Goal: Task Accomplishment & Management: Use online tool/utility

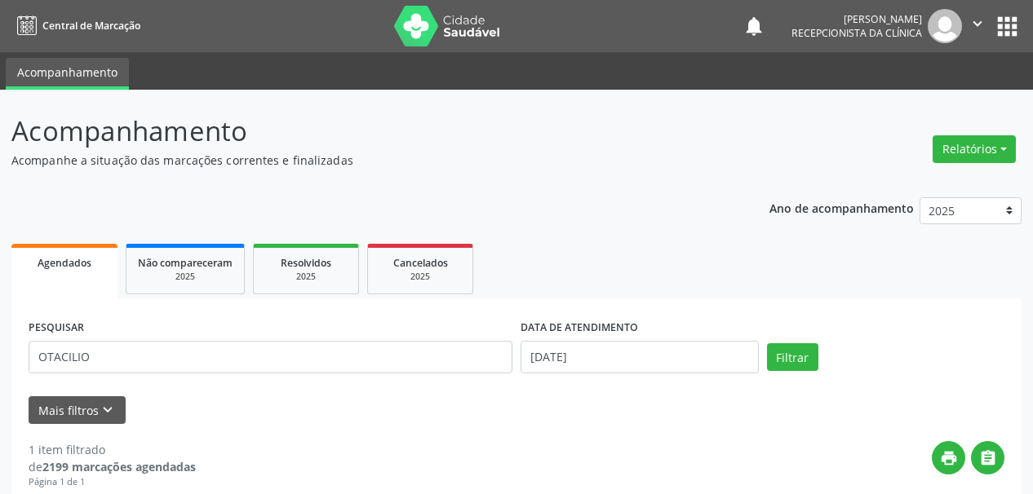
scroll to position [244, 0]
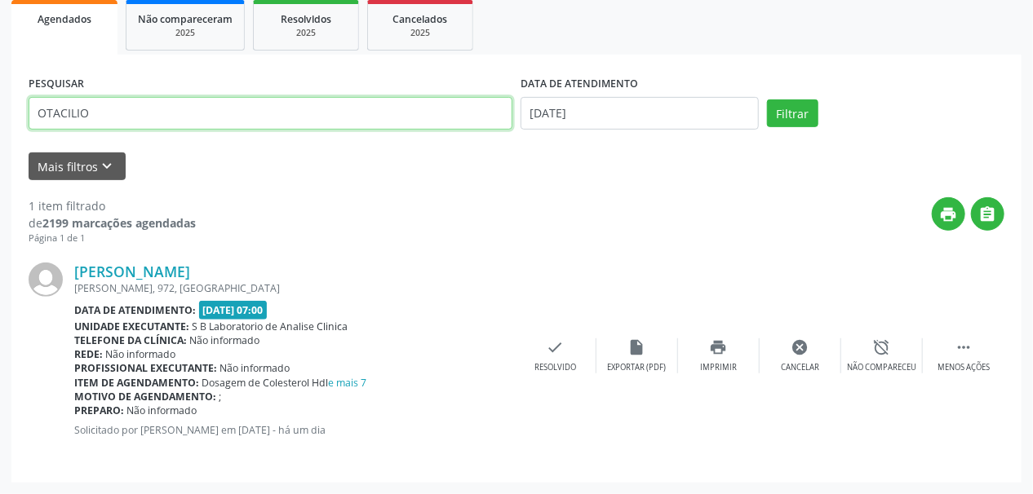
drag, startPoint x: 140, startPoint y: 100, endPoint x: 0, endPoint y: 135, distance: 144.5
click at [0, 135] on div "Acompanhamento Acompanhe a situação das marcações correntes e finalizadas Relat…" at bounding box center [516, 170] width 1033 height 649
paste input "[PERSON_NAME]"
type input "[PERSON_NAME]"
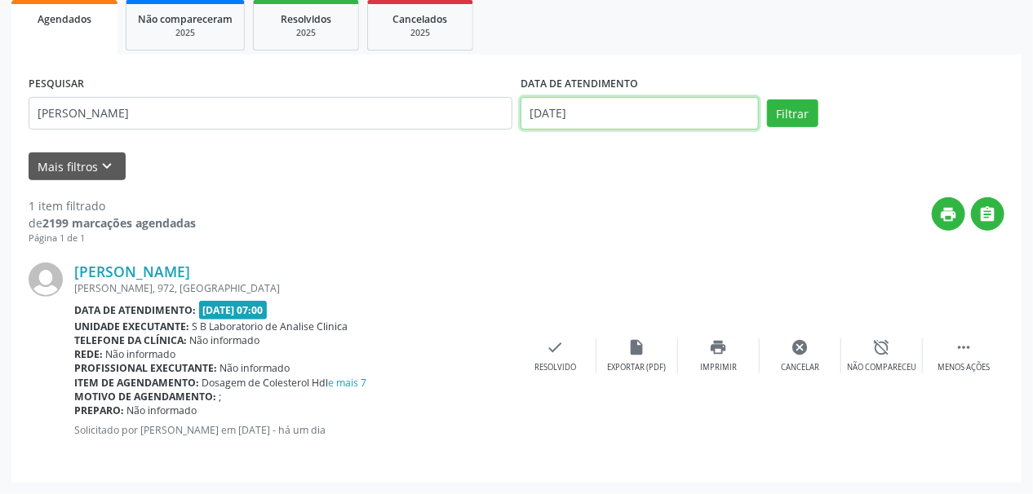
click at [588, 102] on input "[DATE]" at bounding box center [640, 113] width 238 height 33
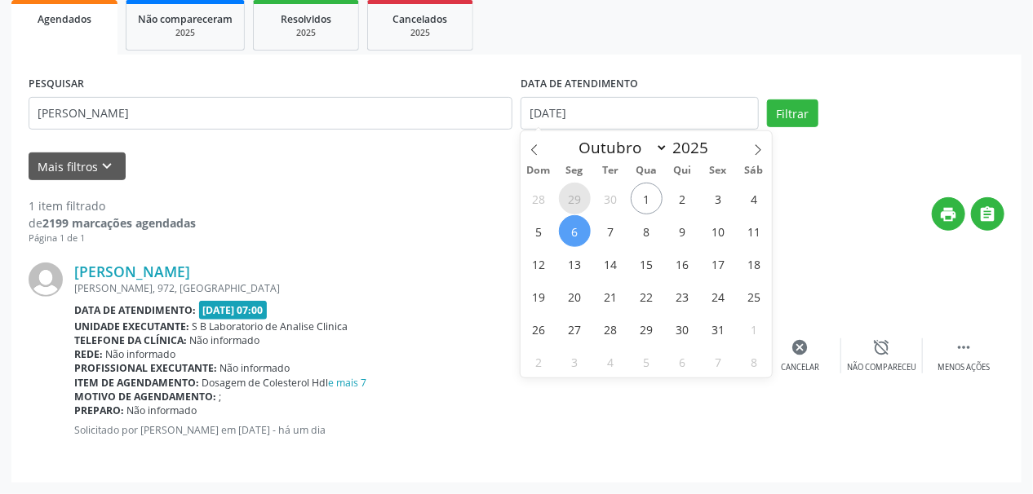
click at [572, 198] on span "29" at bounding box center [575, 199] width 32 height 32
type input "[DATE]"
click at [572, 198] on span "29" at bounding box center [575, 199] width 32 height 32
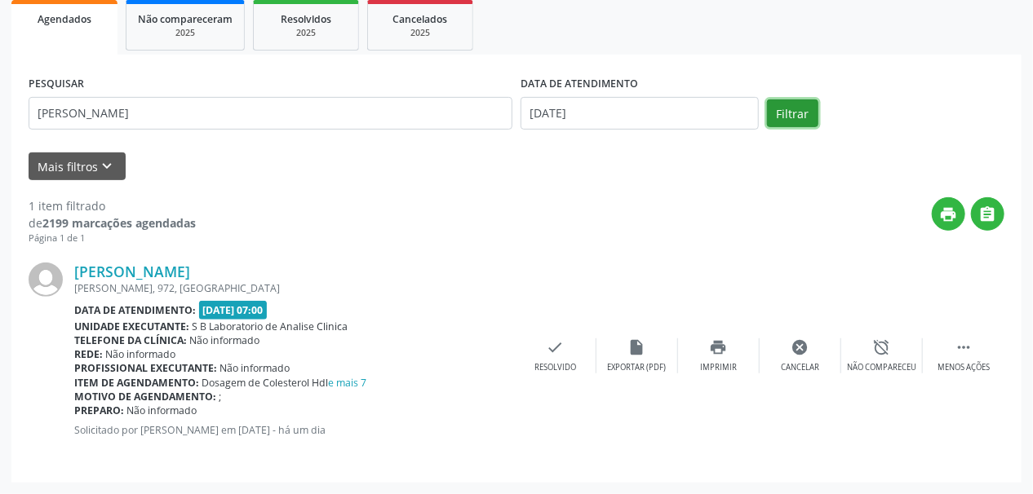
click at [788, 109] on button "Filtrar" at bounding box center [792, 114] width 51 height 28
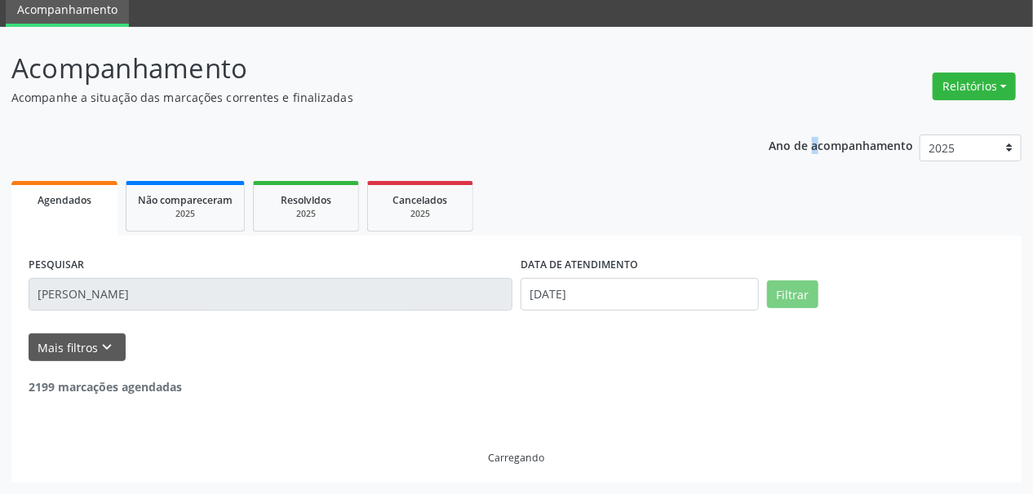
click at [788, 109] on div "Acompanhamento Acompanhe a situação das marcações correntes e finalizadas Relat…" at bounding box center [516, 265] width 1010 height 435
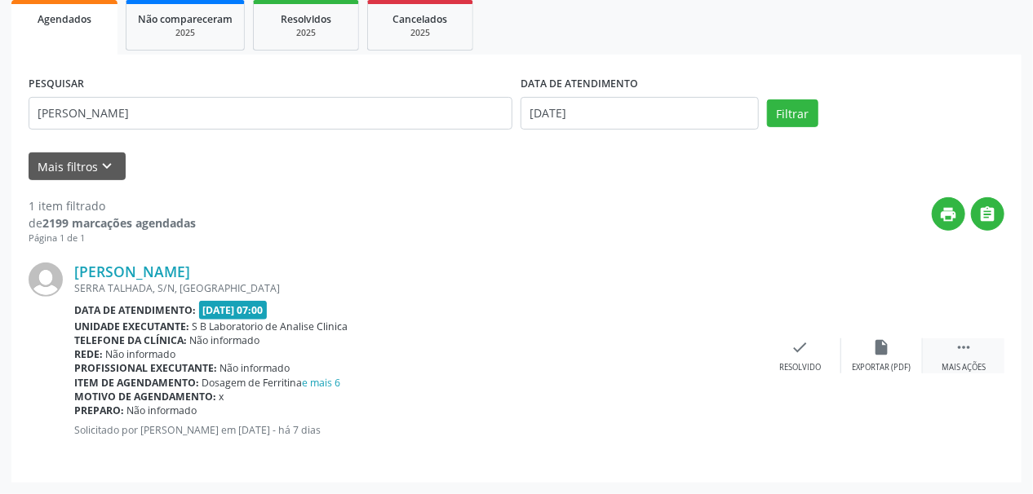
click at [948, 353] on div " Mais ações" at bounding box center [964, 356] width 82 height 35
click at [718, 358] on div "print Imprimir" at bounding box center [719, 356] width 82 height 35
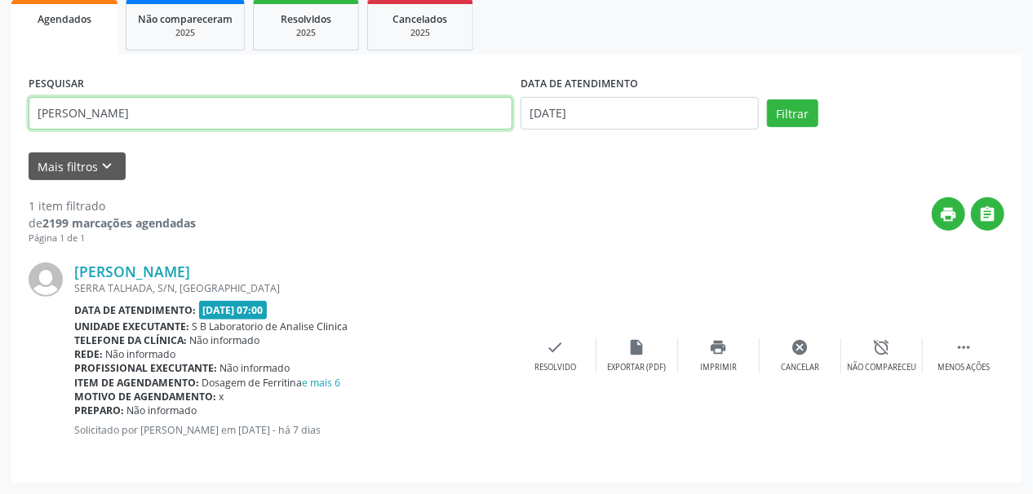
drag, startPoint x: 206, startPoint y: 112, endPoint x: 0, endPoint y: 147, distance: 208.6
click at [0, 147] on div "Acompanhamento Acompanhe a situação das marcações correntes e finalizadas Relat…" at bounding box center [516, 170] width 1033 height 649
paste input "[PERSON_NAME]"
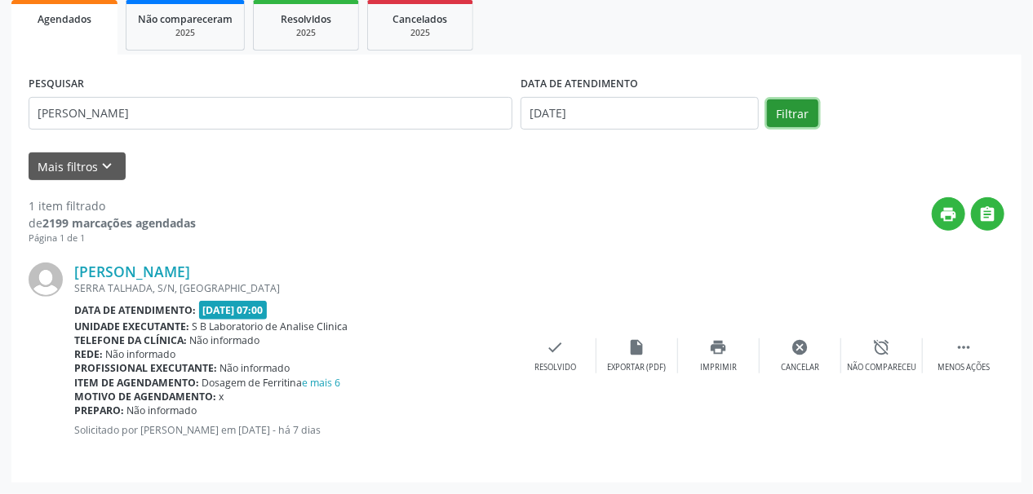
click at [794, 114] on button "Filtrar" at bounding box center [792, 114] width 51 height 28
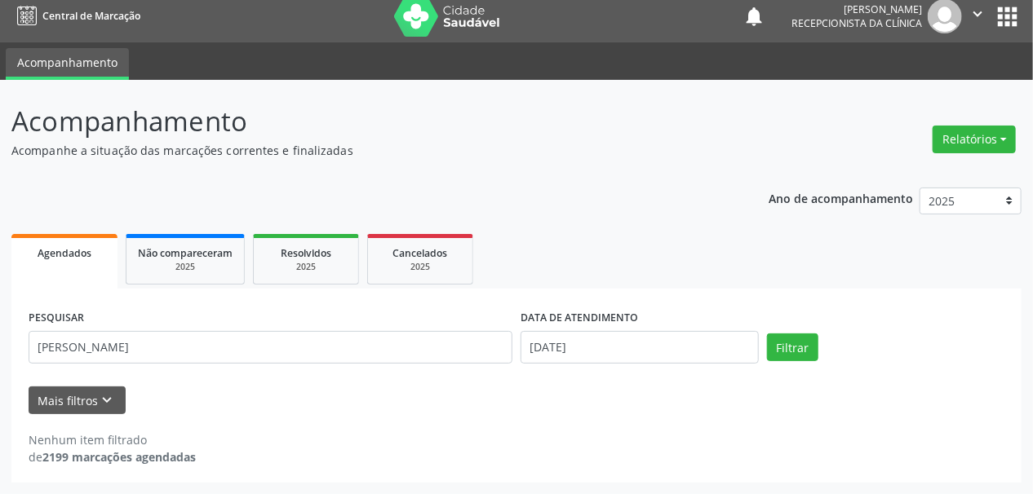
scroll to position [10, 0]
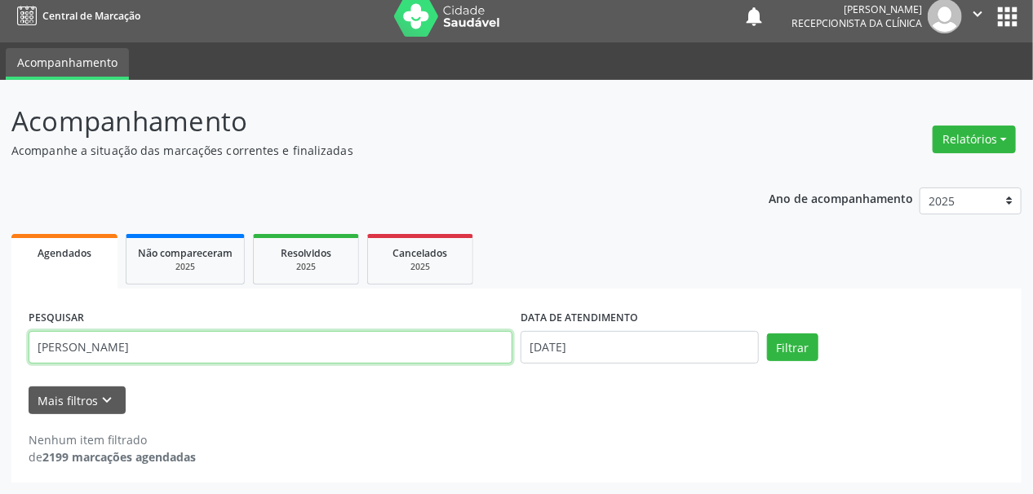
drag, startPoint x: 246, startPoint y: 346, endPoint x: 49, endPoint y: 352, distance: 197.6
click at [1, 353] on div "Acompanhamento Acompanhe a situação das marcações correntes e finalizadas Relat…" at bounding box center [516, 287] width 1033 height 415
paste input "D"
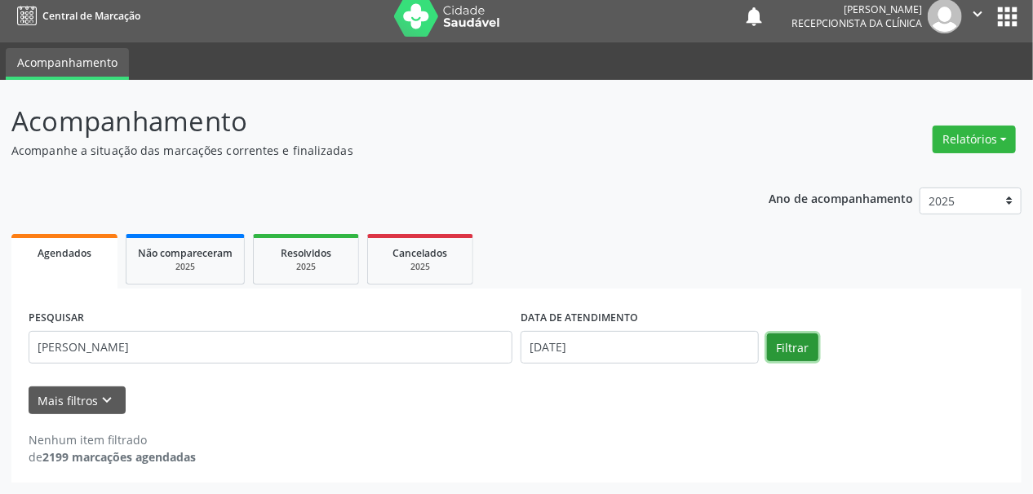
click at [773, 346] on button "Filtrar" at bounding box center [792, 348] width 51 height 28
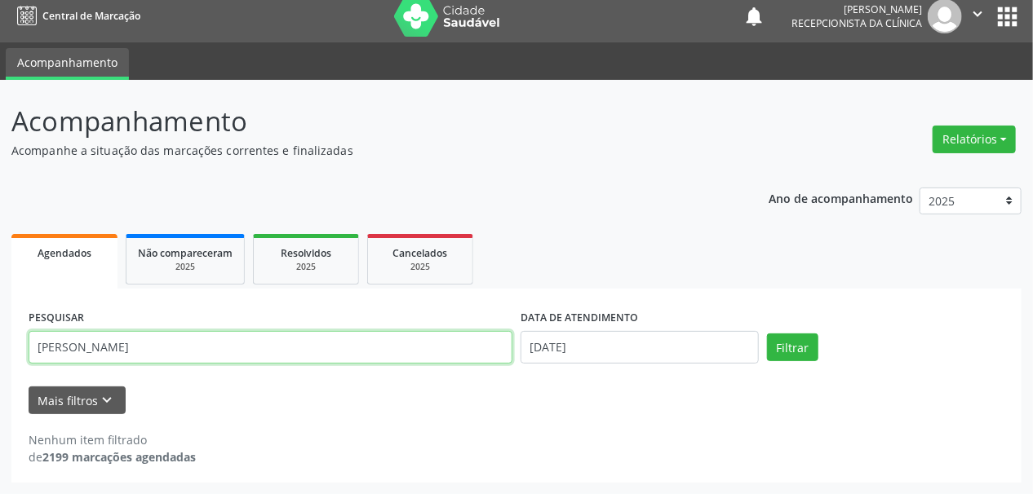
drag, startPoint x: 95, startPoint y: 348, endPoint x: 330, endPoint y: 344, distance: 235.9
click at [330, 344] on input "[PERSON_NAME]" at bounding box center [271, 347] width 484 height 33
type input "[PERSON_NAME]"
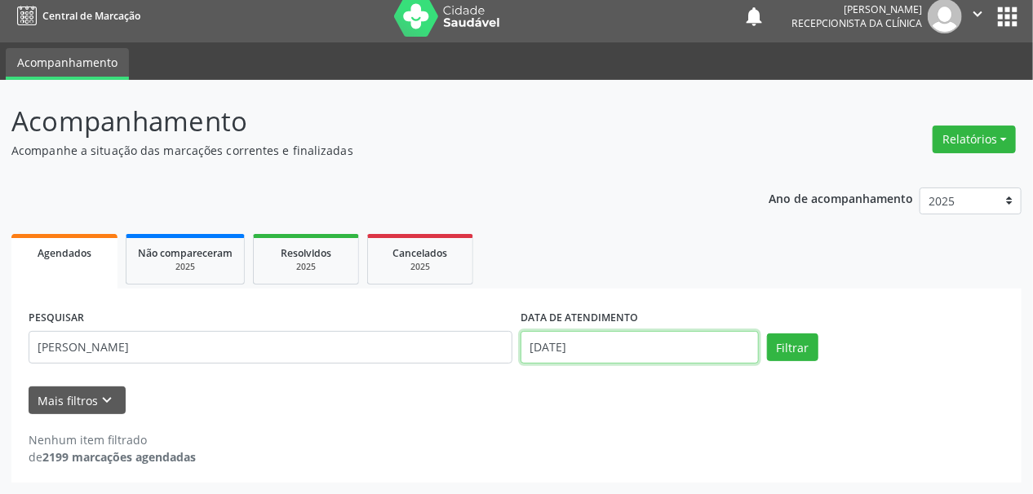
click at [553, 347] on input "[DATE]" at bounding box center [640, 347] width 238 height 33
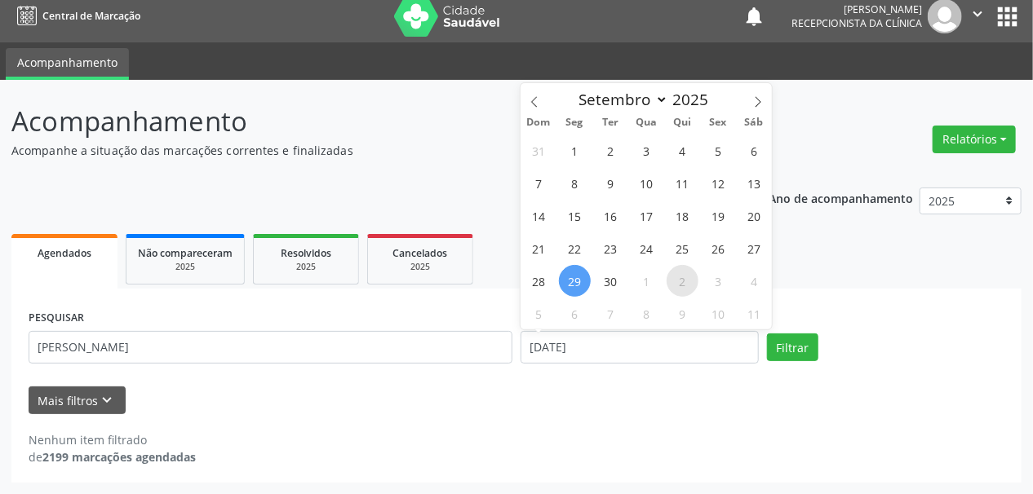
click at [681, 281] on span "2" at bounding box center [683, 281] width 32 height 32
type input "[DATE]"
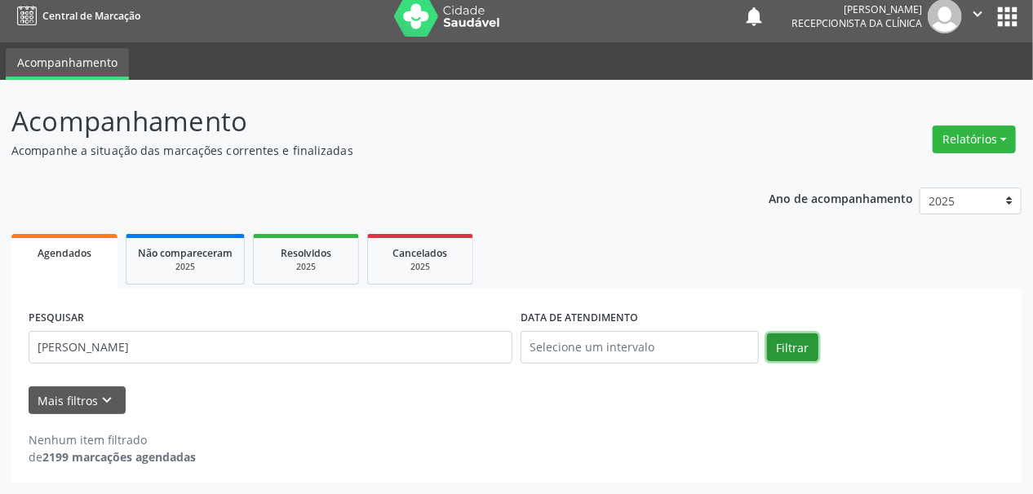
click at [800, 348] on button "Filtrar" at bounding box center [792, 348] width 51 height 28
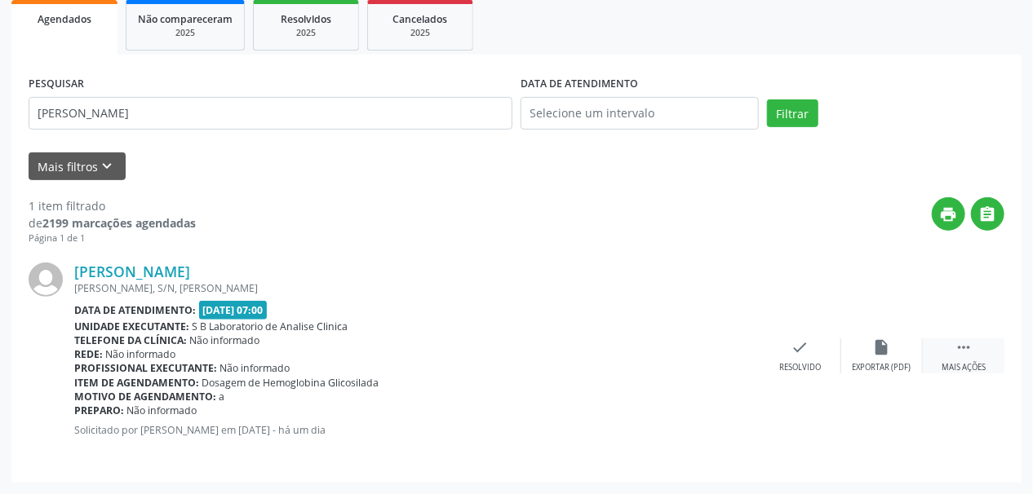
click at [966, 369] on div "Mais ações" at bounding box center [964, 367] width 44 height 11
click at [728, 359] on div "print Imprimir" at bounding box center [719, 356] width 82 height 35
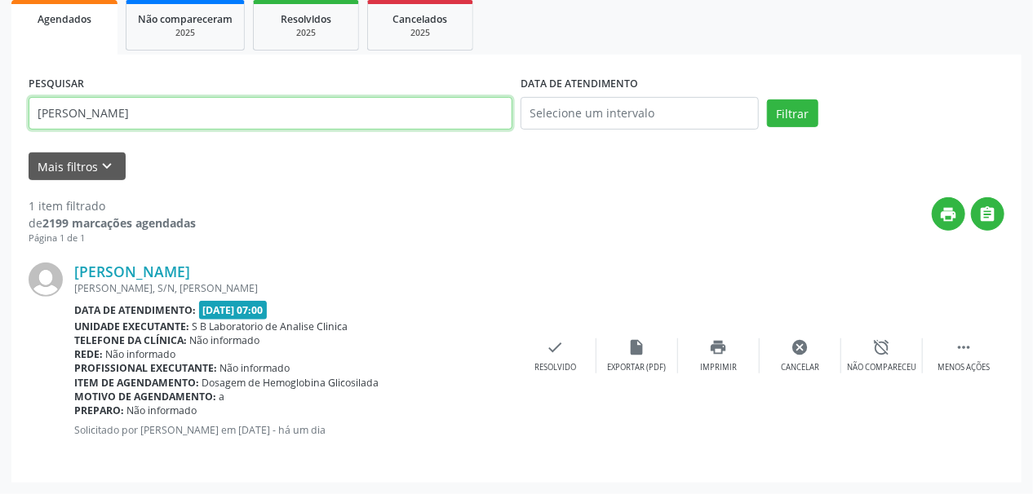
drag, startPoint x: 185, startPoint y: 118, endPoint x: 0, endPoint y: 148, distance: 187.7
click at [0, 148] on div "Acompanhamento Acompanhe a situação das marcações correntes e finalizadas Relat…" at bounding box center [516, 170] width 1033 height 649
paste input "EDILEUSA [PERSON_NAME]"
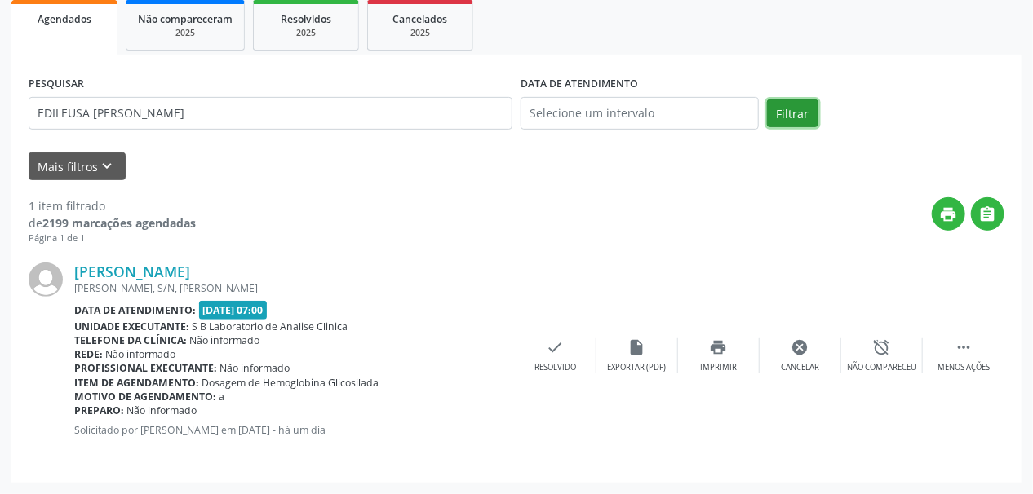
click at [792, 107] on button "Filtrar" at bounding box center [792, 114] width 51 height 28
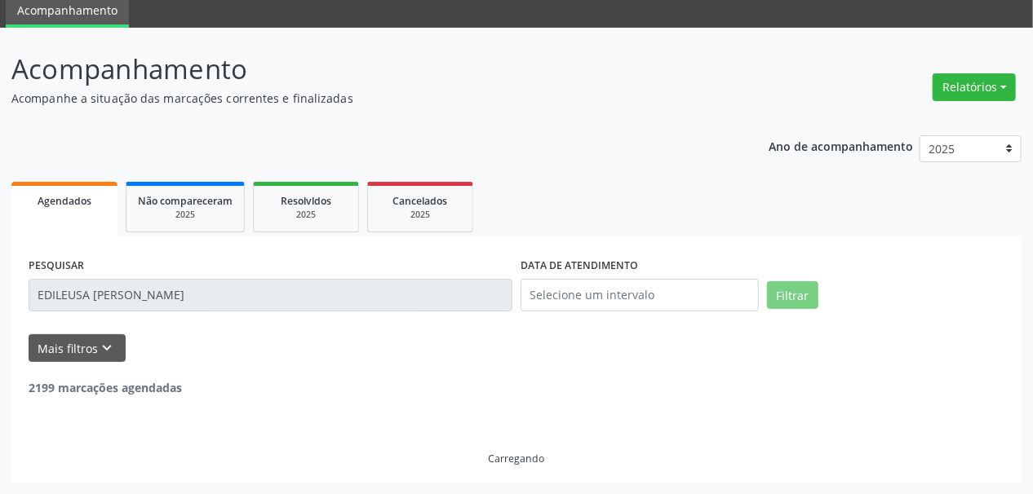
scroll to position [10, 0]
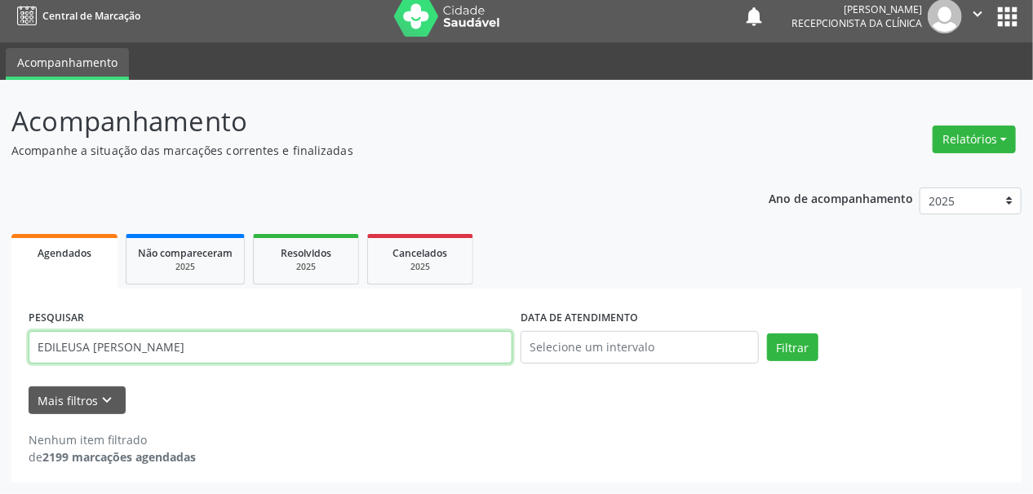
click at [254, 332] on input "EDILEUSA [PERSON_NAME]" at bounding box center [271, 347] width 484 height 33
type input "EDILEUSA NOGUEIRA DE FARI"
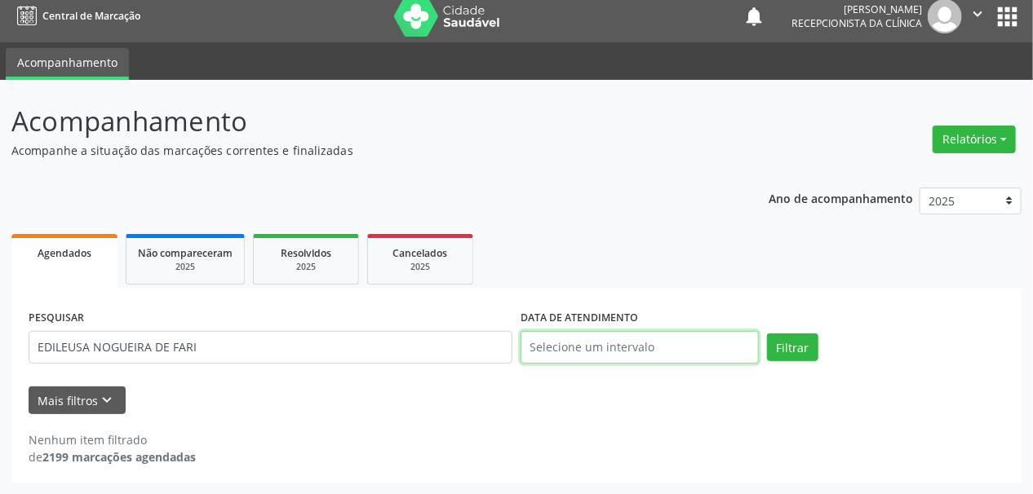
click at [540, 346] on input "text" at bounding box center [640, 347] width 238 height 33
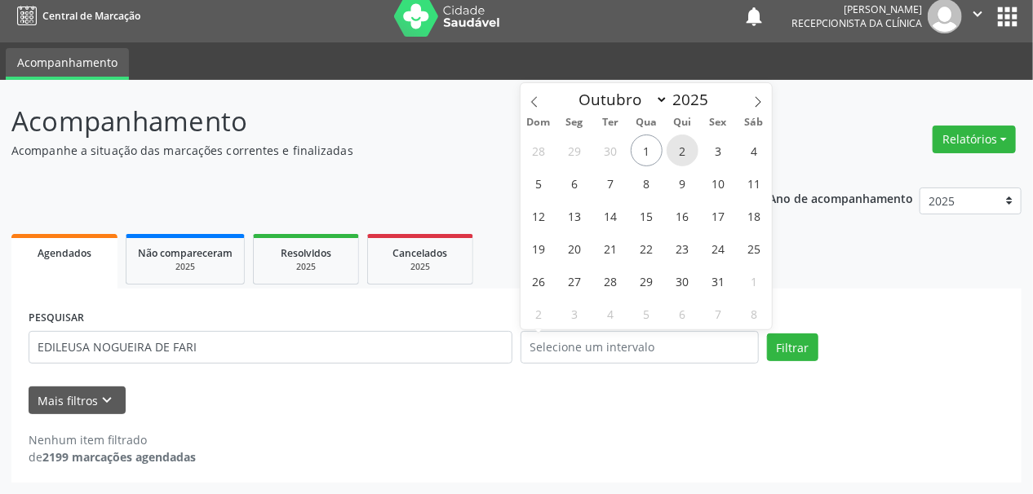
click at [675, 153] on span "2" at bounding box center [683, 151] width 32 height 32
type input "[DATE]"
click at [675, 153] on span "2" at bounding box center [683, 151] width 32 height 32
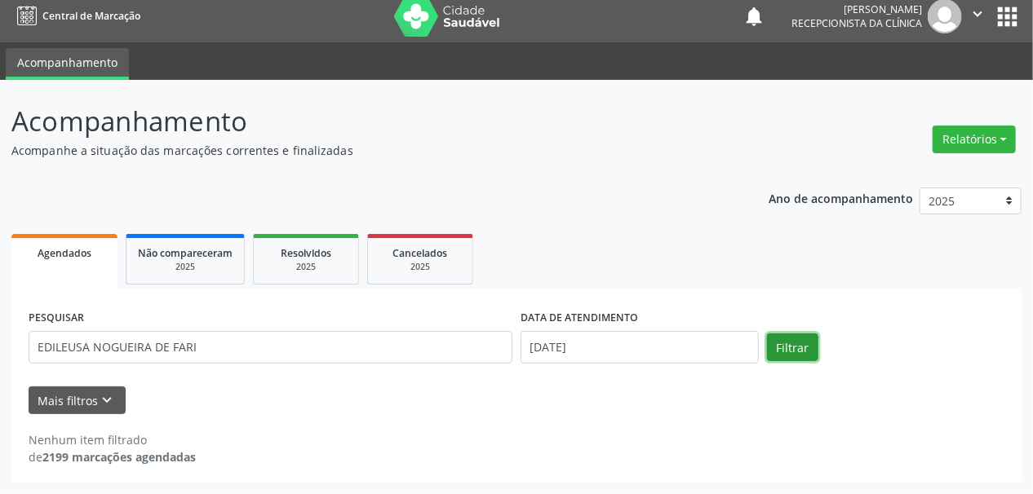
click at [792, 349] on button "Filtrar" at bounding box center [792, 348] width 51 height 28
click at [788, 356] on button "Filtrar" at bounding box center [792, 348] width 51 height 28
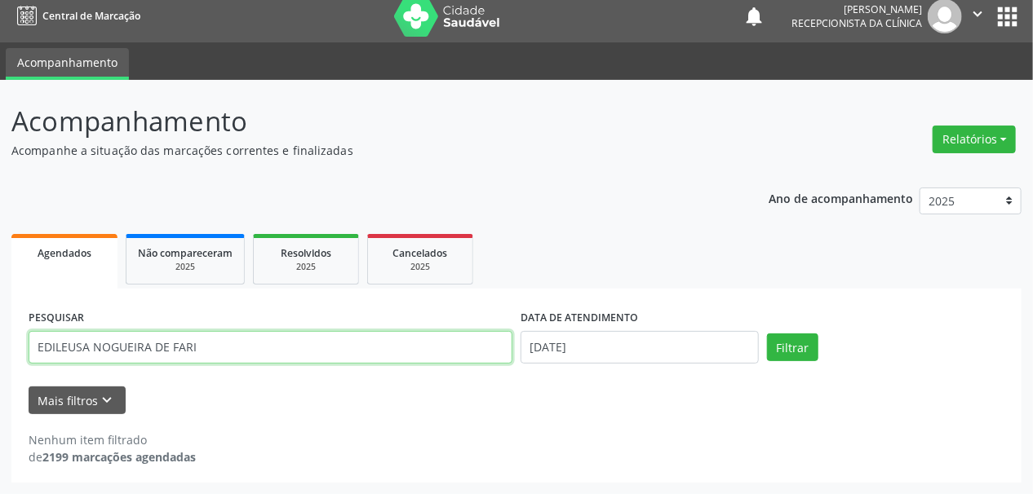
drag, startPoint x: 162, startPoint y: 353, endPoint x: 443, endPoint y: 352, distance: 280.7
click at [437, 351] on input "EDILEUSA NOGUEIRA DE FARI" at bounding box center [271, 347] width 484 height 33
click at [767, 334] on button "Filtrar" at bounding box center [792, 348] width 51 height 28
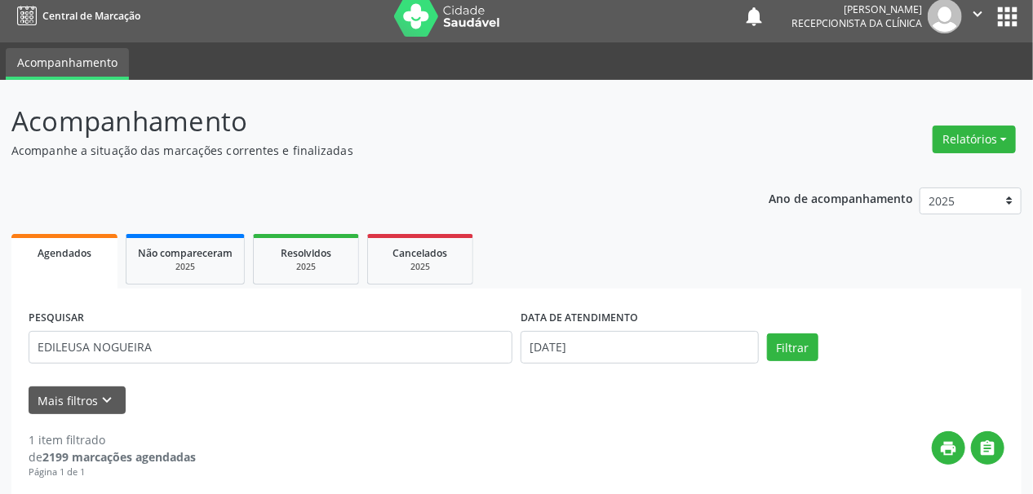
scroll to position [244, 0]
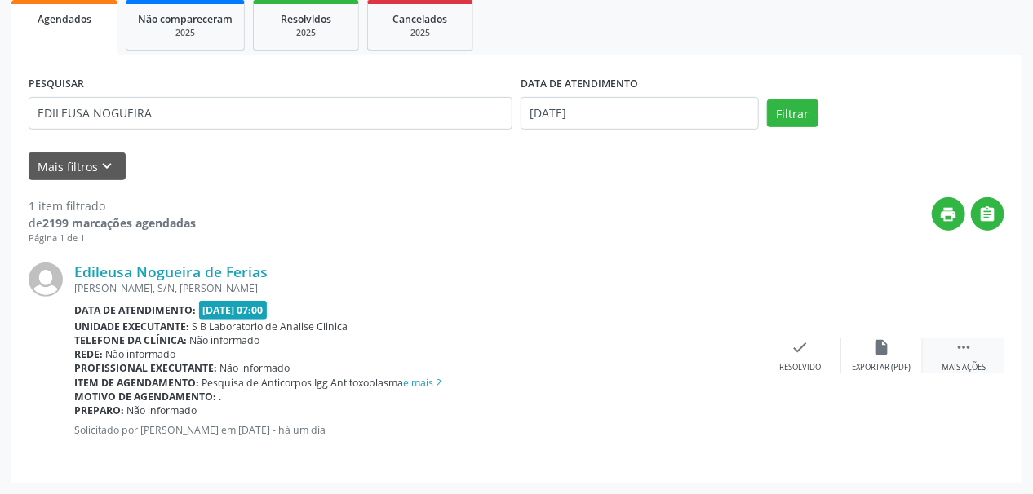
click at [972, 366] on div "Mais ações" at bounding box center [964, 367] width 44 height 11
click at [722, 346] on icon "print" at bounding box center [719, 348] width 18 height 18
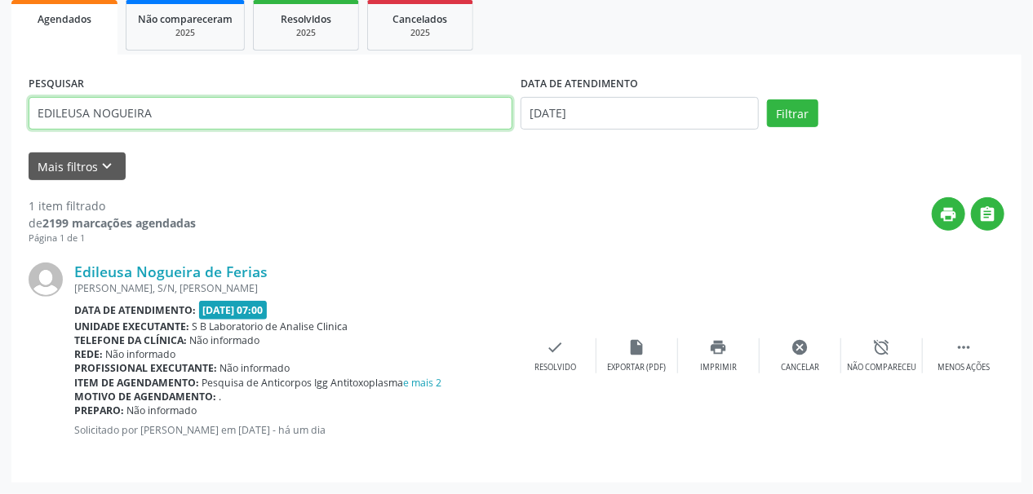
drag, startPoint x: 173, startPoint y: 116, endPoint x: 0, endPoint y: 139, distance: 174.5
click at [0, 139] on div "Acompanhamento Acompanhe a situação das marcações correntes e finalizadas Relat…" at bounding box center [516, 170] width 1033 height 649
paste input "[PERSON_NAME]"
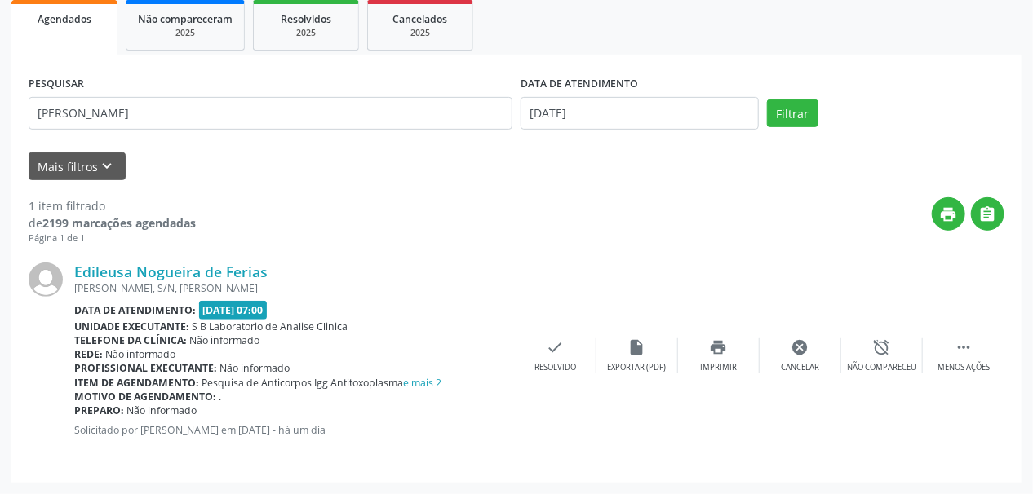
click at [803, 127] on div "PESQUISAR [PERSON_NAME] DATA DE ATENDIMENTO [DATE] Filtrar" at bounding box center [516, 106] width 984 height 69
click at [778, 107] on button "Filtrar" at bounding box center [792, 114] width 51 height 28
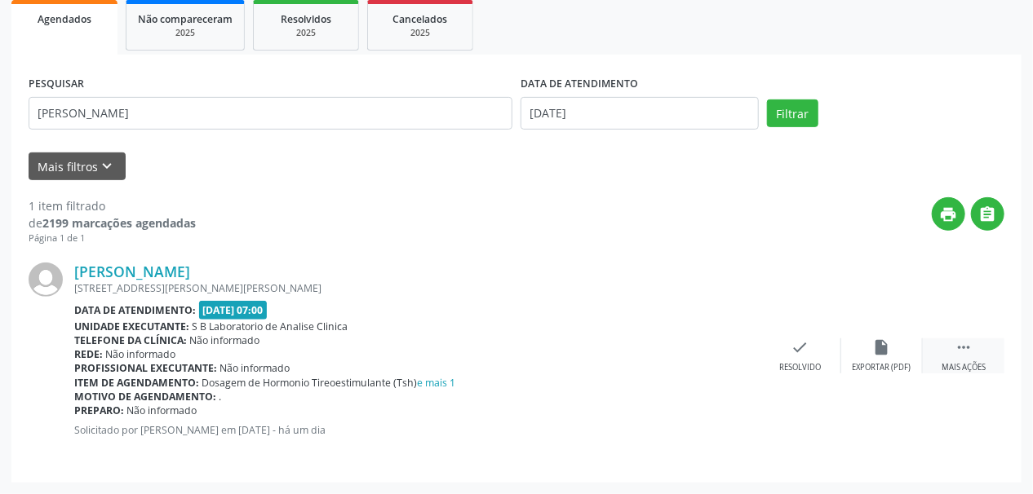
click at [959, 355] on icon "" at bounding box center [964, 348] width 18 height 18
click at [734, 352] on div "print Imprimir" at bounding box center [719, 356] width 82 height 35
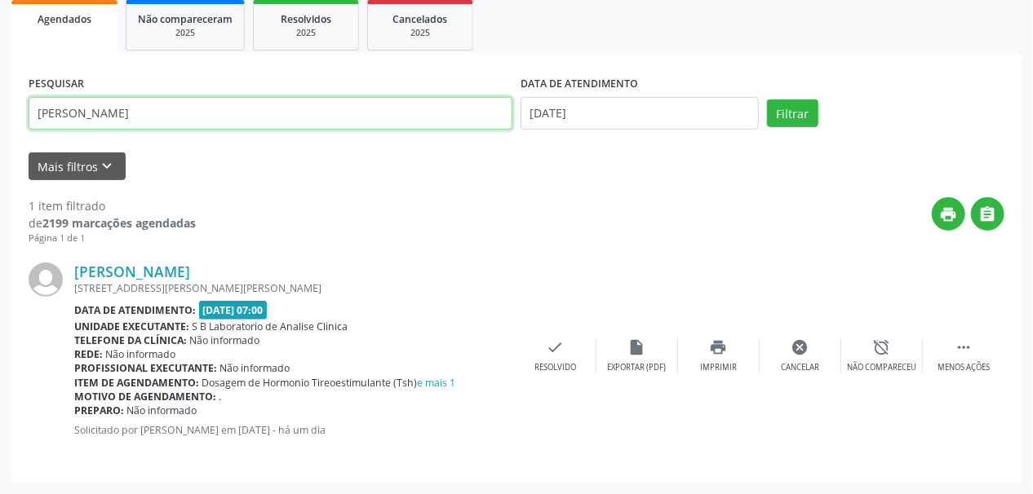
drag, startPoint x: 283, startPoint y: 111, endPoint x: 82, endPoint y: 131, distance: 201.8
click at [0, 128] on div "Acompanhamento Acompanhe a situação das marcações correntes e finalizadas Relat…" at bounding box center [516, 170] width 1033 height 649
paste input "[PERSON_NAME] DO CARMO"
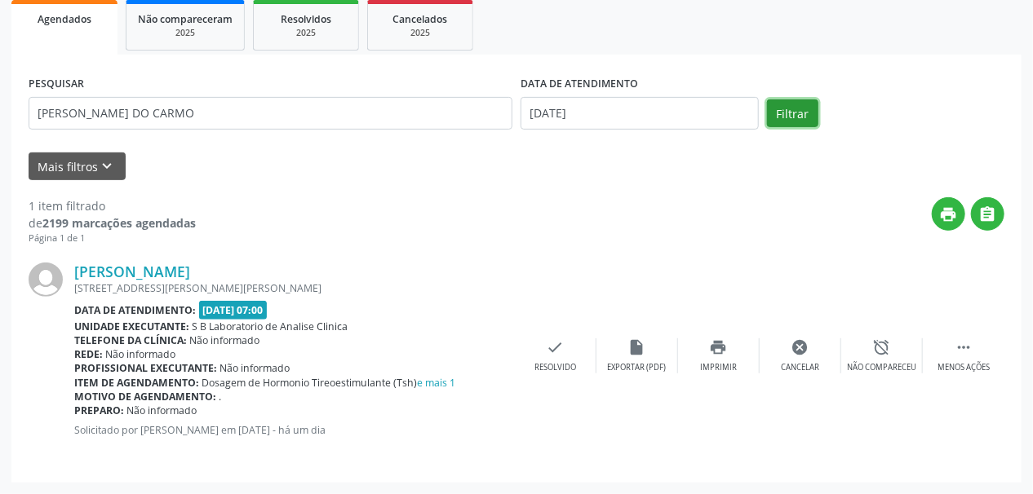
click at [804, 114] on button "Filtrar" at bounding box center [792, 114] width 51 height 28
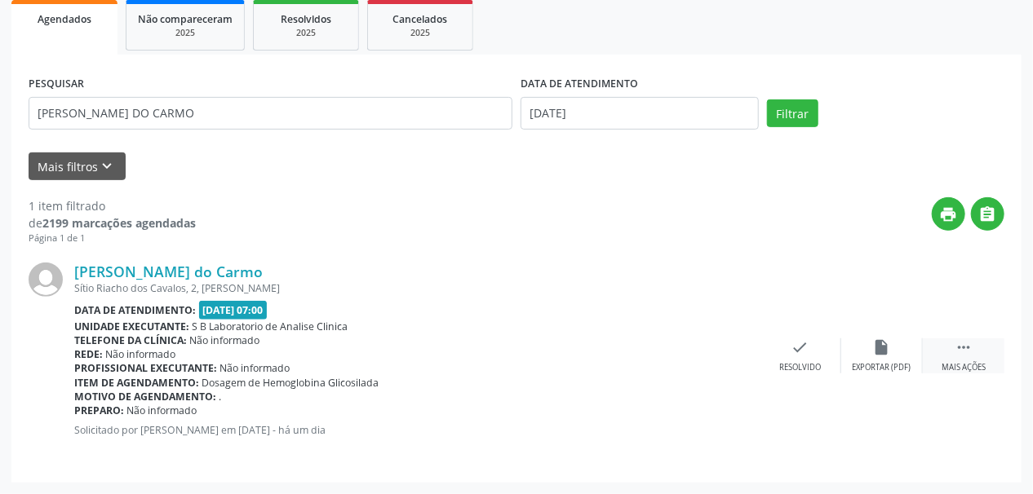
click at [949, 352] on div " Mais ações" at bounding box center [964, 356] width 82 height 35
click at [732, 354] on div "print Imprimir" at bounding box center [719, 356] width 82 height 35
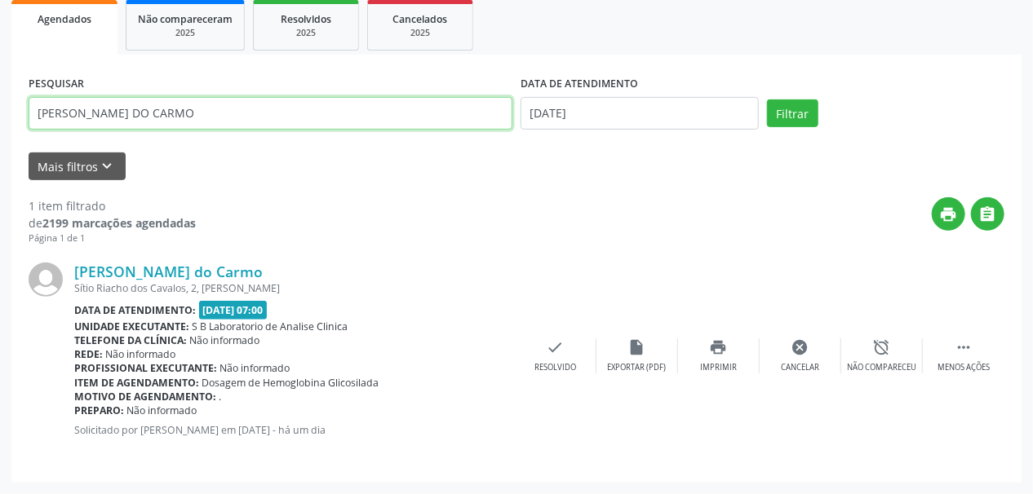
drag, startPoint x: 219, startPoint y: 104, endPoint x: 0, endPoint y: 170, distance: 228.2
click at [0, 170] on div "Acompanhamento Acompanhe a situação das marcações correntes e finalizadas Relat…" at bounding box center [516, 170] width 1033 height 649
paste input "[PERSON_NAME] DOS SANTOS LEMOS"
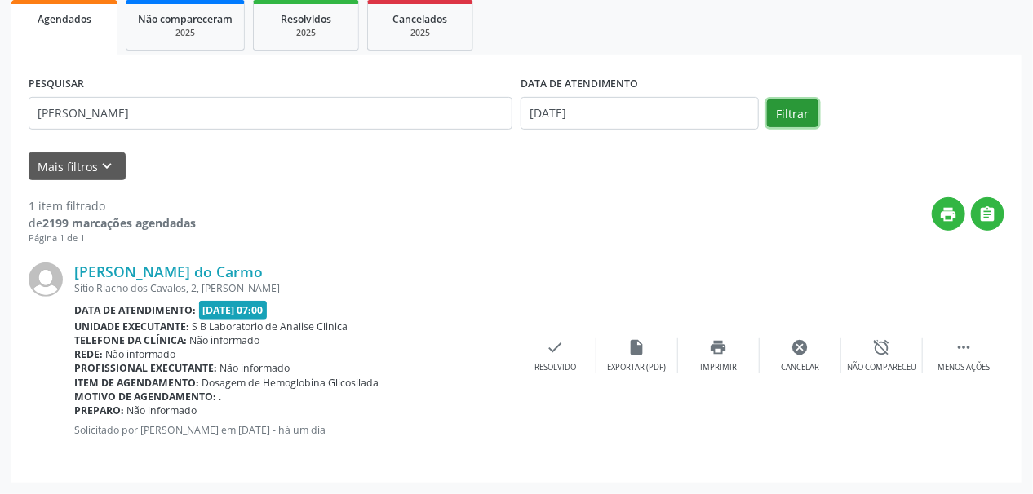
click at [800, 115] on button "Filtrar" at bounding box center [792, 114] width 51 height 28
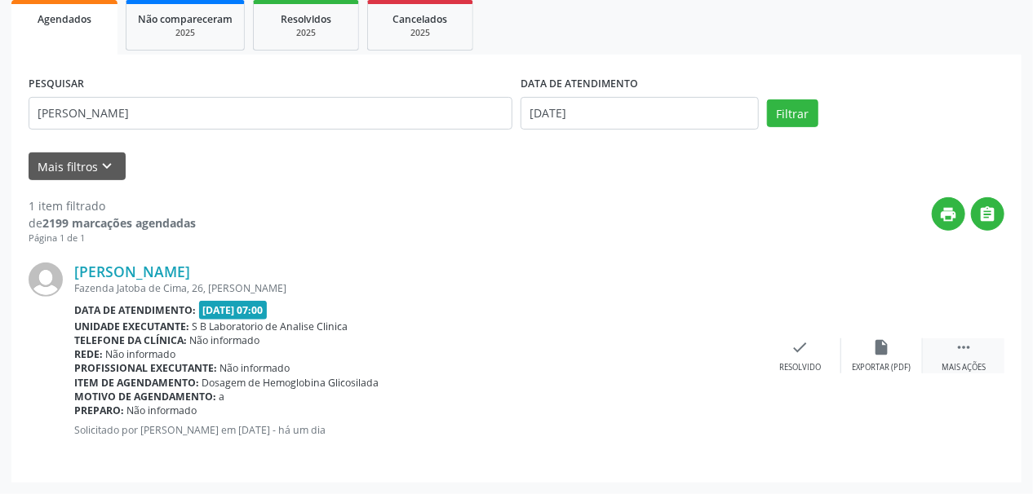
click at [960, 348] on icon "" at bounding box center [964, 348] width 18 height 18
click at [725, 343] on icon "print" at bounding box center [719, 348] width 18 height 18
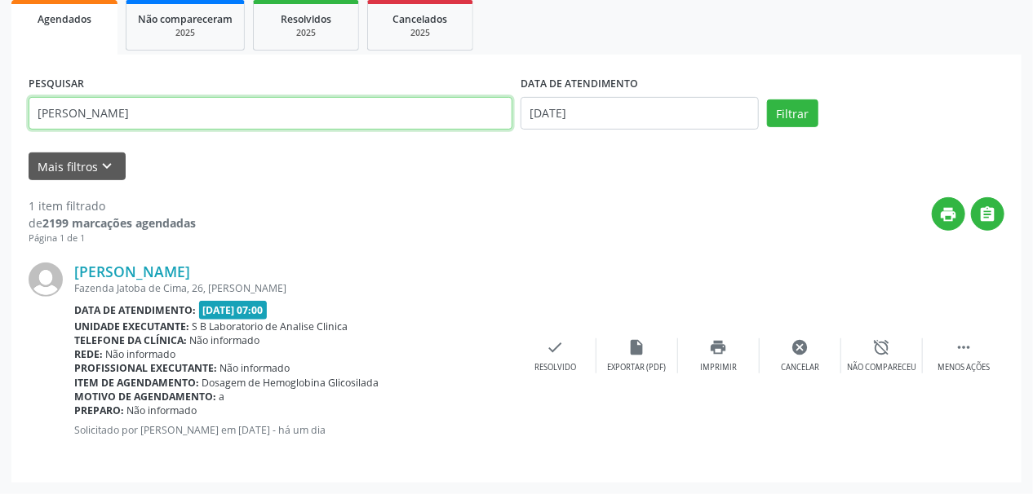
drag, startPoint x: 297, startPoint y: 110, endPoint x: 0, endPoint y: 158, distance: 300.9
click at [0, 158] on div "Acompanhamento Acompanhe a situação das marcações correntes e finalizadas Relat…" at bounding box center [516, 170] width 1033 height 649
paste input "[PERSON_NAME]"
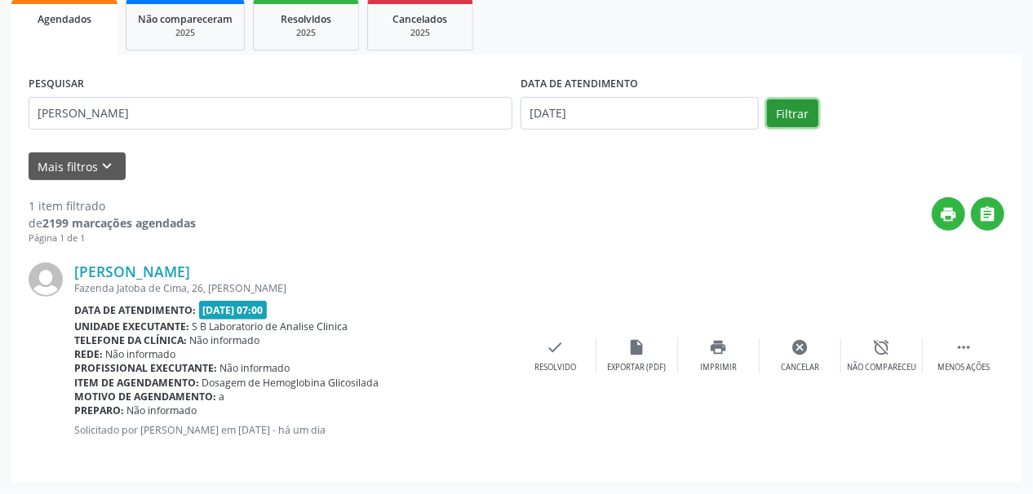
click at [783, 111] on button "Filtrar" at bounding box center [792, 114] width 51 height 28
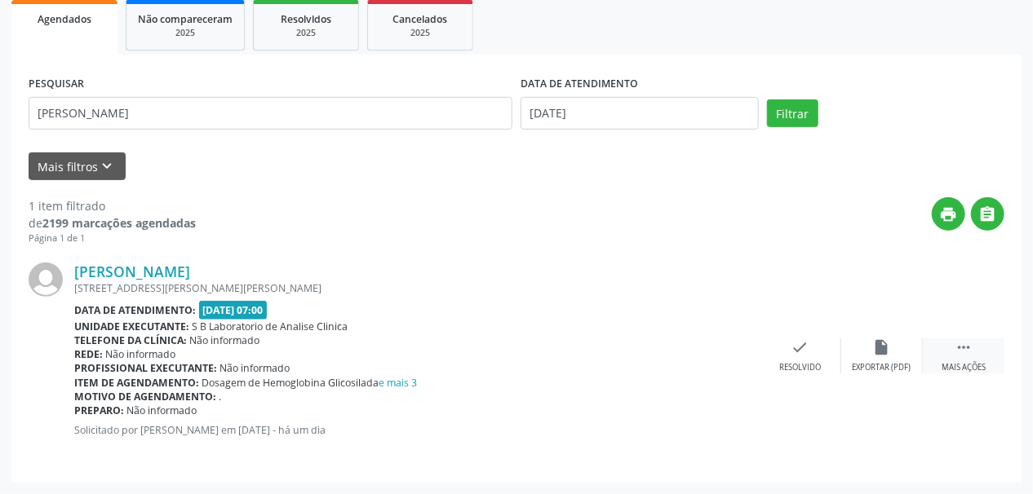
click at [969, 357] on div " Mais ações" at bounding box center [964, 356] width 82 height 35
click at [721, 351] on icon "print" at bounding box center [719, 348] width 18 height 18
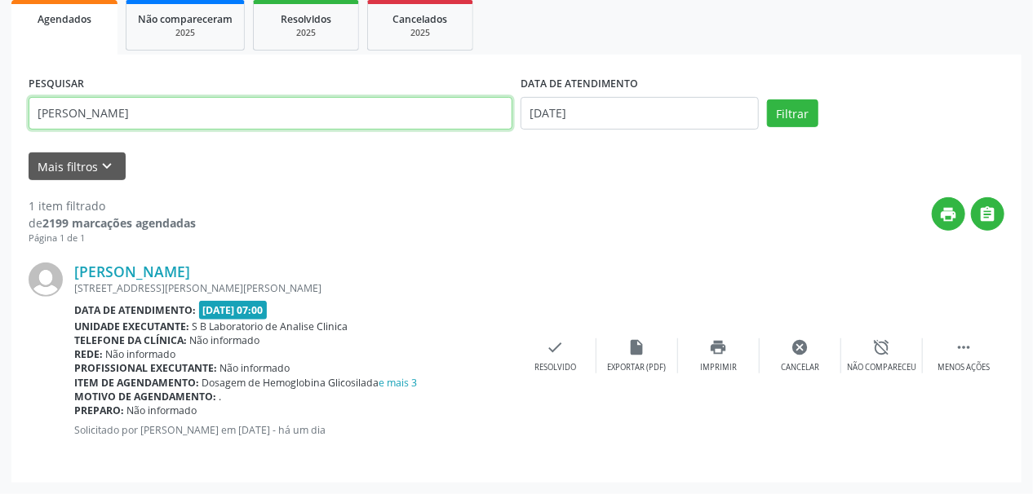
drag, startPoint x: 216, startPoint y: 118, endPoint x: 0, endPoint y: 139, distance: 217.3
click at [0, 139] on div "Acompanhamento Acompanhe a situação das marcações correntes e finalizadas Relat…" at bounding box center [516, 170] width 1033 height 649
paste input "[PERSON_NAME]"
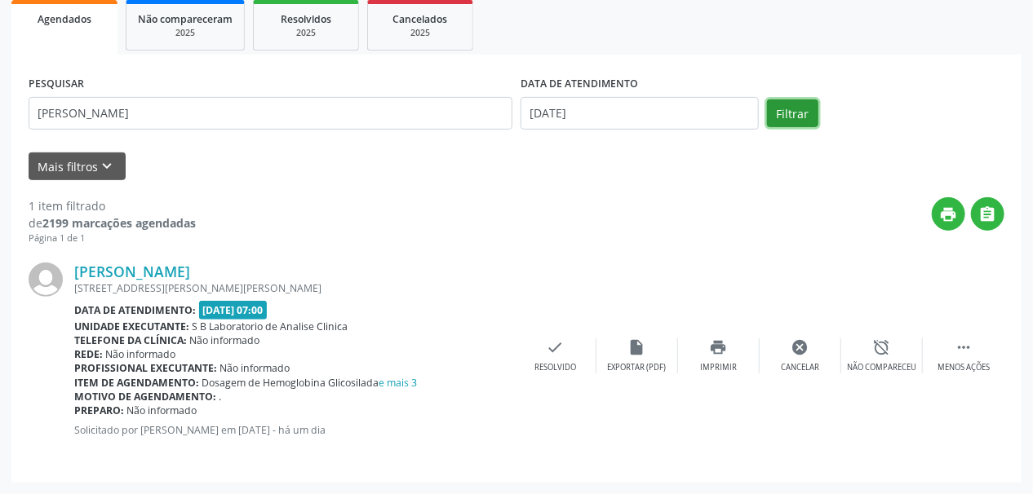
click at [783, 111] on button "Filtrar" at bounding box center [792, 114] width 51 height 28
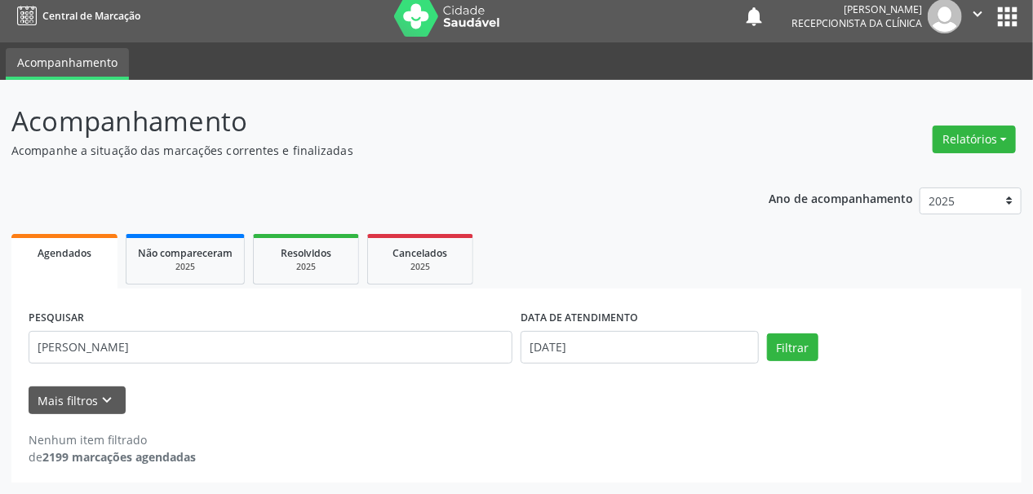
scroll to position [10, 0]
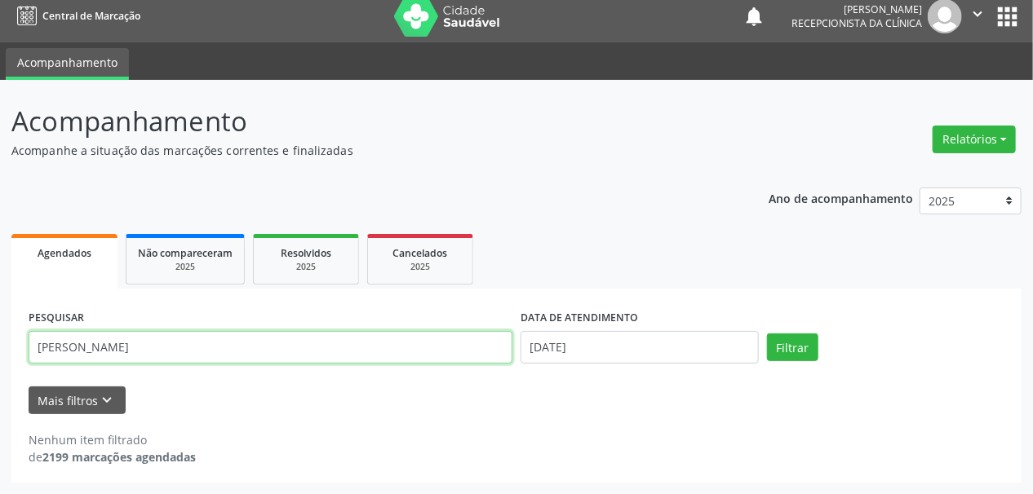
drag, startPoint x: 104, startPoint y: 342, endPoint x: 391, endPoint y: 349, distance: 287.3
click at [389, 349] on input "[PERSON_NAME]" at bounding box center [271, 347] width 484 height 33
click at [767, 334] on button "Filtrar" at bounding box center [792, 348] width 51 height 28
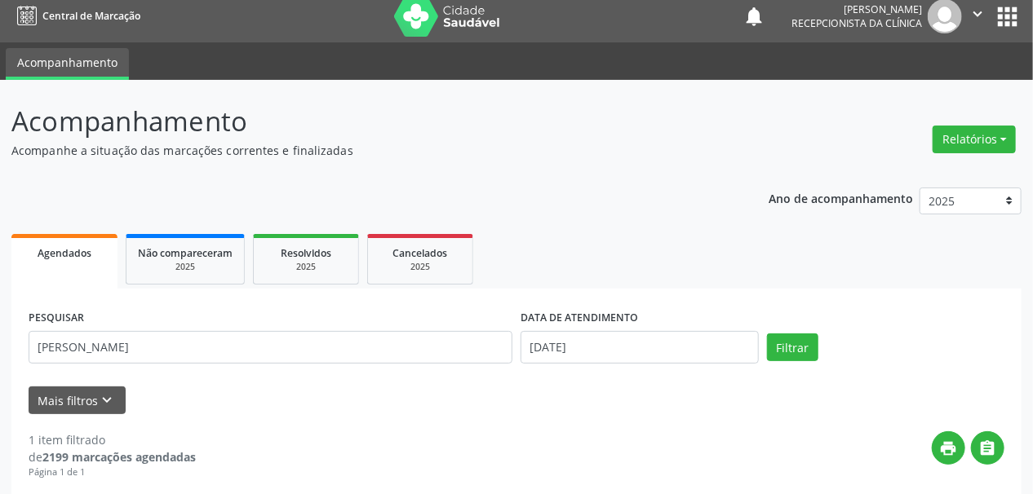
scroll to position [244, 0]
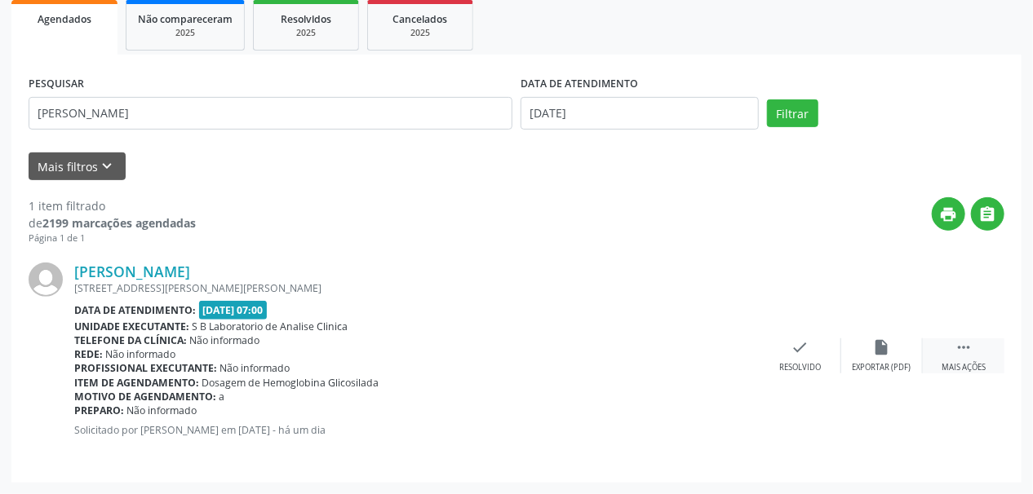
click at [975, 355] on div " Mais ações" at bounding box center [964, 356] width 82 height 35
click at [714, 359] on div "print Imprimir" at bounding box center [719, 356] width 82 height 35
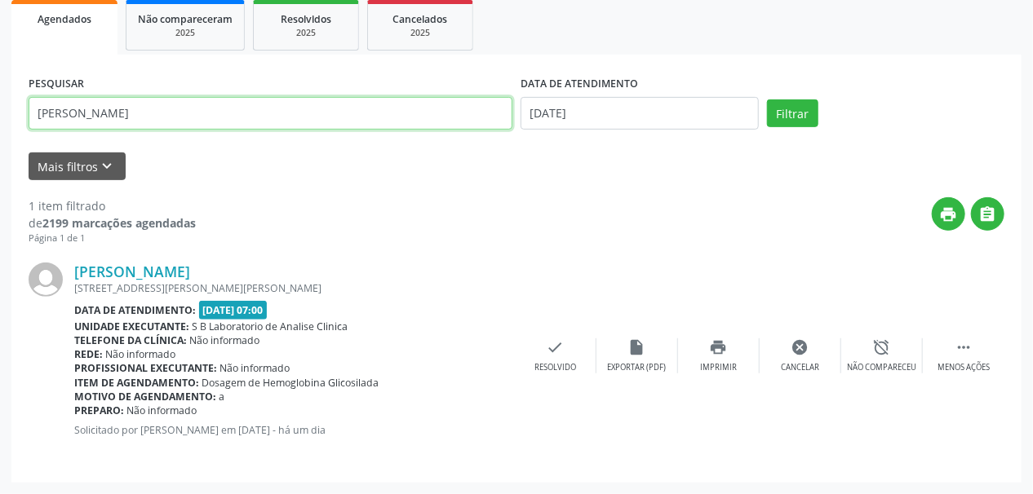
drag, startPoint x: 188, startPoint y: 115, endPoint x: 20, endPoint y: 120, distance: 168.2
click at [0, 122] on div "Acompanhamento Acompanhe a situação das marcações correntes e finalizadas Relat…" at bounding box center [516, 170] width 1033 height 649
paste input "[PERSON_NAME]"
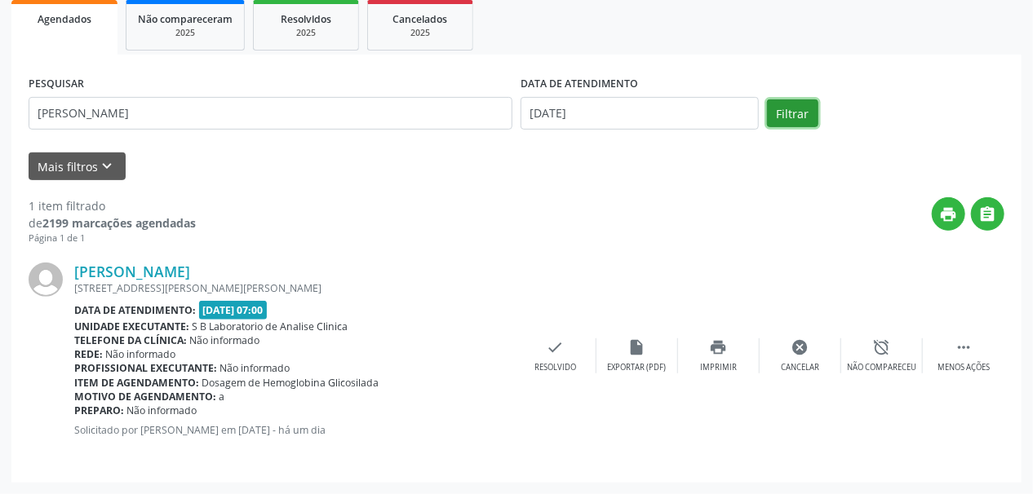
click at [790, 111] on button "Filtrar" at bounding box center [792, 114] width 51 height 28
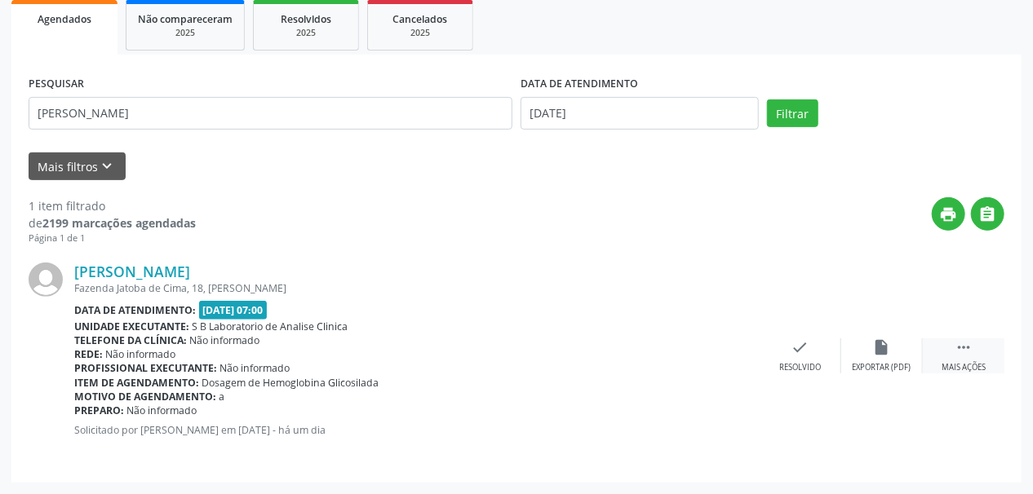
click at [978, 346] on div " Mais ações" at bounding box center [964, 356] width 82 height 35
click at [716, 343] on icon "print" at bounding box center [719, 348] width 18 height 18
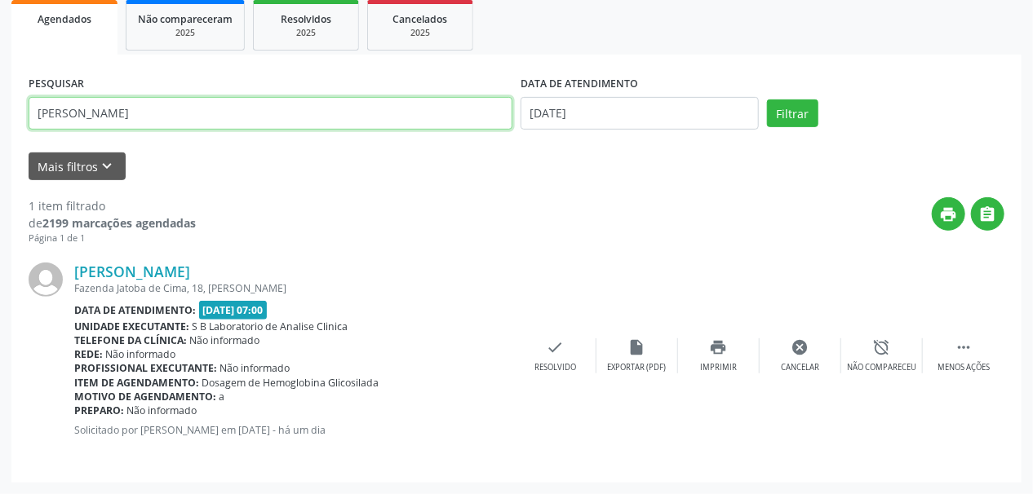
drag, startPoint x: 113, startPoint y: 112, endPoint x: 0, endPoint y: 130, distance: 114.8
click at [0, 130] on div "Acompanhamento Acompanhe a situação das marcações correntes e finalizadas Relat…" at bounding box center [516, 170] width 1033 height 649
paste input "[PERSON_NAME]"
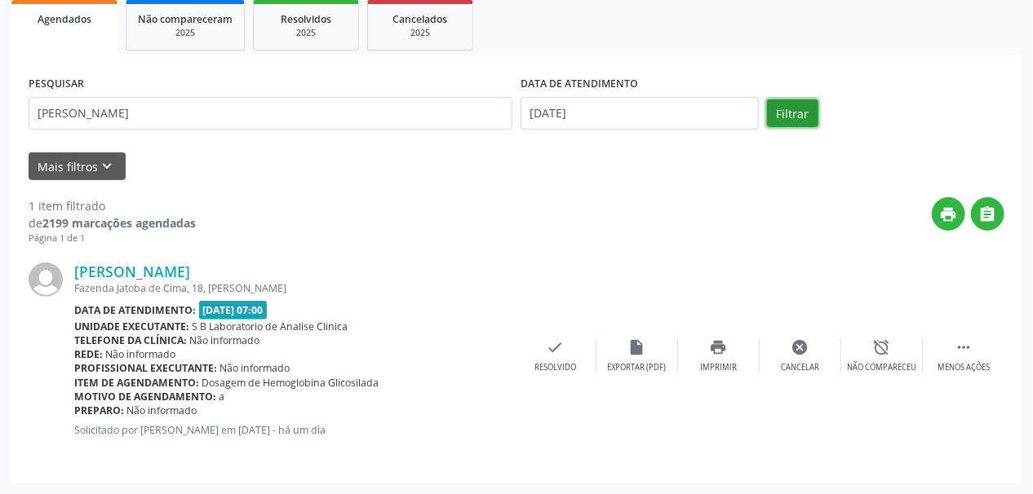
click at [784, 112] on button "Filtrar" at bounding box center [792, 114] width 51 height 28
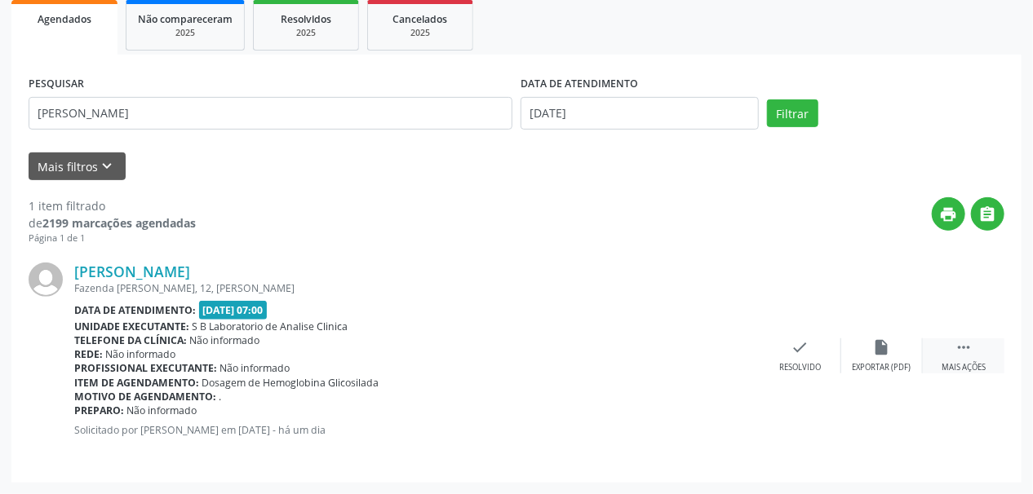
click at [978, 346] on div " Mais ações" at bounding box center [964, 356] width 82 height 35
click at [729, 349] on div "print Imprimir" at bounding box center [719, 356] width 82 height 35
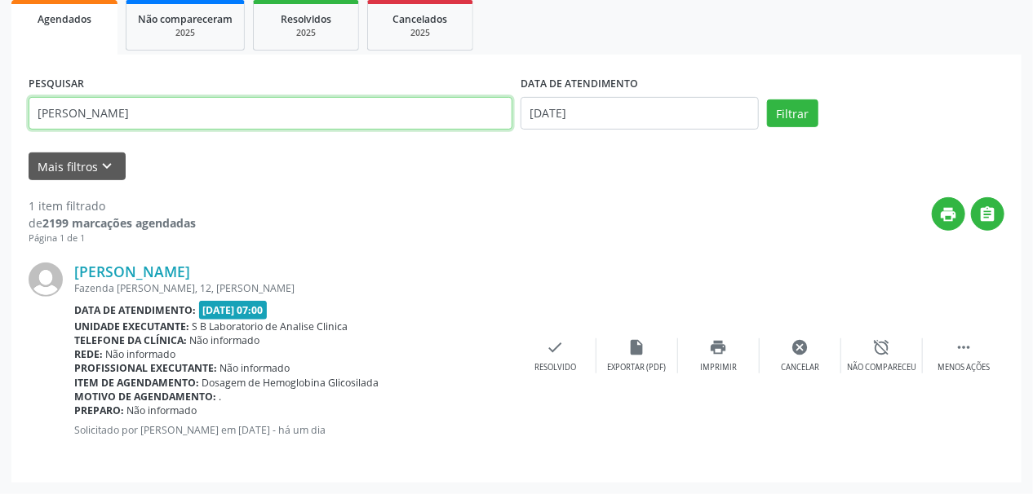
drag, startPoint x: 200, startPoint y: 117, endPoint x: 35, endPoint y: 131, distance: 165.4
click at [0, 134] on div "Acompanhamento Acompanhe a situação das marcações correntes e finalizadas Relat…" at bounding box center [516, 170] width 1033 height 649
paste input "[PERSON_NAME]"
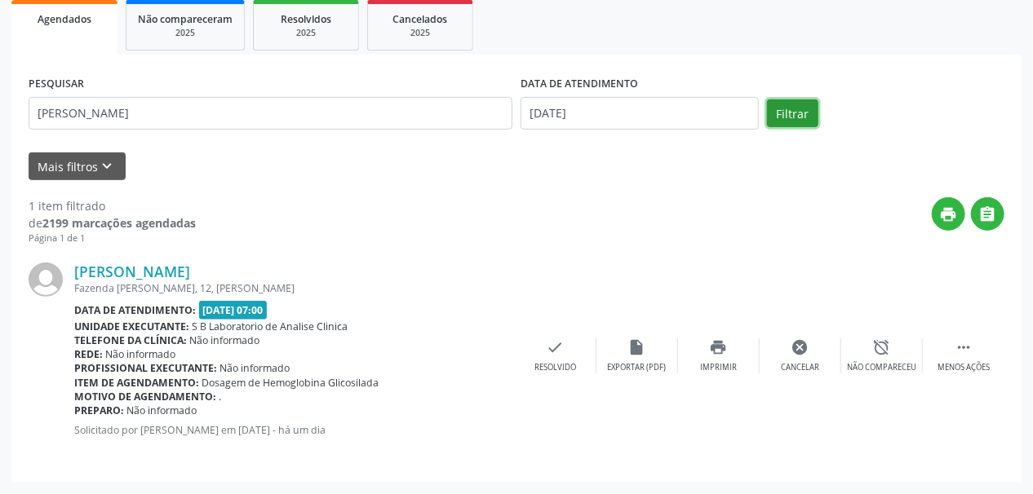
click at [795, 111] on button "Filtrar" at bounding box center [792, 114] width 51 height 28
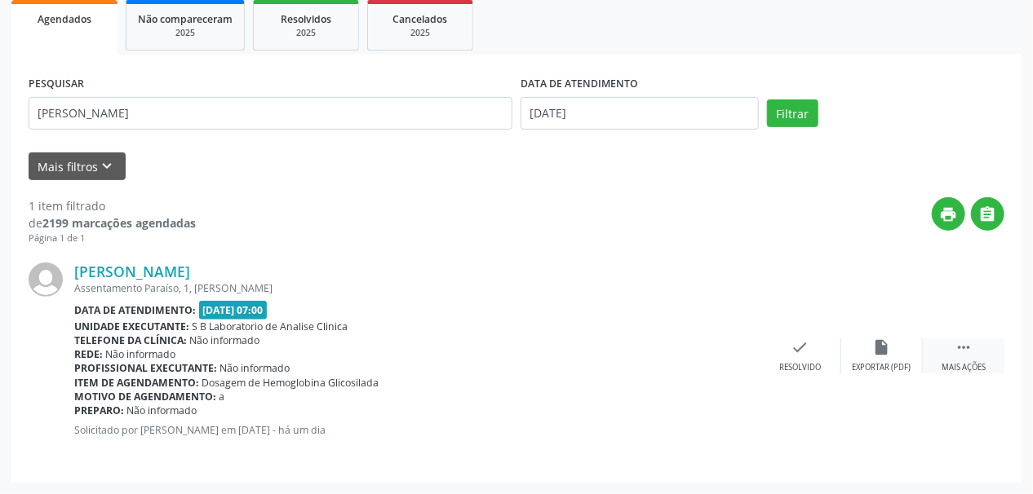
click at [969, 356] on div " Mais ações" at bounding box center [964, 356] width 82 height 35
click at [724, 356] on div "print Imprimir" at bounding box center [719, 356] width 82 height 35
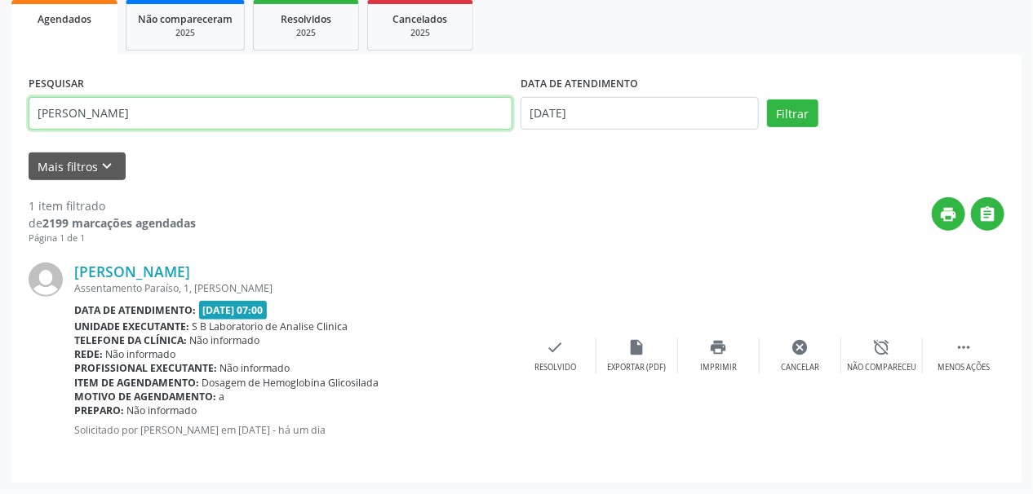
drag, startPoint x: 237, startPoint y: 118, endPoint x: 0, endPoint y: 157, distance: 239.9
click at [0, 157] on div "Acompanhamento Acompanhe a situação das marcações correntes e finalizadas Relat…" at bounding box center [516, 170] width 1033 height 649
paste input "[PERSON_NAME] DE [PERSON_NAME]"
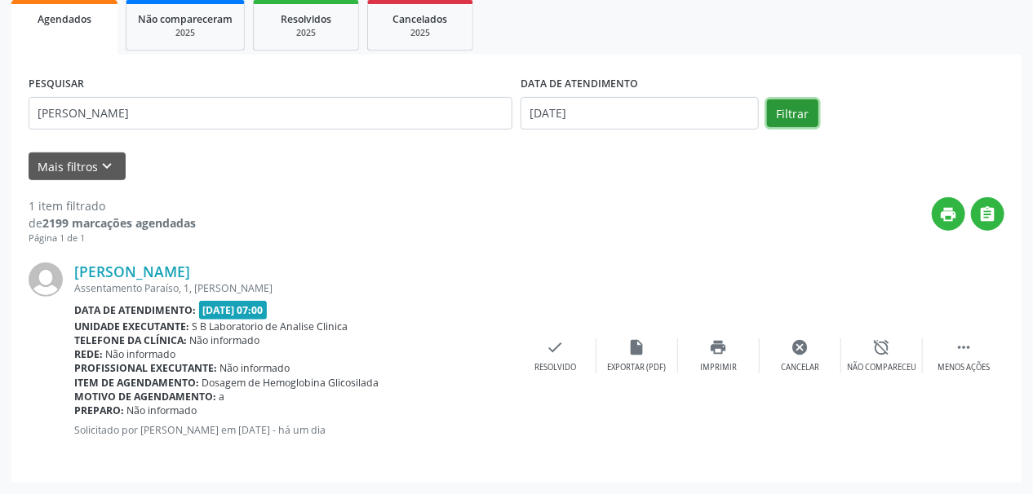
click at [793, 107] on button "Filtrar" at bounding box center [792, 114] width 51 height 28
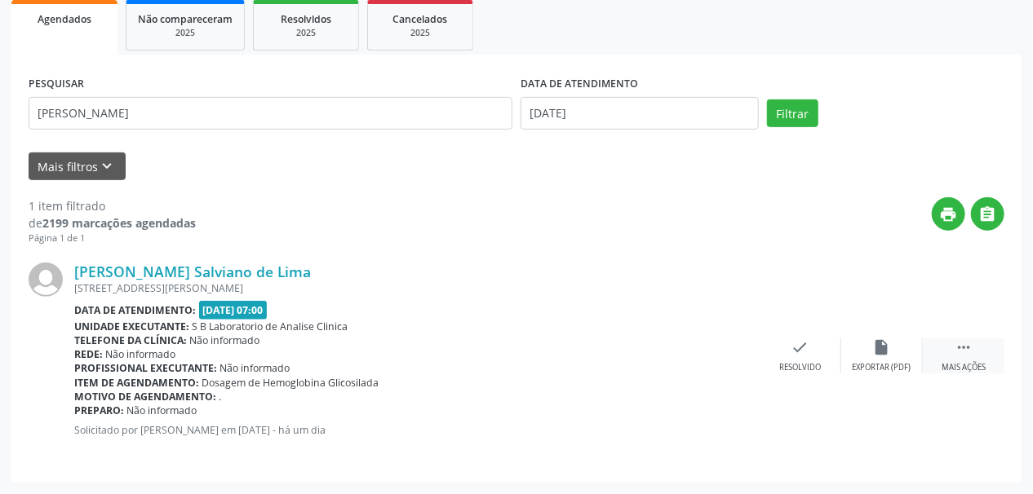
click at [965, 349] on icon "" at bounding box center [964, 348] width 18 height 18
click at [727, 343] on icon "print" at bounding box center [719, 348] width 18 height 18
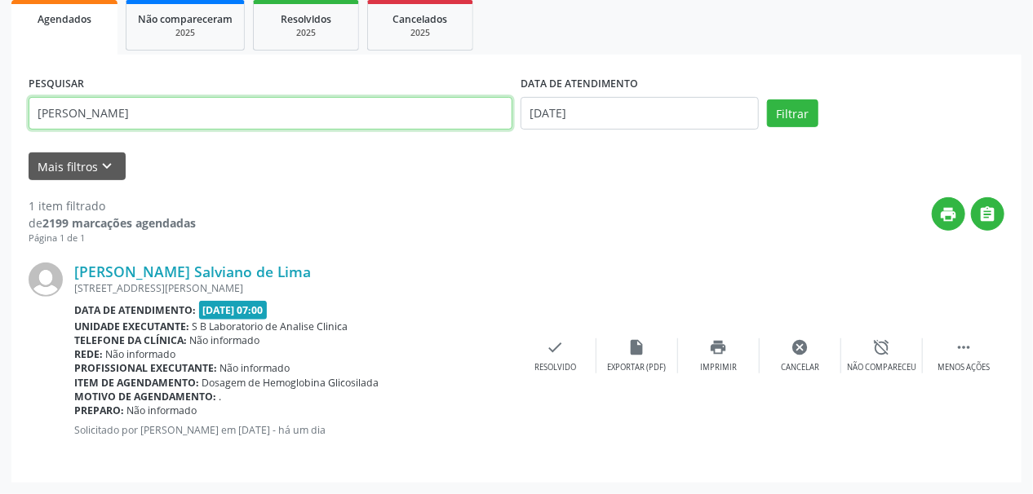
drag, startPoint x: 245, startPoint y: 119, endPoint x: 0, endPoint y: 143, distance: 245.9
click at [0, 143] on div "Acompanhamento Acompanhe a situação das marcações correntes e finalizadas Relat…" at bounding box center [516, 170] width 1033 height 649
paste input "[PERSON_NAME]"
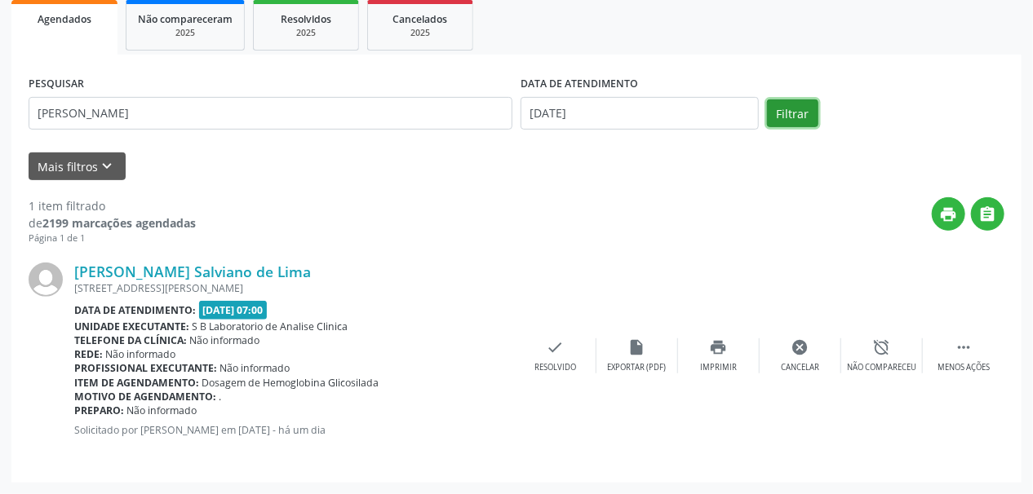
click at [800, 103] on button "Filtrar" at bounding box center [792, 114] width 51 height 28
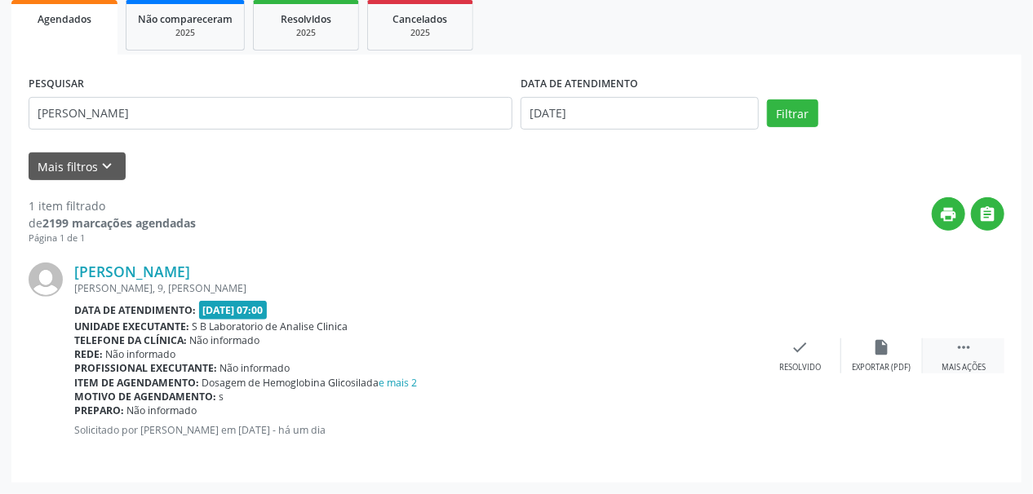
click at [964, 347] on icon "" at bounding box center [964, 348] width 18 height 18
click at [723, 353] on icon "print" at bounding box center [719, 348] width 18 height 18
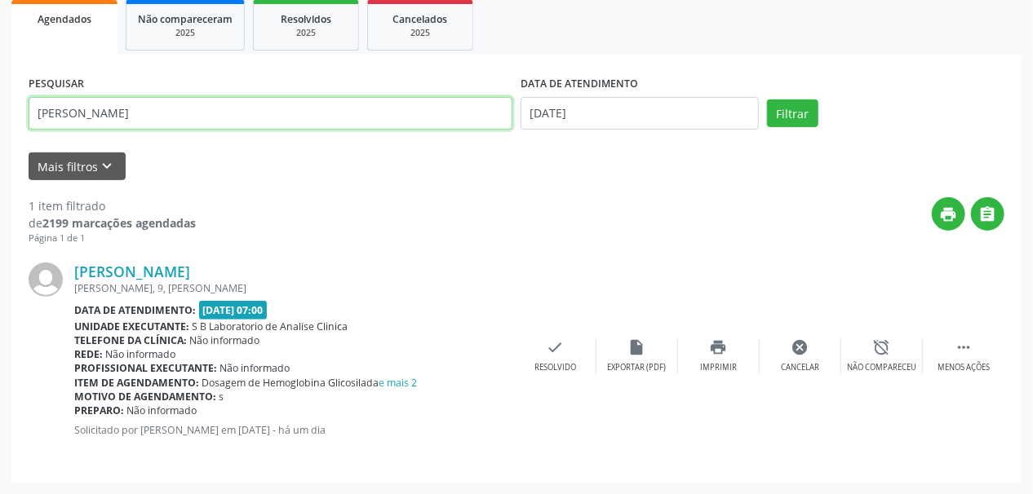
drag, startPoint x: 234, startPoint y: 113, endPoint x: 0, endPoint y: 126, distance: 234.6
click at [0, 126] on div "Acompanhamento Acompanhe a situação das marcações correntes e finalizadas Relat…" at bounding box center [516, 170] width 1033 height 649
paste input "EDILSON [PERSON_NAME]"
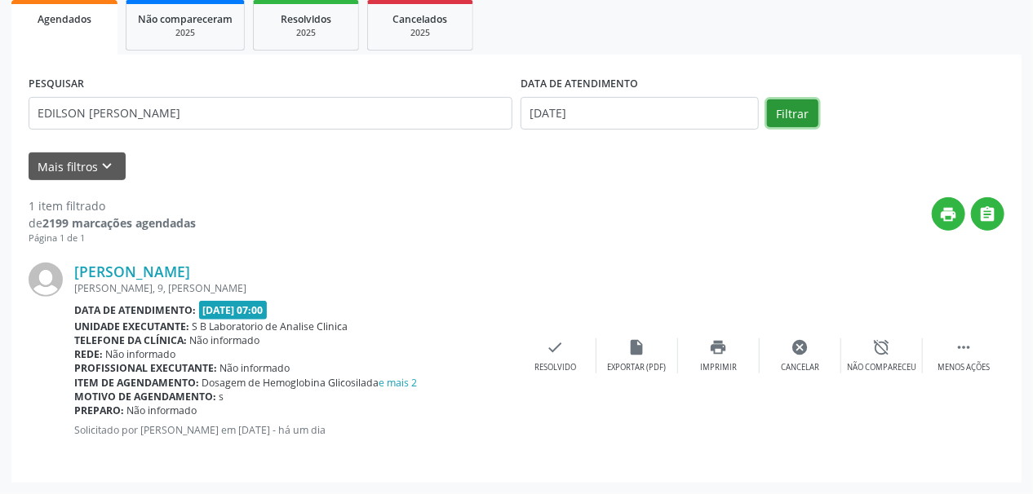
click at [806, 114] on button "Filtrar" at bounding box center [792, 114] width 51 height 28
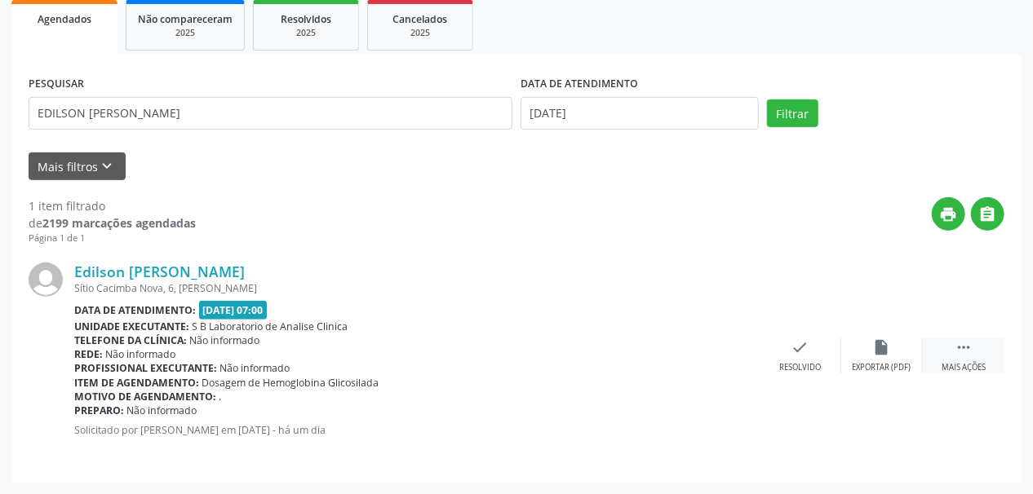
click at [960, 372] on div "Mais ações" at bounding box center [964, 367] width 44 height 11
click at [719, 348] on icon "print" at bounding box center [719, 348] width 18 height 18
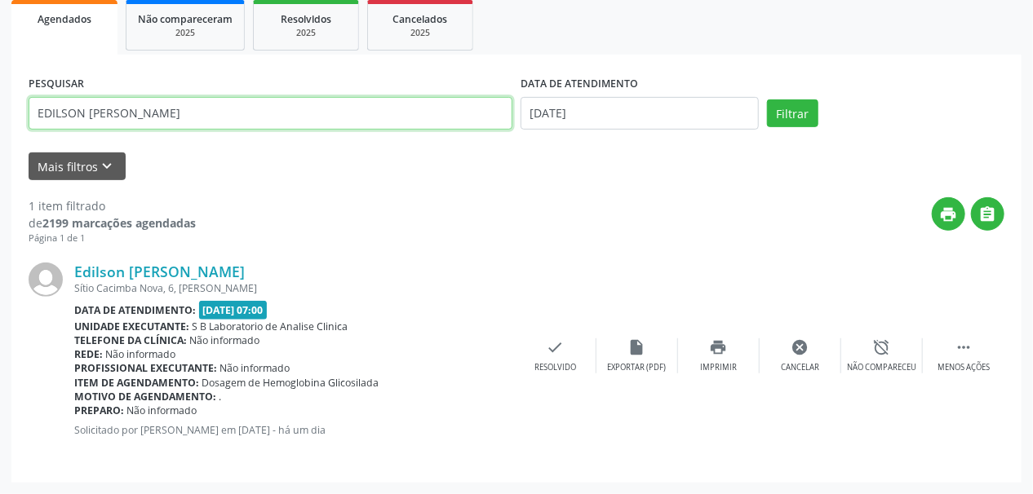
drag, startPoint x: 230, startPoint y: 114, endPoint x: 0, endPoint y: 116, distance: 230.1
click at [0, 116] on div "Acompanhamento Acompanhe a situação das marcações correntes e finalizadas Relat…" at bounding box center [516, 170] width 1033 height 649
paste input "[PERSON_NAME]"
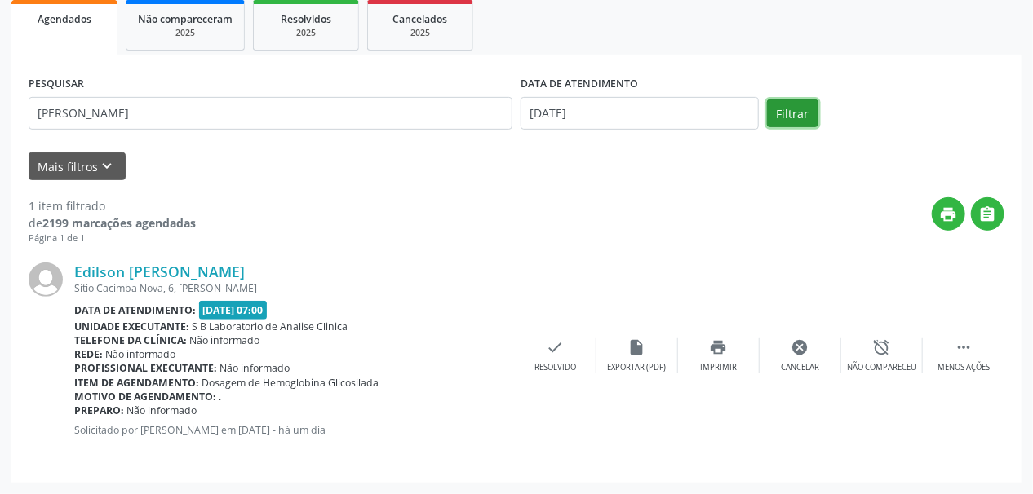
click at [787, 116] on button "Filtrar" at bounding box center [792, 114] width 51 height 28
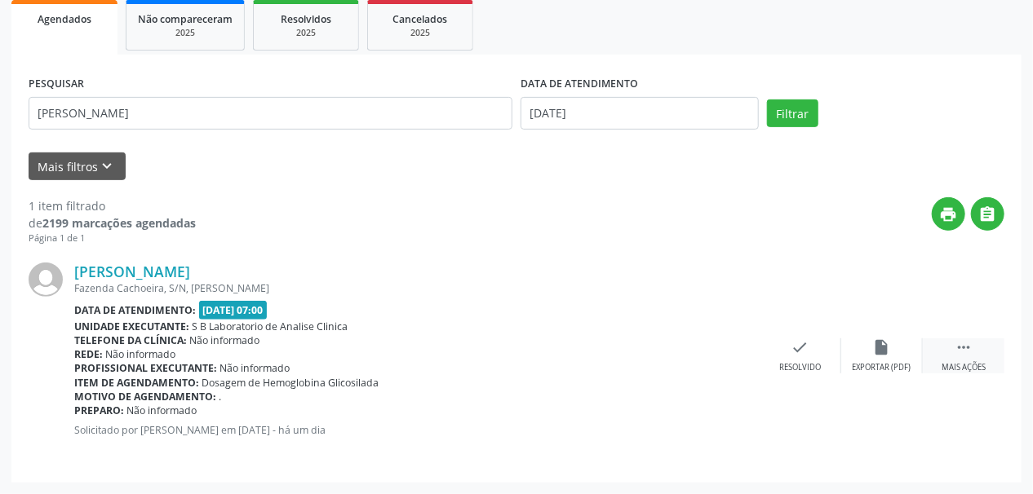
click at [969, 362] on div "Mais ações" at bounding box center [964, 367] width 44 height 11
click at [731, 353] on div "print Imprimir" at bounding box center [719, 356] width 82 height 35
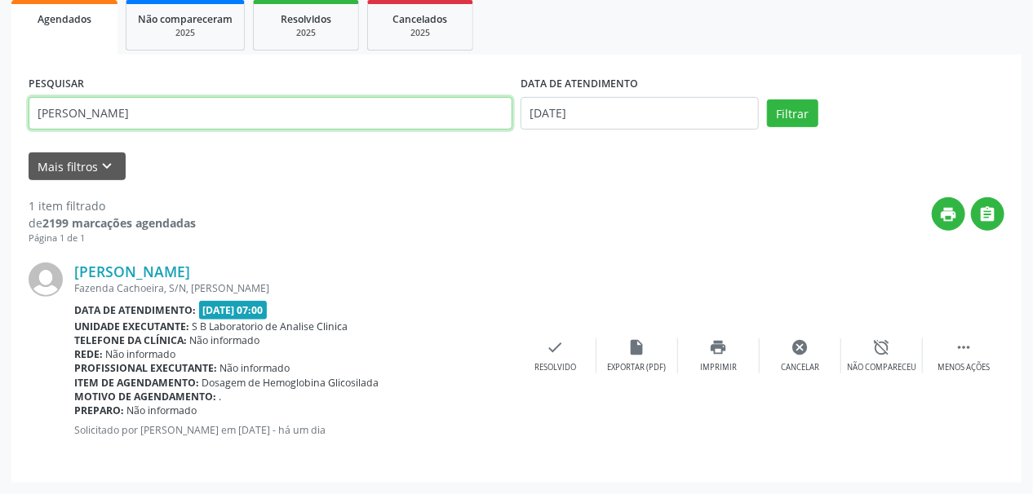
drag, startPoint x: 228, startPoint y: 114, endPoint x: 0, endPoint y: 153, distance: 231.7
click at [0, 153] on div "Acompanhamento Acompanhe a situação das marcações correntes e finalizadas Relat…" at bounding box center [516, 170] width 1033 height 649
paste input "[PERSON_NAME]"
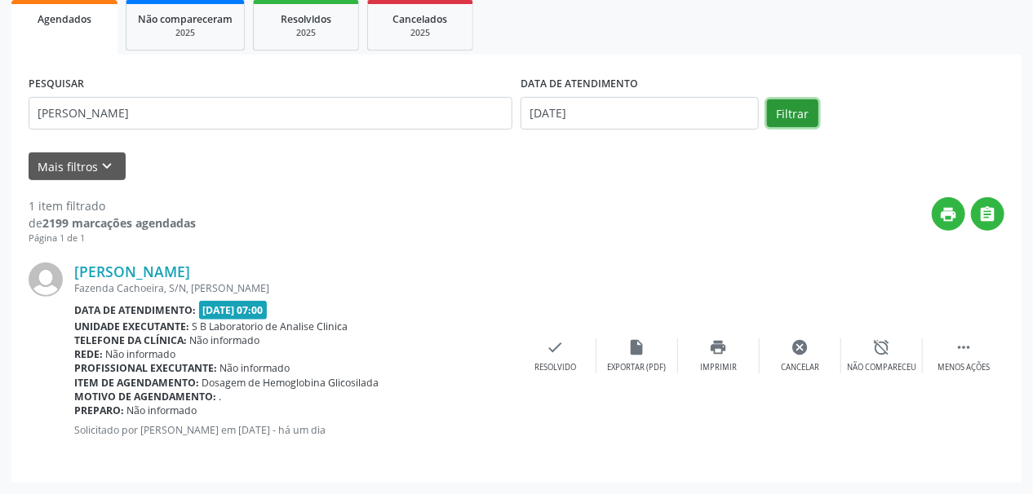
click at [783, 109] on button "Filtrar" at bounding box center [792, 114] width 51 height 28
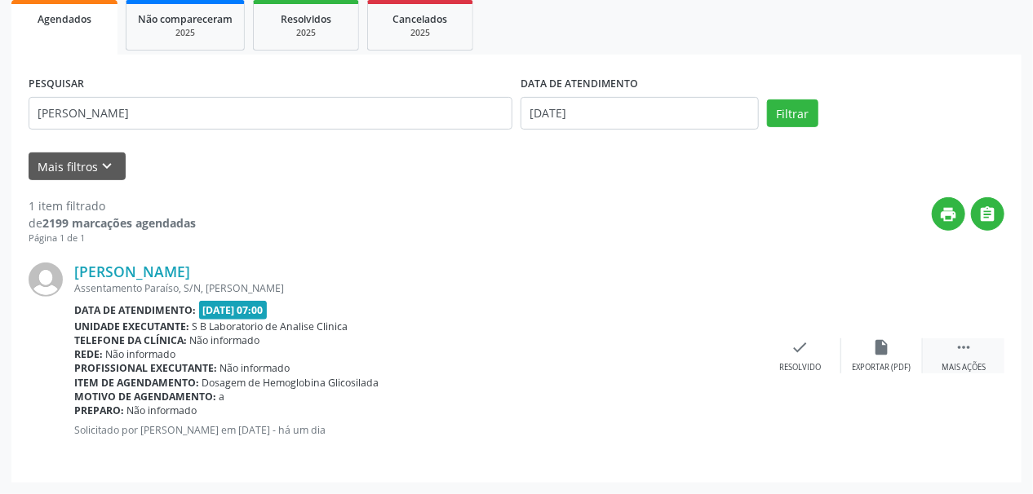
click at [973, 356] on div " Mais ações" at bounding box center [964, 356] width 82 height 35
click at [726, 353] on icon "print" at bounding box center [719, 348] width 18 height 18
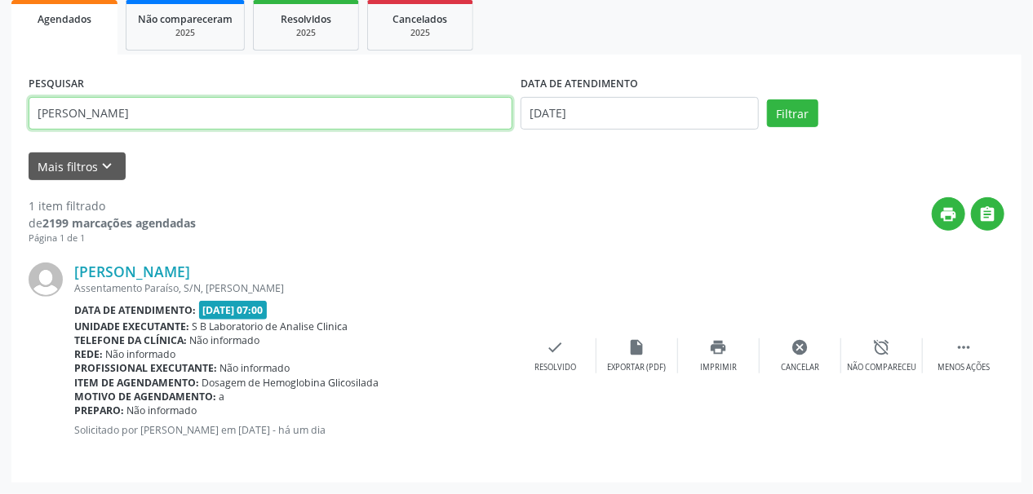
drag, startPoint x: 242, startPoint y: 113, endPoint x: 0, endPoint y: 153, distance: 245.6
click at [0, 153] on div "Acompanhamento Acompanhe a situação das marcações correntes e finalizadas Relat…" at bounding box center [516, 170] width 1033 height 649
type input "FRANCISCA"
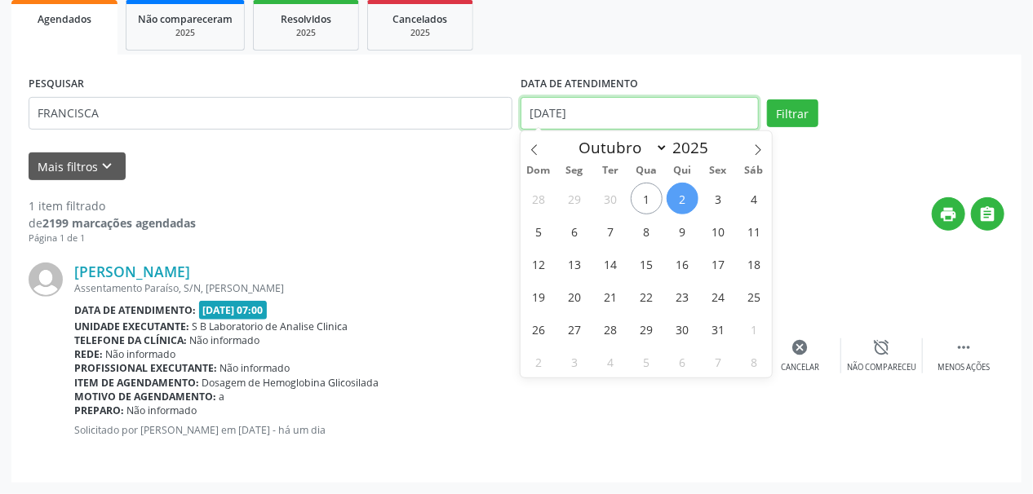
click at [564, 114] on input "[DATE]" at bounding box center [640, 113] width 238 height 33
click at [715, 195] on span "3" at bounding box center [719, 199] width 32 height 32
type input "[DATE]"
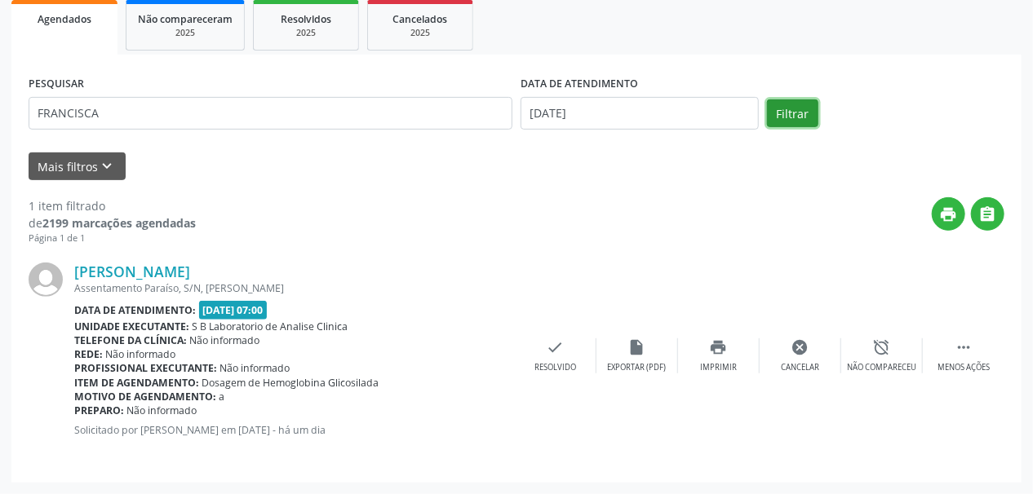
click at [809, 118] on button "Filtrar" at bounding box center [792, 114] width 51 height 28
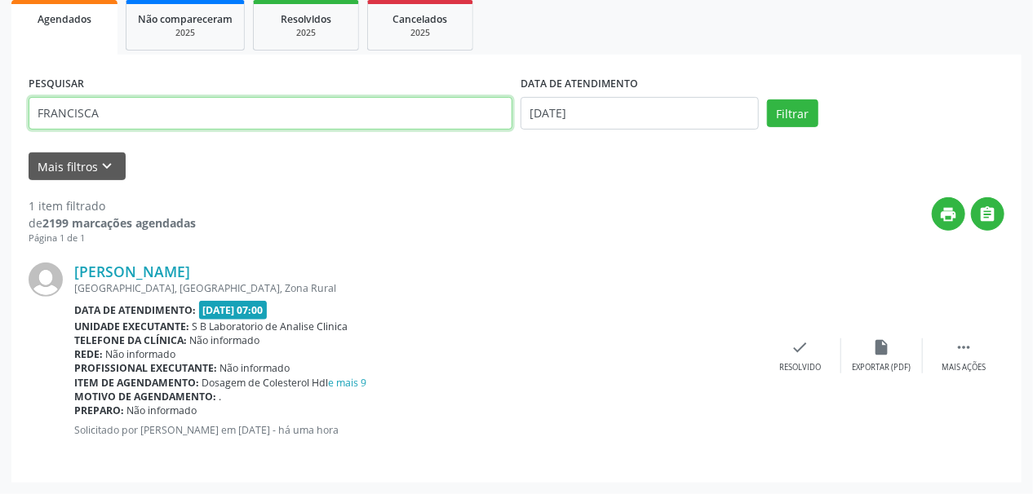
drag, startPoint x: 173, startPoint y: 102, endPoint x: 0, endPoint y: 131, distance: 175.3
click at [0, 131] on div "Acompanhamento Acompanhe a situação das marcações correntes e finalizadas Relat…" at bounding box center [516, 170] width 1033 height 649
paste input "[PERSON_NAME] A DA SILV"
type input "[PERSON_NAME]"
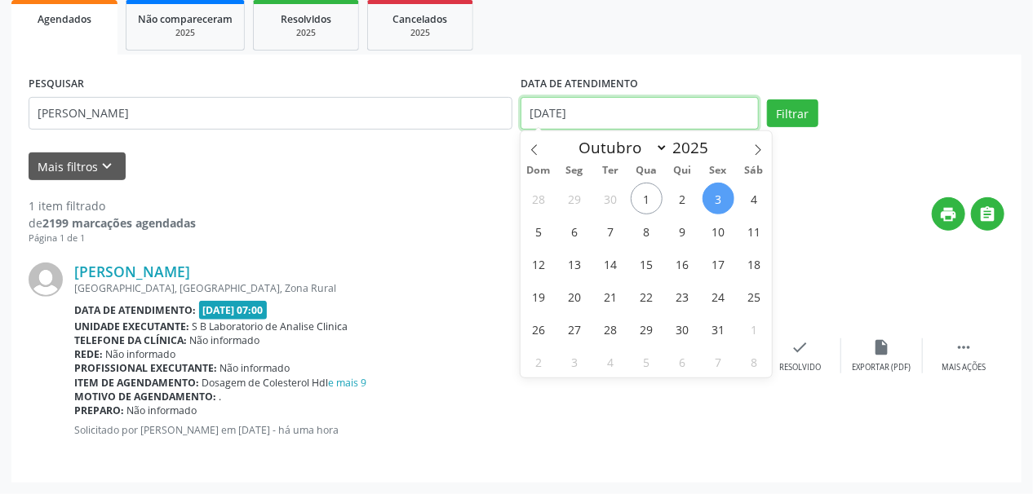
click at [565, 124] on body "Central de Marcação notifications [PERSON_NAME] Recepcionista da clínica  Conf…" at bounding box center [516, 3] width 1033 height 494
click at [682, 198] on span "2" at bounding box center [683, 199] width 32 height 32
type input "[DATE]"
click at [682, 198] on span "2" at bounding box center [683, 199] width 32 height 32
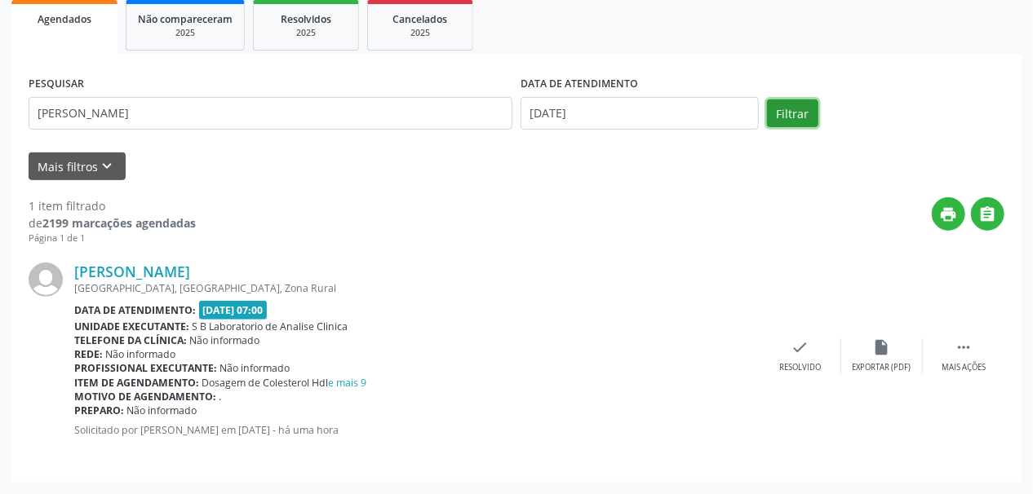
click at [809, 122] on button "Filtrar" at bounding box center [792, 114] width 51 height 28
click at [971, 357] on div " Mais ações" at bounding box center [964, 356] width 82 height 35
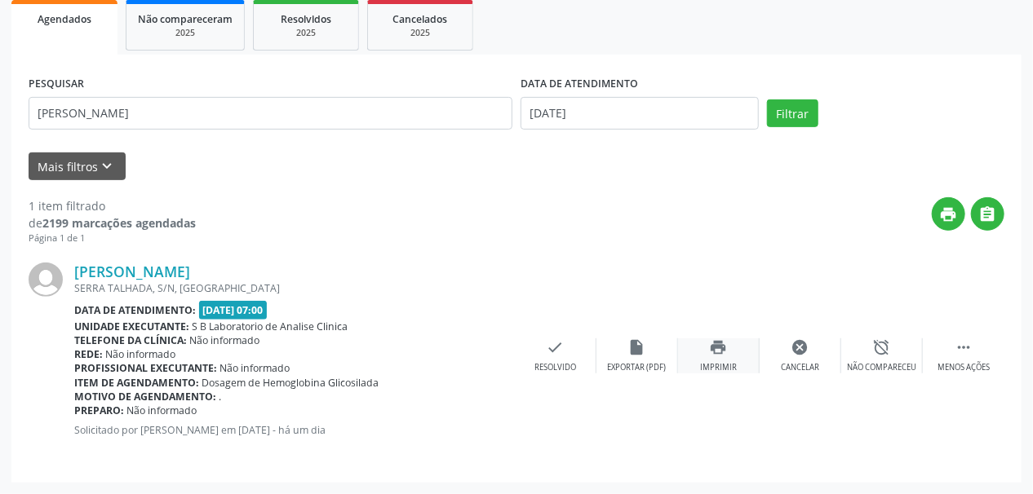
click at [723, 355] on icon "print" at bounding box center [719, 348] width 18 height 18
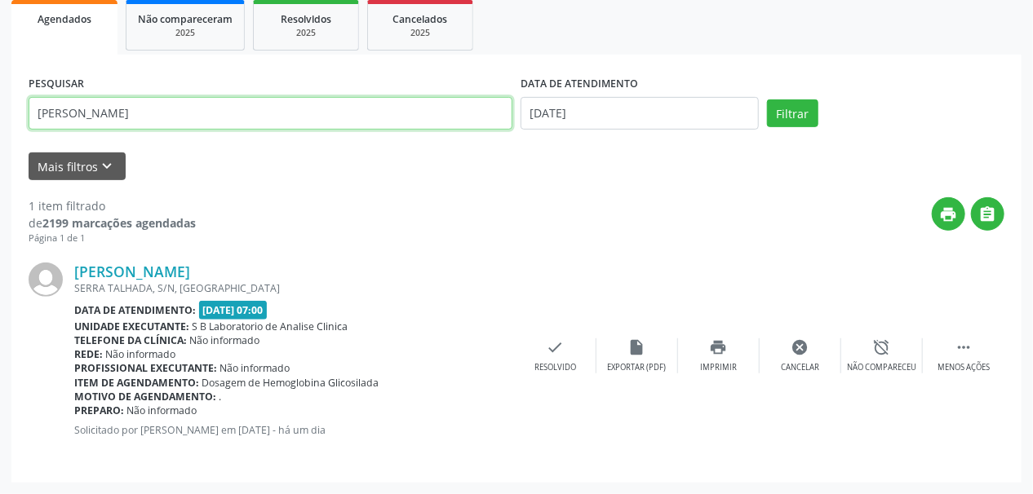
drag, startPoint x: 216, startPoint y: 121, endPoint x: 0, endPoint y: 156, distance: 219.1
click at [0, 156] on div "Acompanhamento Acompanhe a situação das marcações correntes e finalizadas Relat…" at bounding box center [516, 170] width 1033 height 649
paste input "[PERSON_NAME]"
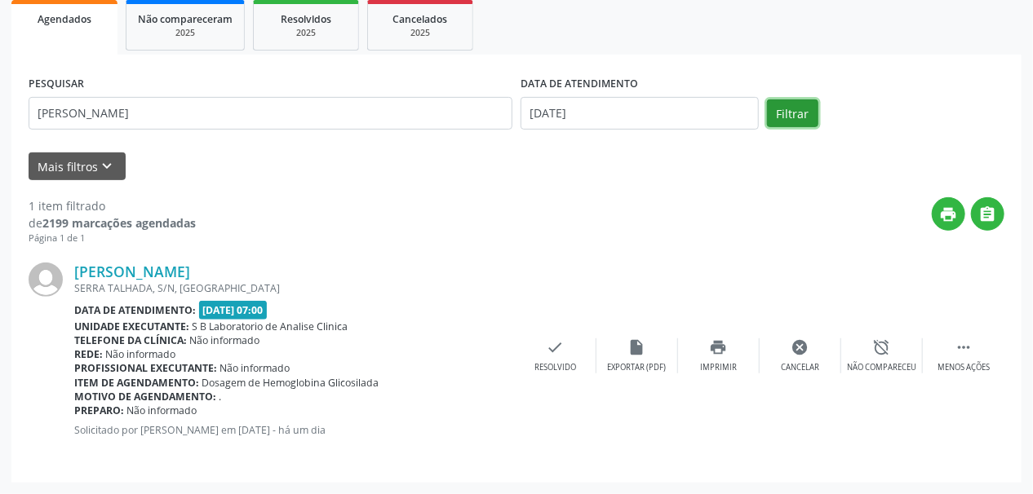
click at [785, 109] on button "Filtrar" at bounding box center [792, 114] width 51 height 28
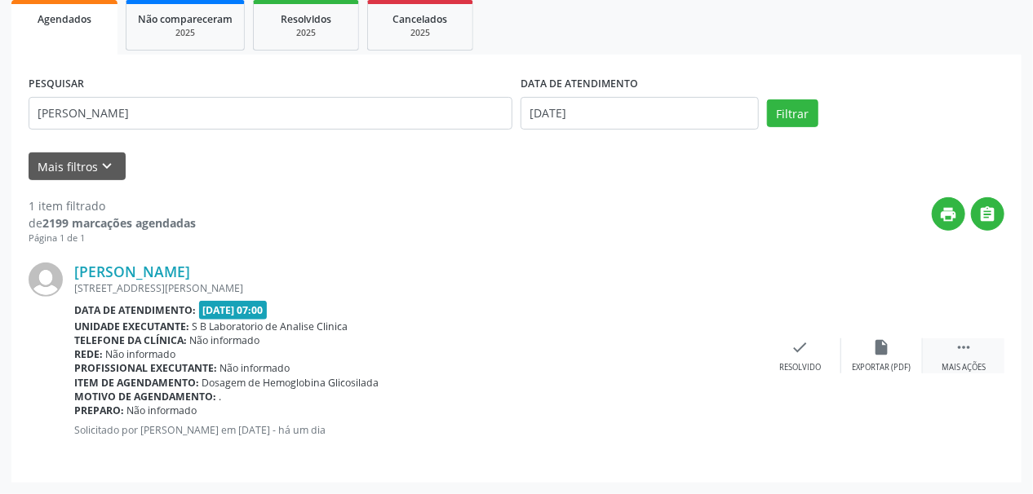
click at [960, 352] on icon "" at bounding box center [964, 348] width 18 height 18
click at [731, 356] on div "print Imprimir" at bounding box center [719, 356] width 82 height 35
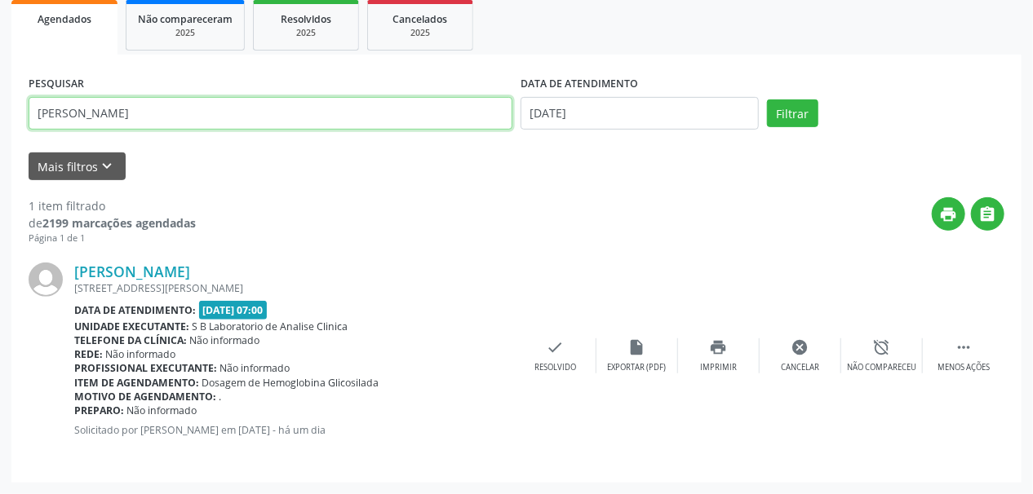
drag, startPoint x: 268, startPoint y: 106, endPoint x: 5, endPoint y: 146, distance: 266.6
click at [0, 148] on div "Acompanhamento Acompanhe a situação das marcações correntes e finalizadas Relat…" at bounding box center [516, 170] width 1033 height 649
paste input "[PERSON_NAME] DE SOUS"
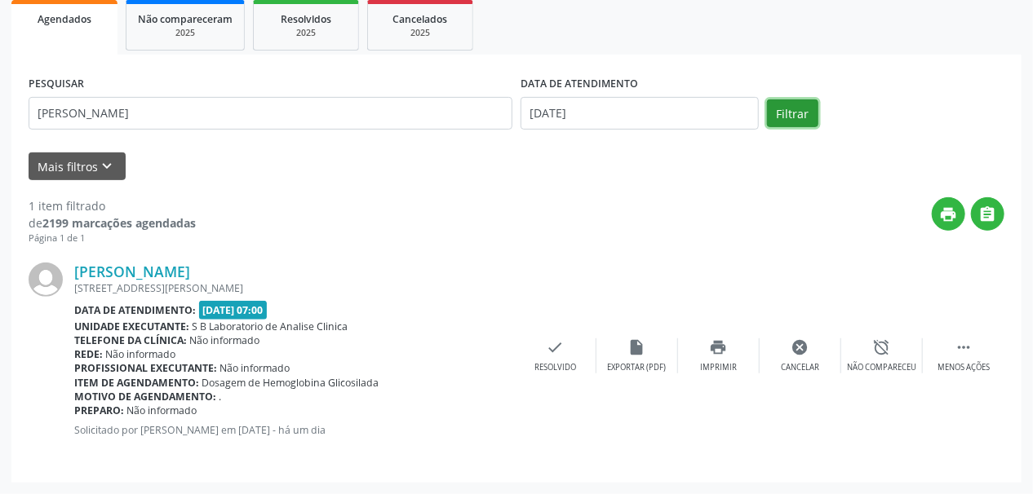
click at [803, 112] on button "Filtrar" at bounding box center [792, 114] width 51 height 28
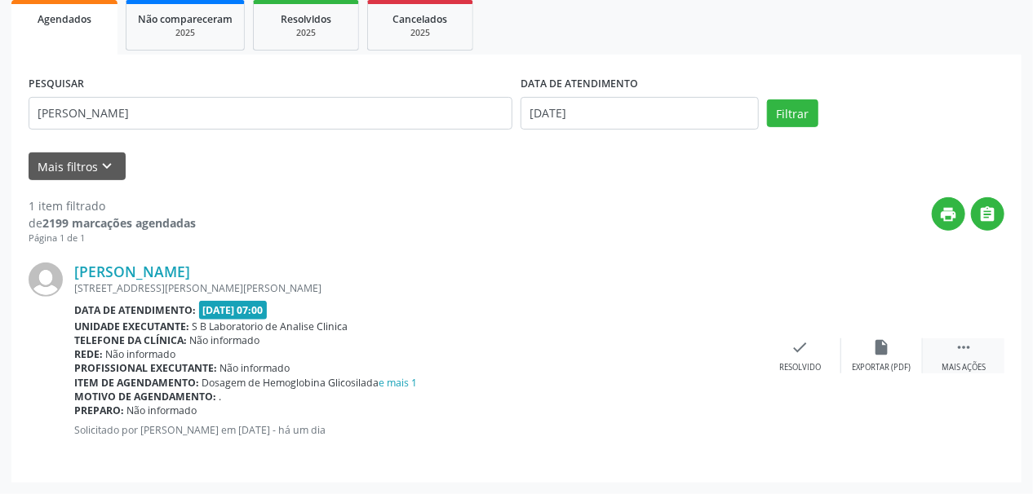
click at [964, 364] on div "Mais ações" at bounding box center [964, 367] width 44 height 11
click at [741, 349] on div "print Imprimir" at bounding box center [719, 356] width 82 height 35
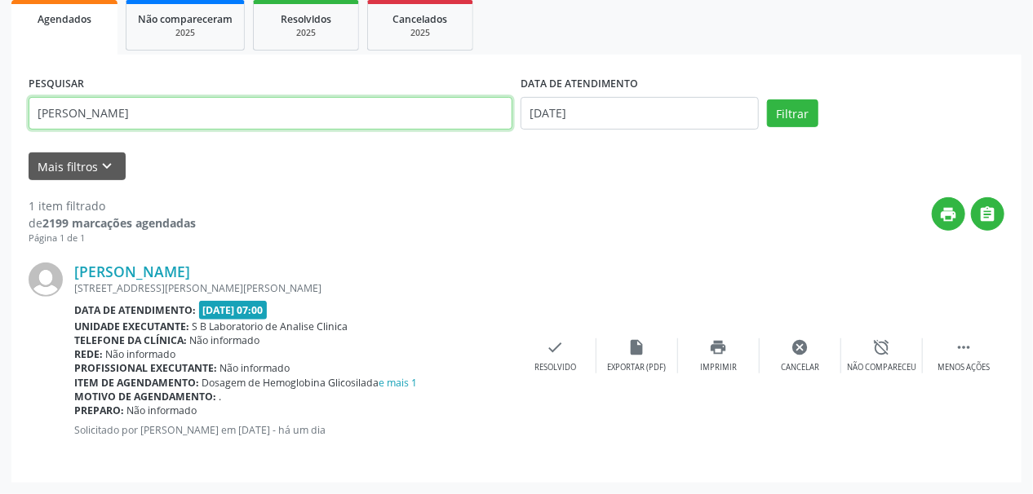
drag, startPoint x: 118, startPoint y: 122, endPoint x: 0, endPoint y: 165, distance: 124.9
click at [0, 165] on div "Acompanhamento Acompanhe a situação das marcações correntes e finalizadas Relat…" at bounding box center [516, 170] width 1033 height 649
paste input "[PERSON_NAME]"
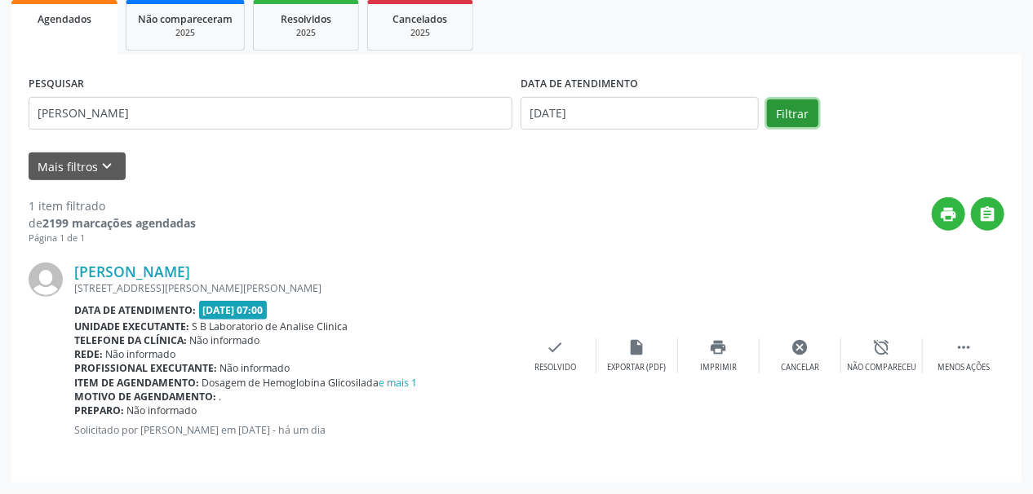
click at [798, 108] on button "Filtrar" at bounding box center [792, 114] width 51 height 28
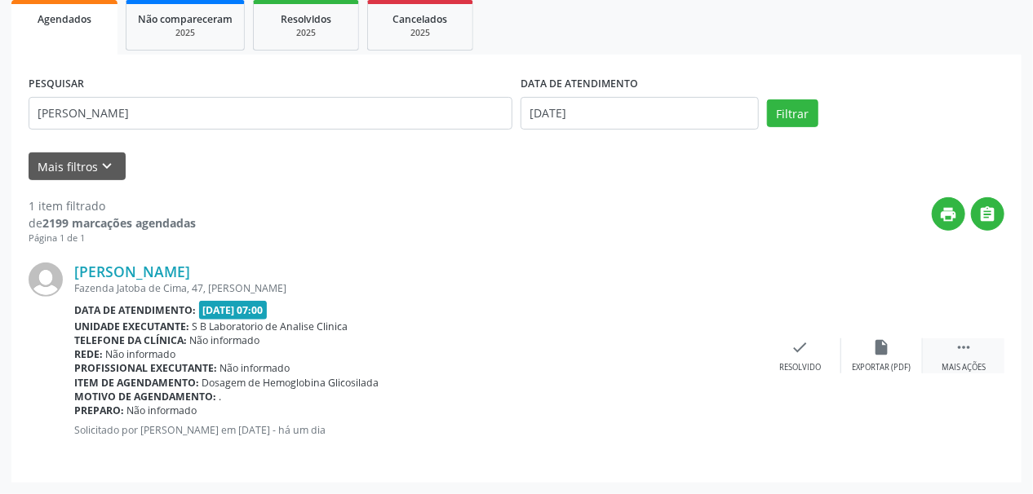
click at [965, 351] on icon "" at bounding box center [964, 348] width 18 height 18
click at [733, 350] on div "print Imprimir" at bounding box center [719, 356] width 82 height 35
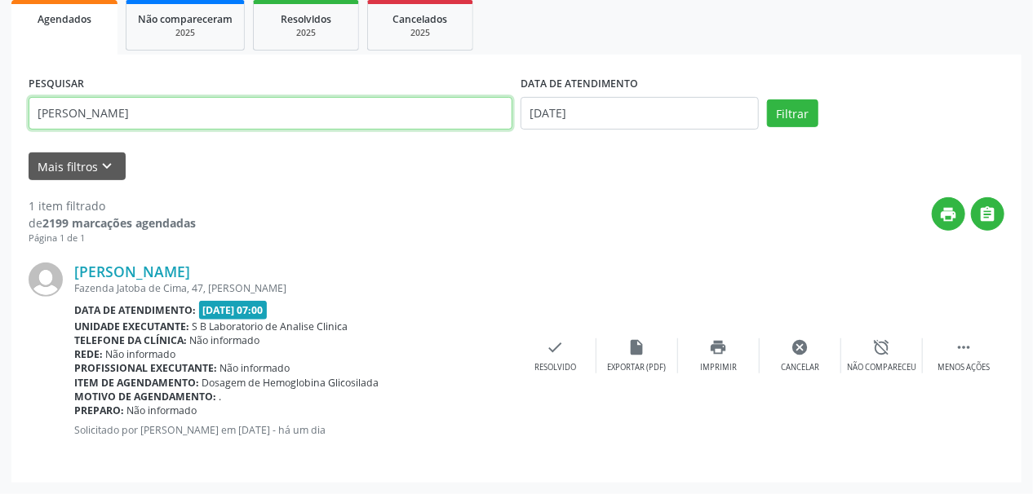
drag, startPoint x: 246, startPoint y: 113, endPoint x: 0, endPoint y: 137, distance: 247.6
click at [0, 137] on div "Acompanhamento Acompanhe a situação das marcações correntes e finalizadas Relat…" at bounding box center [516, 170] width 1033 height 649
paste input "[PERSON_NAME]"
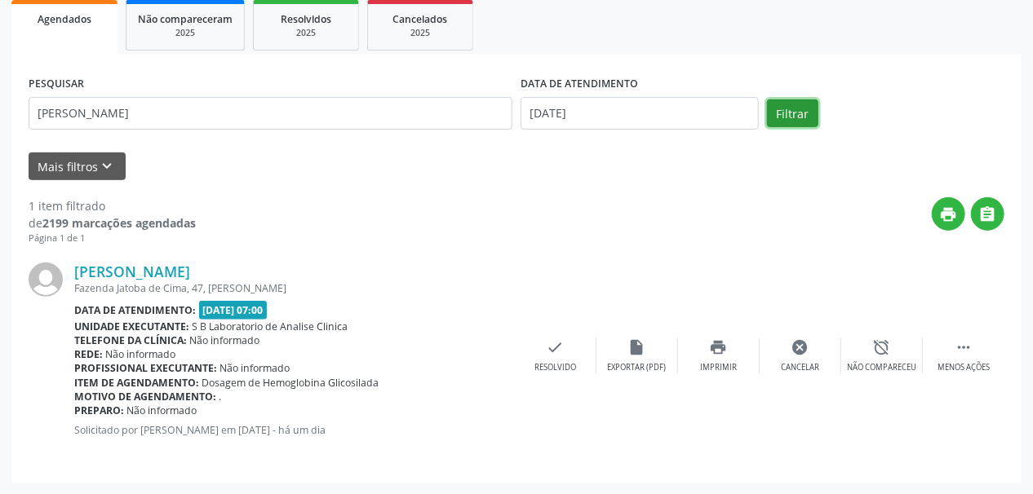
click at [789, 116] on button "Filtrar" at bounding box center [792, 114] width 51 height 28
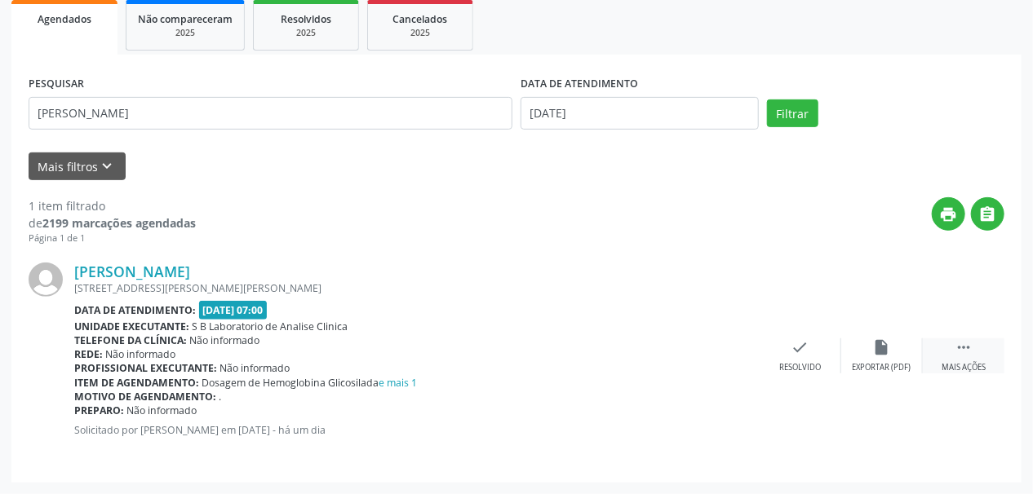
click at [979, 347] on div " Mais ações" at bounding box center [964, 356] width 82 height 35
click at [721, 348] on icon "print" at bounding box center [719, 348] width 18 height 18
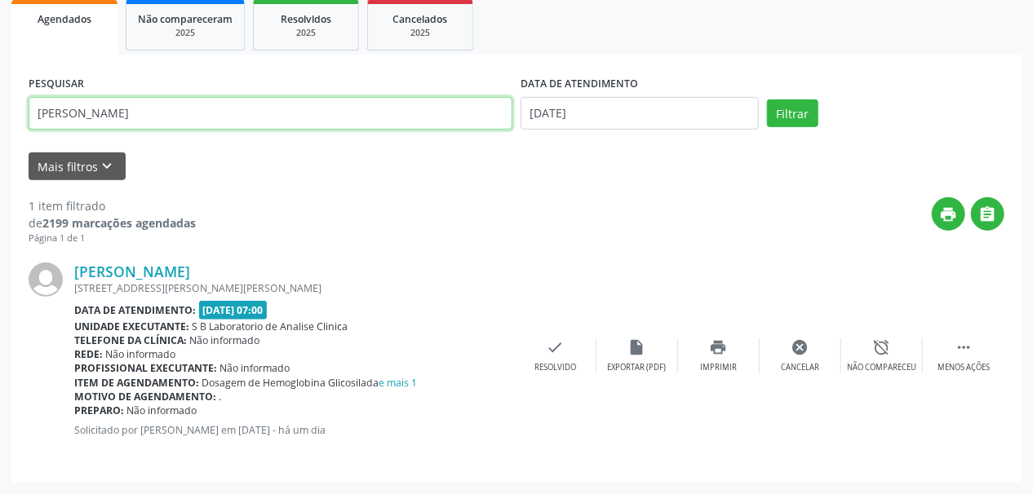
drag, startPoint x: 0, startPoint y: 156, endPoint x: 0, endPoint y: 171, distance: 14.7
click at [0, 171] on div "Acompanhamento Acompanhe a situação das marcações correntes e finalizadas Relat…" at bounding box center [516, 170] width 1033 height 649
paste input "[PERSON_NAME]"
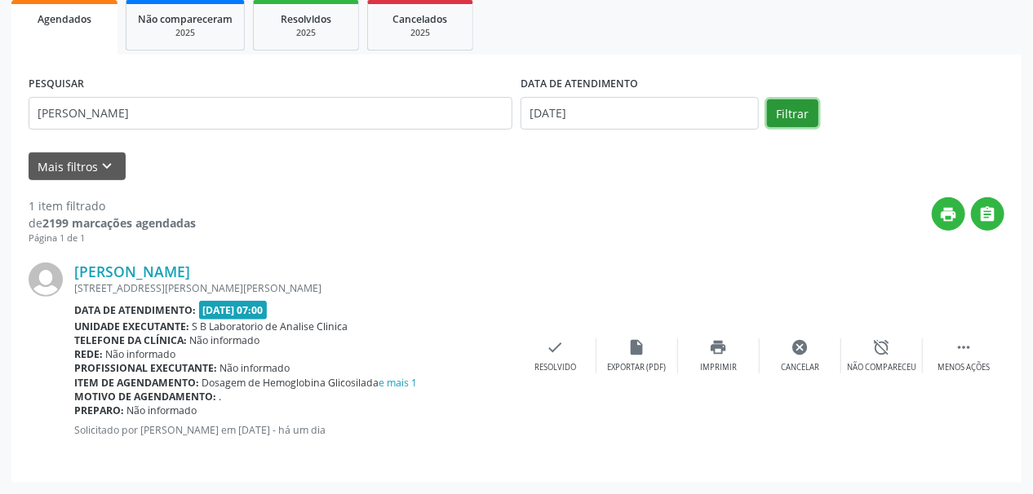
click at [787, 118] on button "Filtrar" at bounding box center [792, 114] width 51 height 28
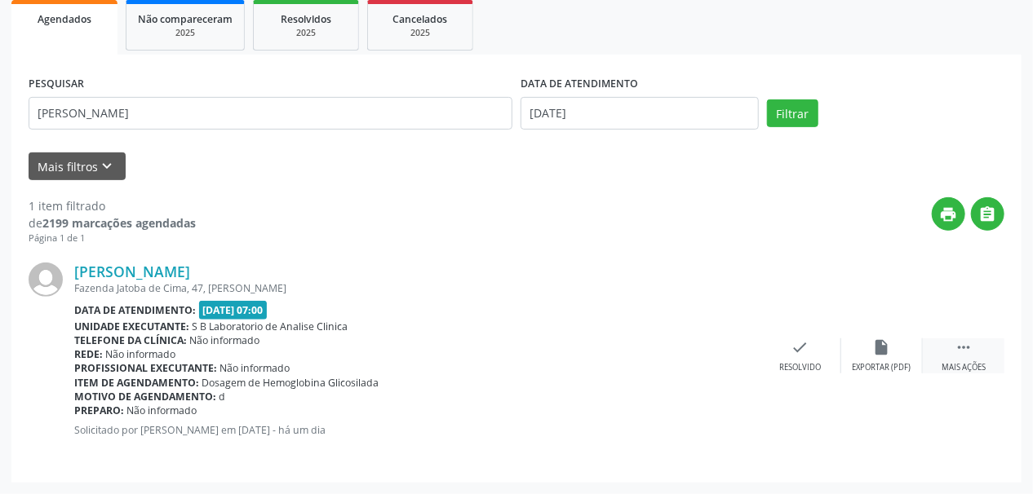
click at [967, 365] on div "Mais ações" at bounding box center [964, 367] width 44 height 11
click at [718, 354] on icon "print" at bounding box center [719, 348] width 18 height 18
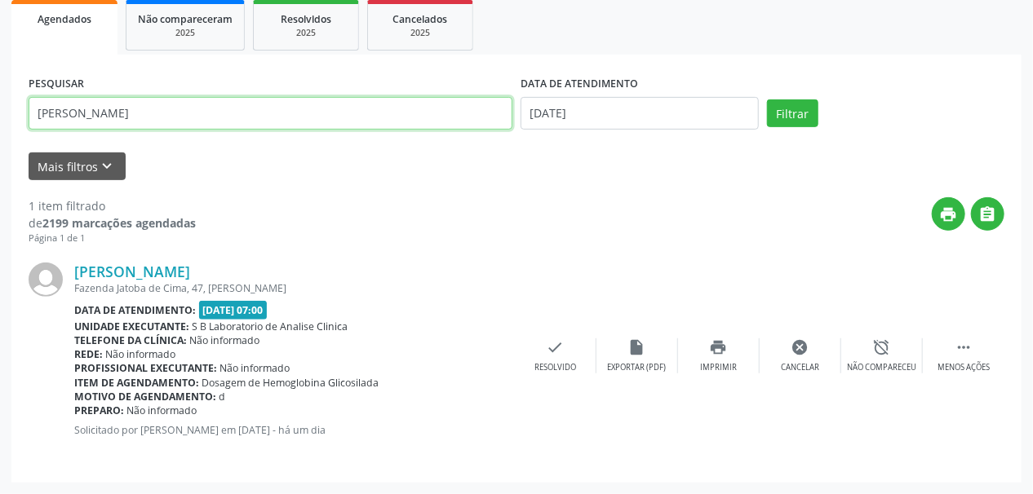
drag, startPoint x: 207, startPoint y: 111, endPoint x: 0, endPoint y: 139, distance: 209.1
click at [0, 139] on div "Acompanhamento Acompanhe a situação das marcações correntes e finalizadas Relat…" at bounding box center [516, 170] width 1033 height 649
paste input "[PERSON_NAME]"
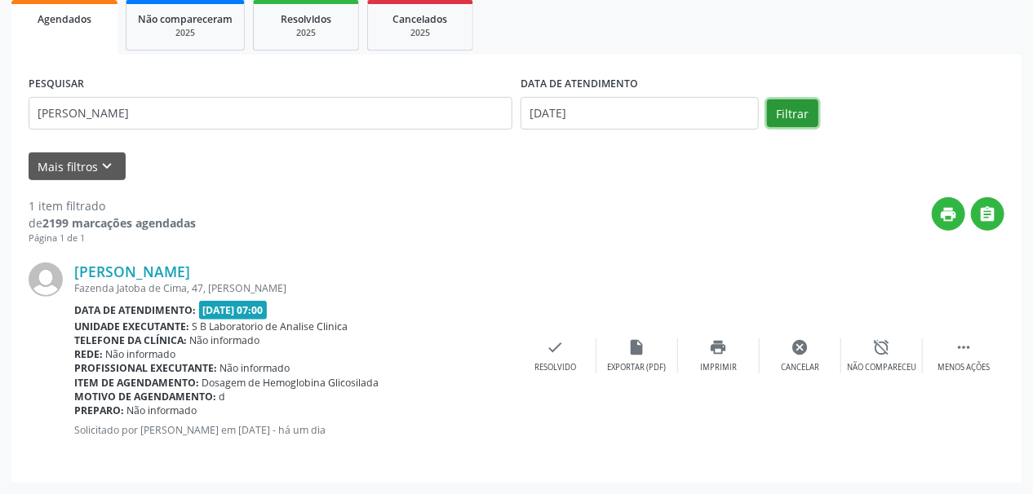
click at [785, 109] on button "Filtrar" at bounding box center [792, 114] width 51 height 28
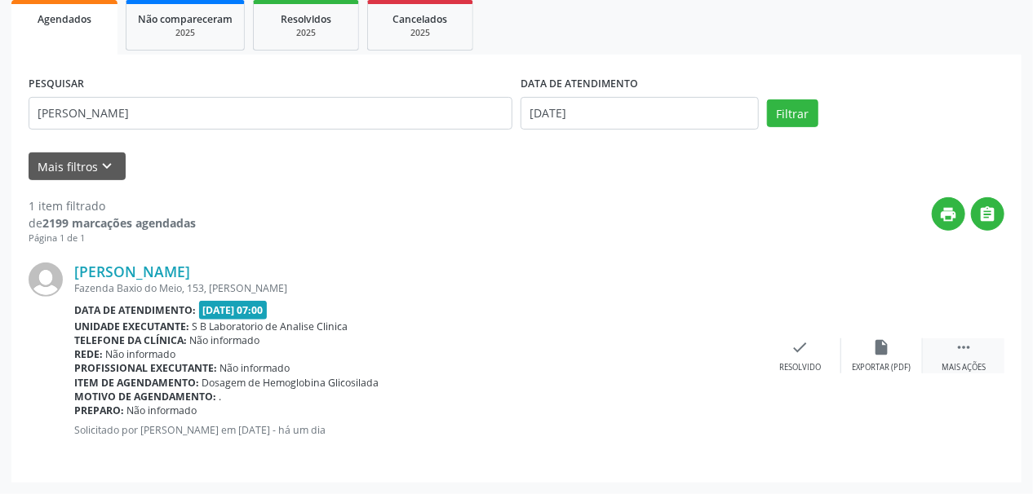
click at [969, 340] on icon "" at bounding box center [964, 348] width 18 height 18
click at [717, 356] on div "print Imprimir" at bounding box center [719, 356] width 82 height 35
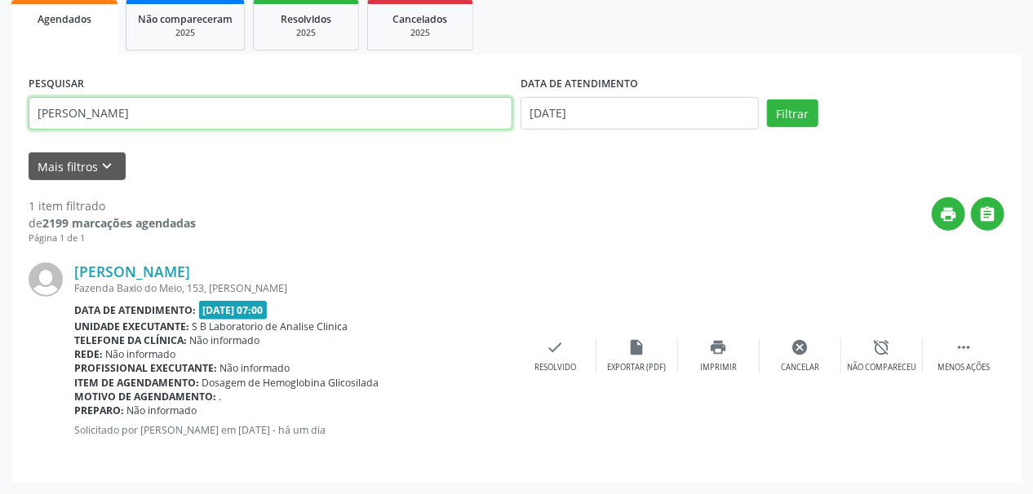
drag, startPoint x: 263, startPoint y: 118, endPoint x: 0, endPoint y: 147, distance: 264.3
click at [0, 147] on div "Acompanhamento Acompanhe a situação das marcações correntes e finalizadas Relat…" at bounding box center [516, 170] width 1033 height 649
paste input "[PERSON_NAME]"
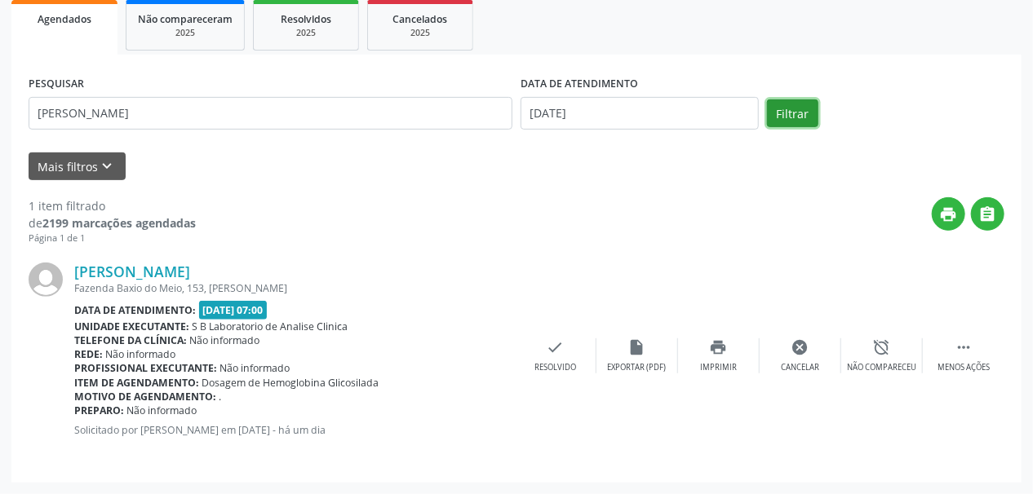
click at [803, 111] on button "Filtrar" at bounding box center [792, 114] width 51 height 28
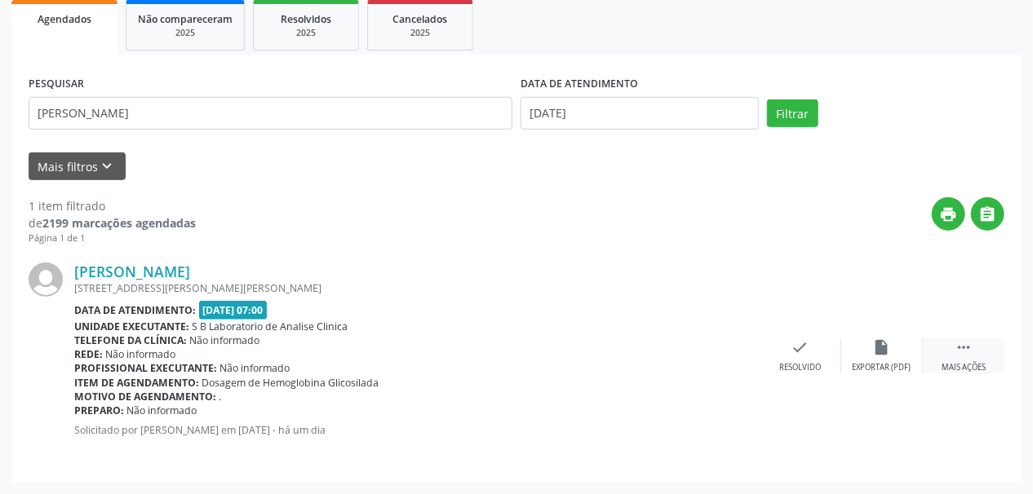
click at [964, 348] on icon "" at bounding box center [964, 348] width 18 height 18
click at [725, 356] on div "print Imprimir" at bounding box center [719, 356] width 82 height 35
click at [730, 348] on div "print Imprimir" at bounding box center [719, 356] width 82 height 35
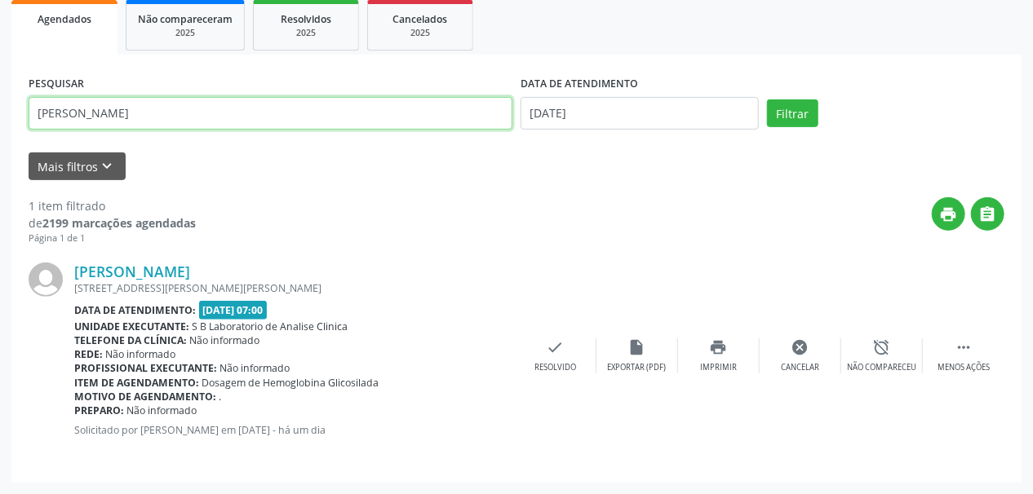
drag, startPoint x: 220, startPoint y: 110, endPoint x: 24, endPoint y: 150, distance: 199.9
click at [0, 162] on div "Acompanhamento Acompanhe a situação das marcações correntes e finalizadas Relat…" at bounding box center [516, 170] width 1033 height 649
paste input "[PERSON_NAME]"
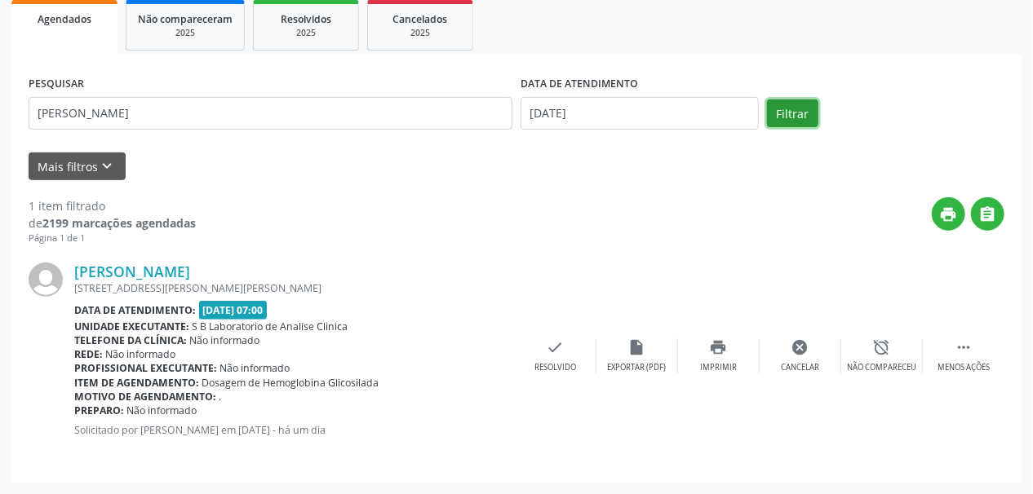
click at [792, 118] on button "Filtrar" at bounding box center [792, 114] width 51 height 28
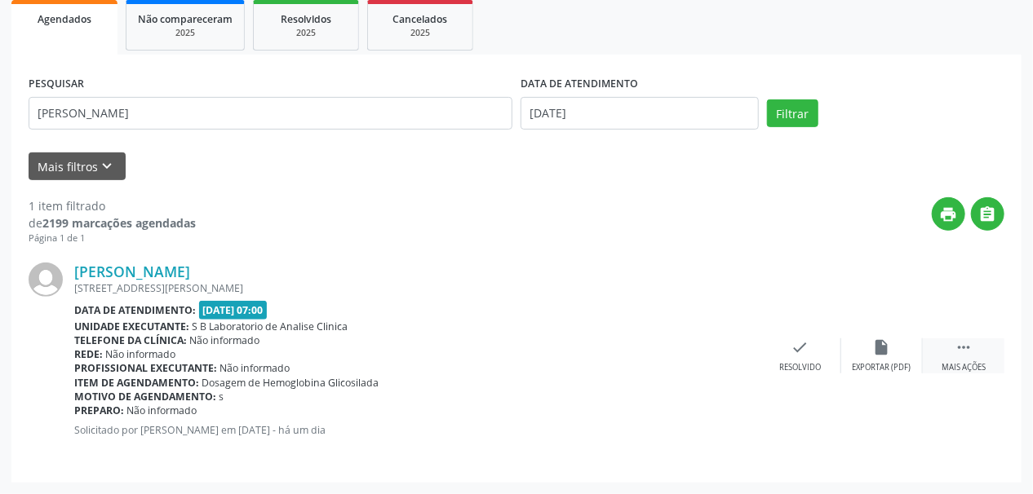
click at [965, 349] on icon "" at bounding box center [964, 348] width 18 height 18
click at [712, 348] on icon "print" at bounding box center [719, 348] width 18 height 18
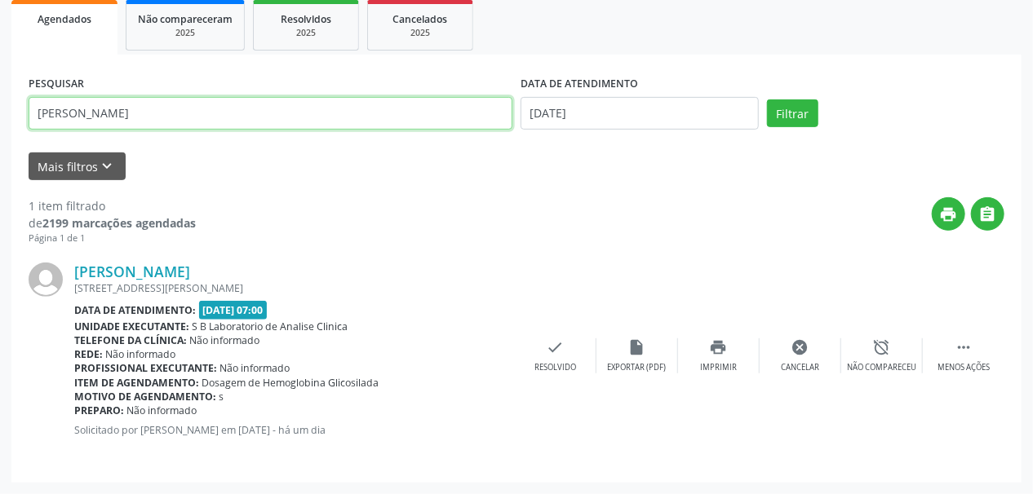
drag, startPoint x: 233, startPoint y: 110, endPoint x: 0, endPoint y: 125, distance: 233.0
click at [0, 125] on div "Acompanhamento Acompanhe a situação das marcações correntes e finalizadas Relat…" at bounding box center [516, 170] width 1033 height 649
paste input "[PERSON_NAME]"
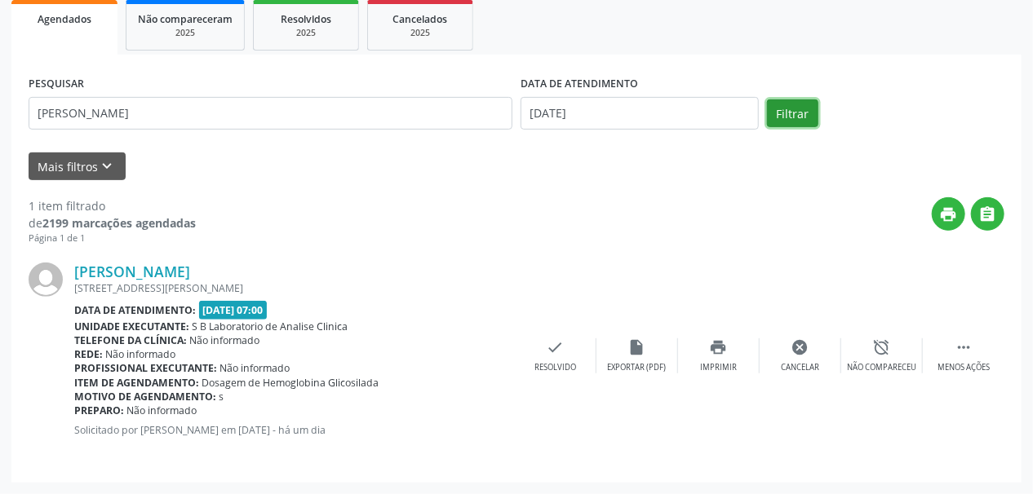
click at [796, 108] on button "Filtrar" at bounding box center [792, 114] width 51 height 28
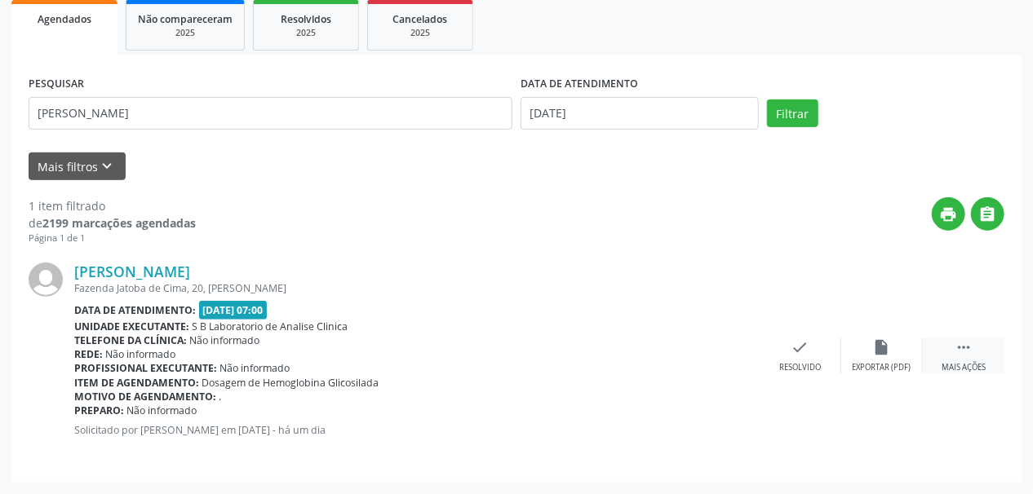
click at [954, 362] on div "Mais ações" at bounding box center [964, 367] width 44 height 11
click at [721, 353] on icon "print" at bounding box center [719, 348] width 18 height 18
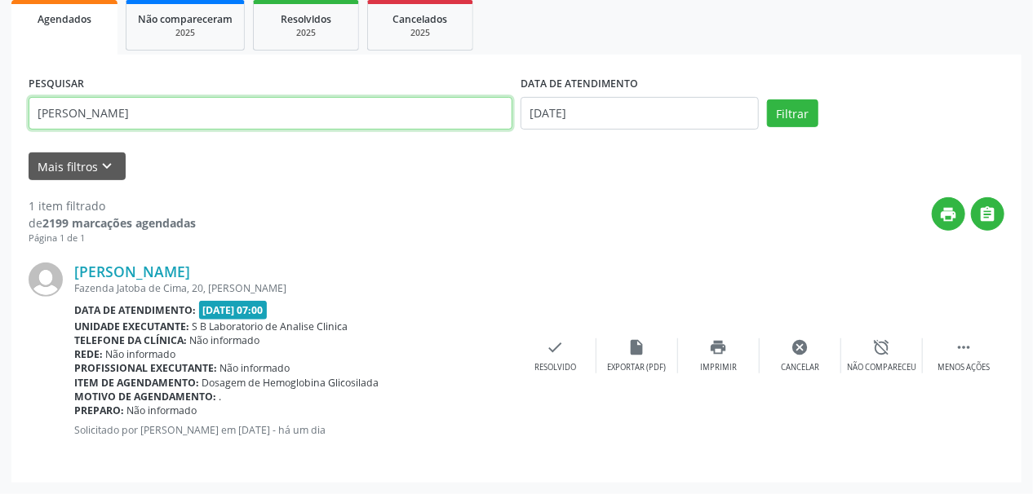
drag, startPoint x: 266, startPoint y: 115, endPoint x: 12, endPoint y: 150, distance: 256.2
click at [0, 161] on div "Acompanhamento Acompanhe a situação das marcações correntes e finalizadas Relat…" at bounding box center [516, 170] width 1033 height 649
paste input "[PERSON_NAME]"
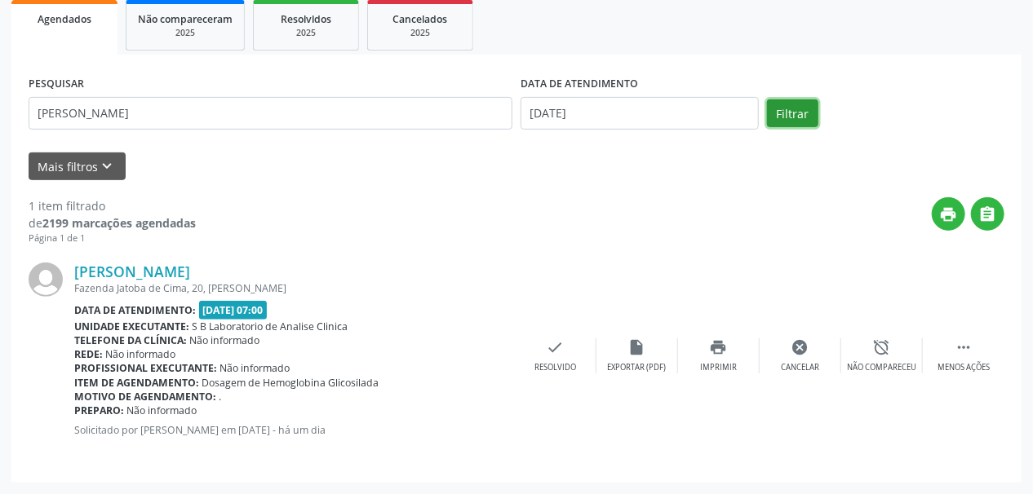
click at [795, 117] on button "Filtrar" at bounding box center [792, 114] width 51 height 28
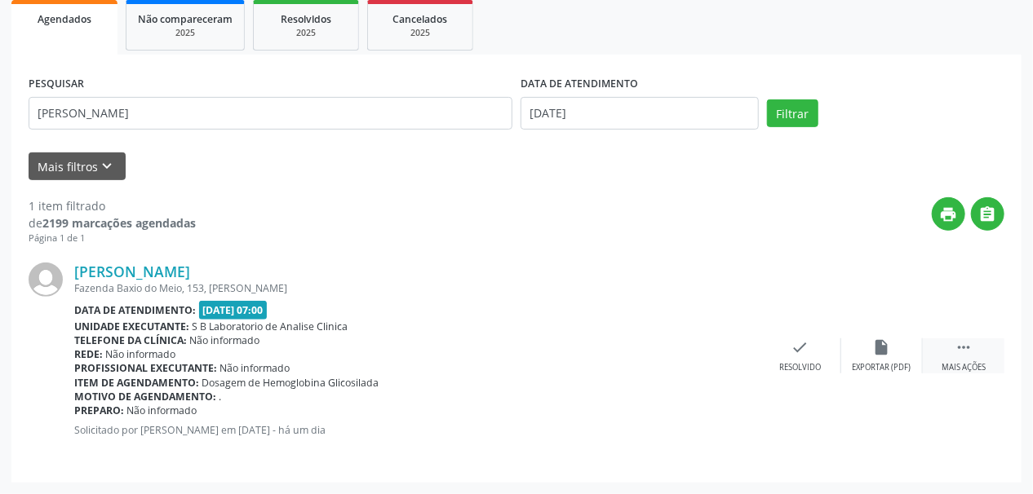
click at [962, 349] on icon "" at bounding box center [964, 348] width 18 height 18
click at [719, 349] on icon "print" at bounding box center [719, 348] width 18 height 18
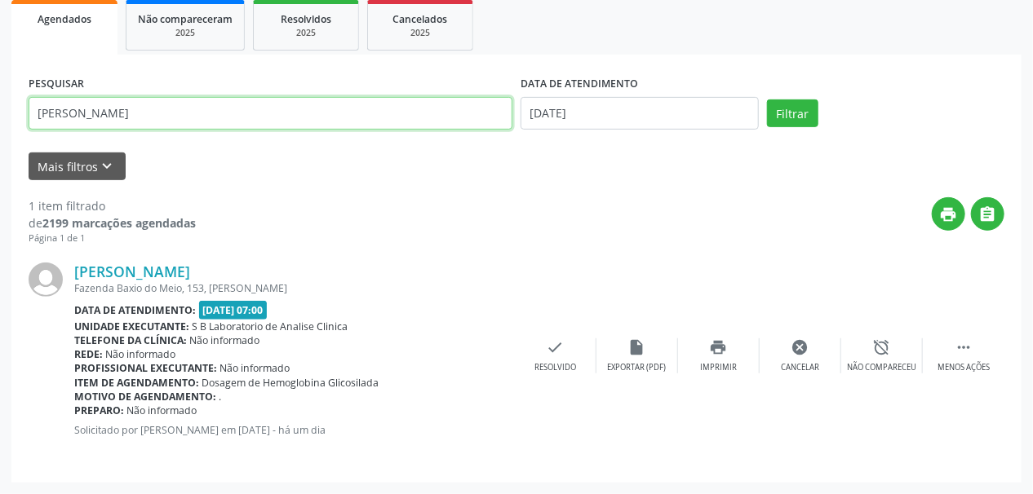
drag, startPoint x: 307, startPoint y: 113, endPoint x: 156, endPoint y: 135, distance: 152.6
click at [0, 162] on div "Acompanhamento Acompanhe a situação das marcações correntes e finalizadas Relat…" at bounding box center [516, 170] width 1033 height 649
paste input "[PERSON_NAME]"
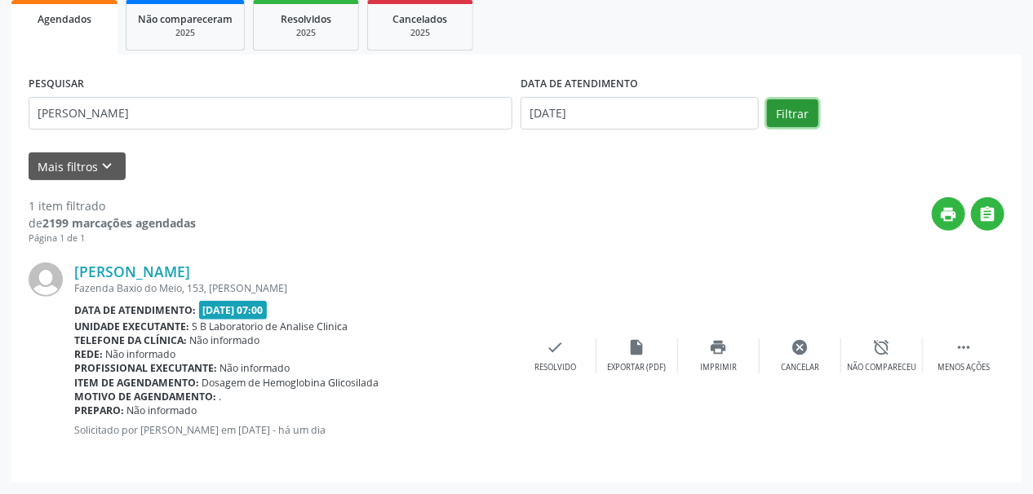
click at [807, 109] on button "Filtrar" at bounding box center [792, 114] width 51 height 28
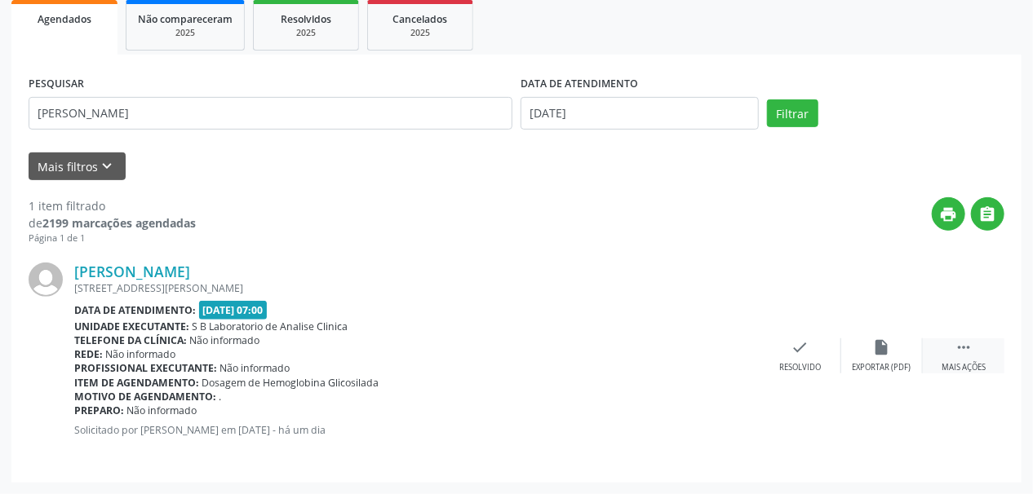
click at [979, 357] on div " Mais ações" at bounding box center [964, 356] width 82 height 35
click at [727, 355] on icon "print" at bounding box center [719, 348] width 18 height 18
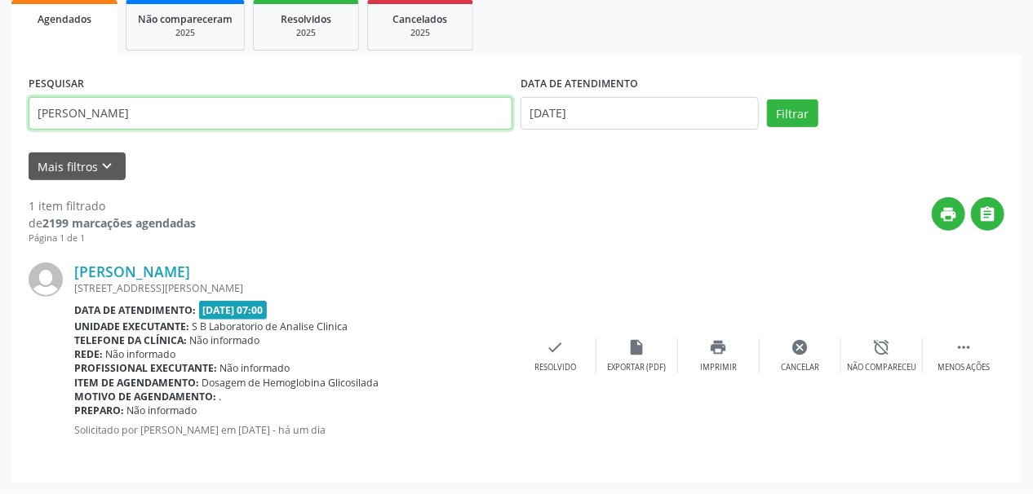
drag, startPoint x: 212, startPoint y: 106, endPoint x: 0, endPoint y: 121, distance: 212.7
click at [0, 121] on div "Acompanhamento Acompanhe a situação das marcações correntes e finalizadas Relat…" at bounding box center [516, 170] width 1033 height 649
paste input "[PERSON_NAME]"
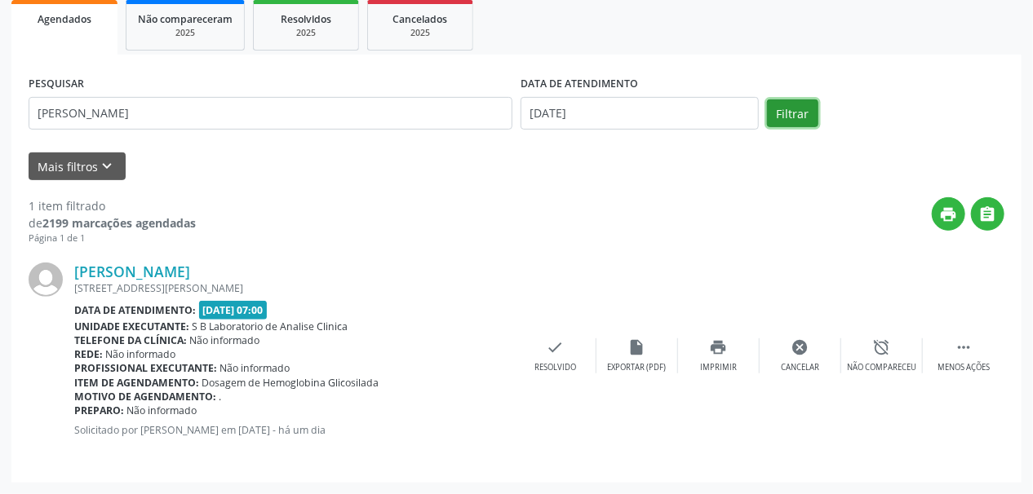
click at [792, 119] on button "Filtrar" at bounding box center [792, 114] width 51 height 28
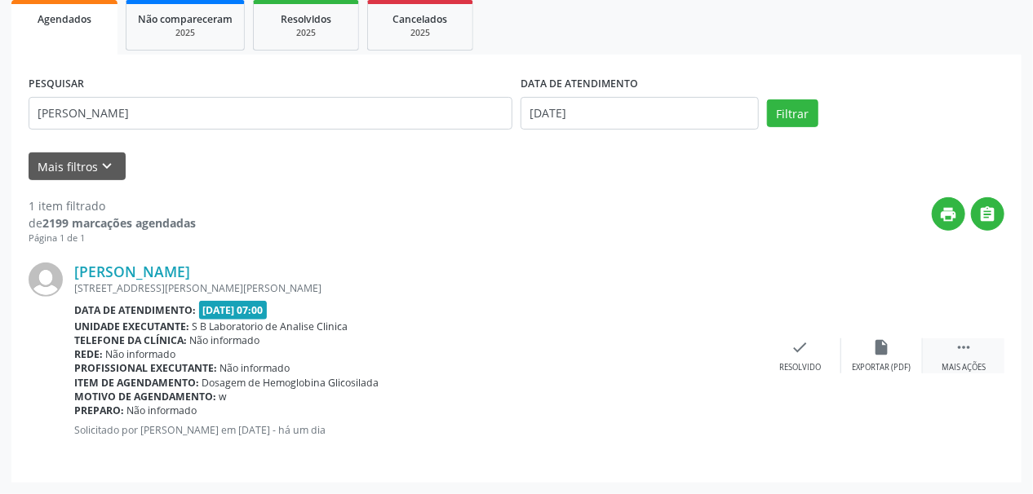
click at [960, 369] on div "Mais ações" at bounding box center [964, 367] width 44 height 11
click at [732, 353] on div "print Imprimir" at bounding box center [719, 356] width 82 height 35
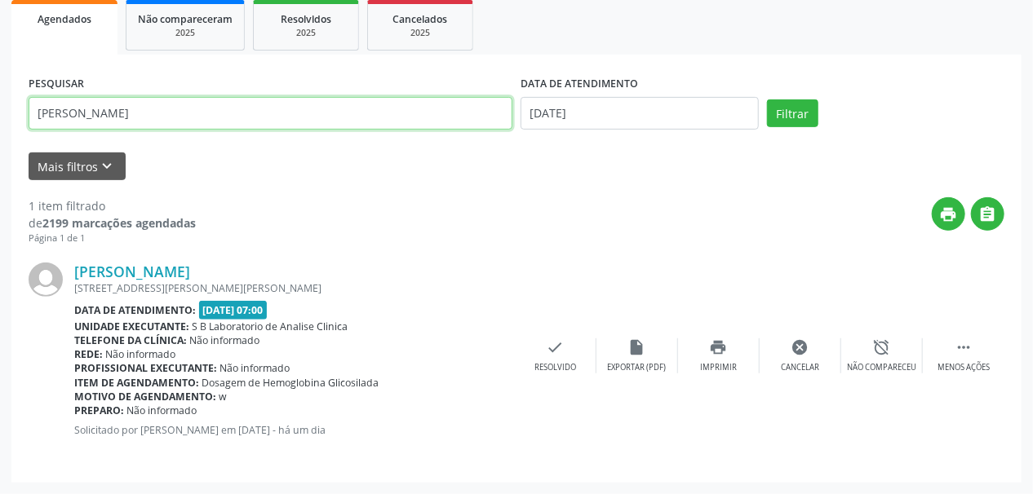
drag, startPoint x: 281, startPoint y: 108, endPoint x: 0, endPoint y: 136, distance: 282.1
click at [0, 136] on div "Acompanhamento Acompanhe a situação das marcações correntes e finalizadas Relat…" at bounding box center [516, 170] width 1033 height 649
paste input "[PERSON_NAME]"
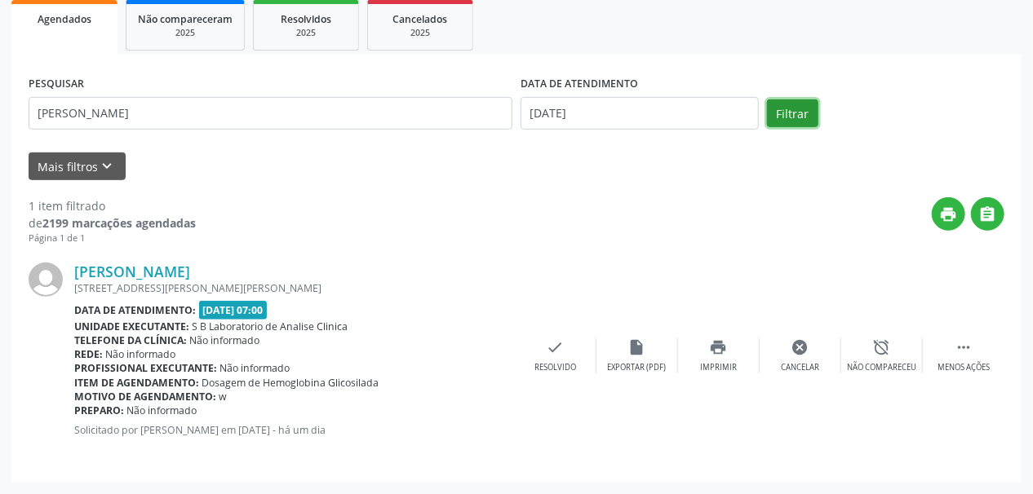
click at [792, 118] on button "Filtrar" at bounding box center [792, 114] width 51 height 28
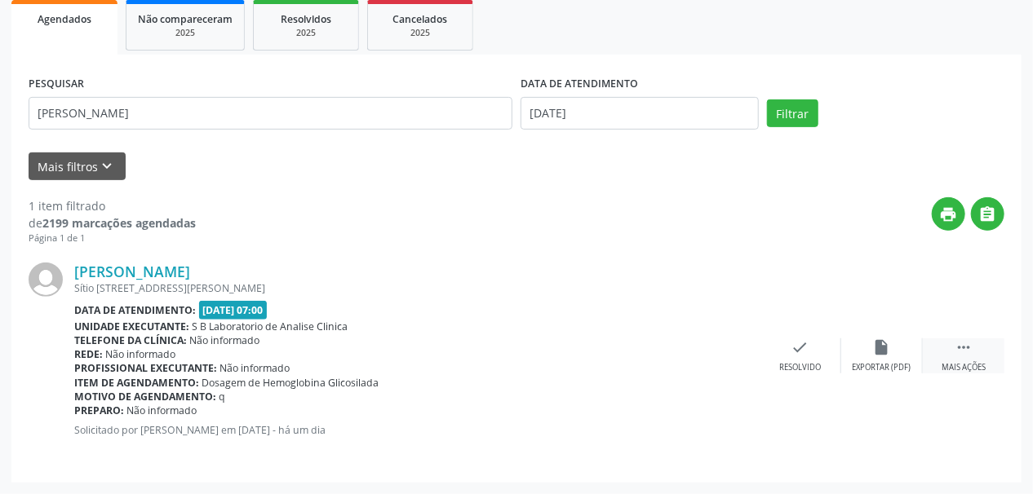
click at [978, 352] on div " Mais ações" at bounding box center [964, 356] width 82 height 35
click at [724, 359] on div "print Imprimir" at bounding box center [719, 356] width 82 height 35
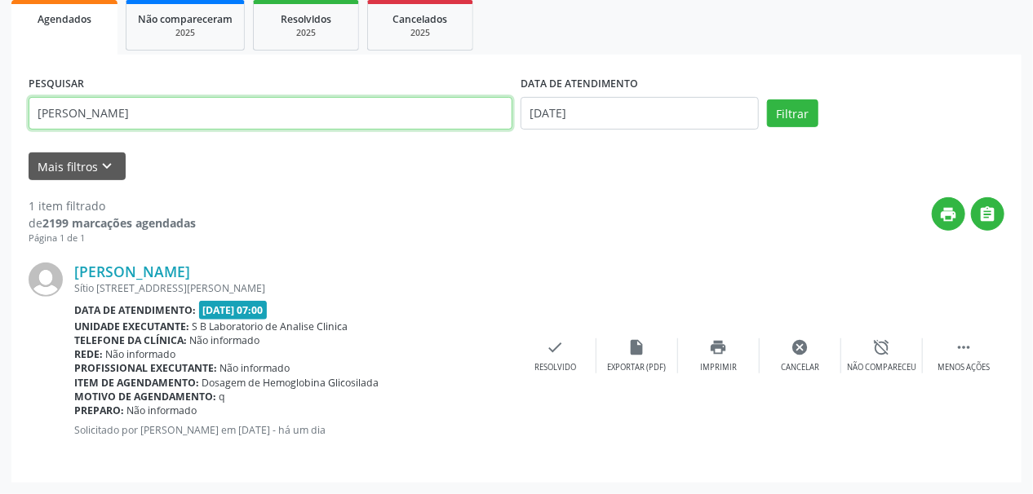
drag, startPoint x: 238, startPoint y: 124, endPoint x: 0, endPoint y: 154, distance: 240.2
click at [0, 154] on div "Acompanhamento Acompanhe a situação das marcações correntes e finalizadas Relat…" at bounding box center [516, 170] width 1033 height 649
paste input "[PERSON_NAME]"
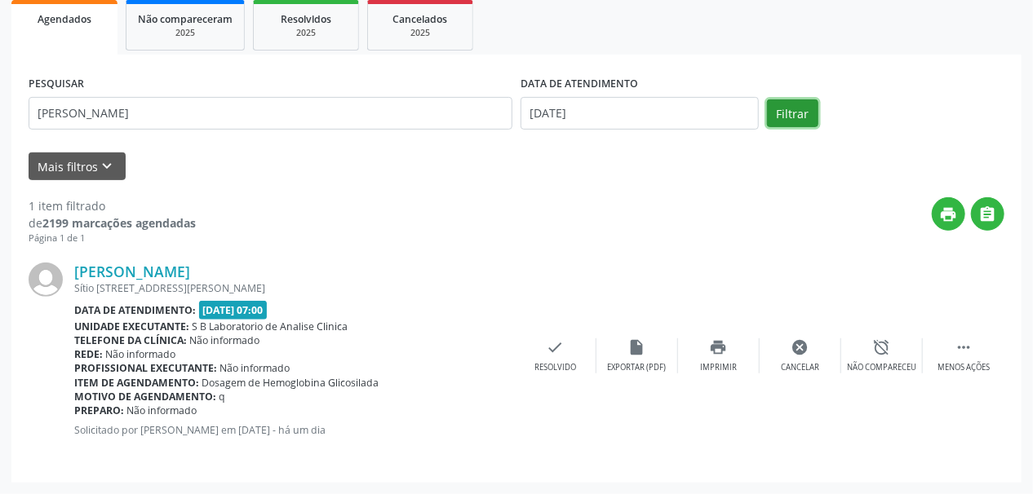
click at [795, 106] on button "Filtrar" at bounding box center [792, 114] width 51 height 28
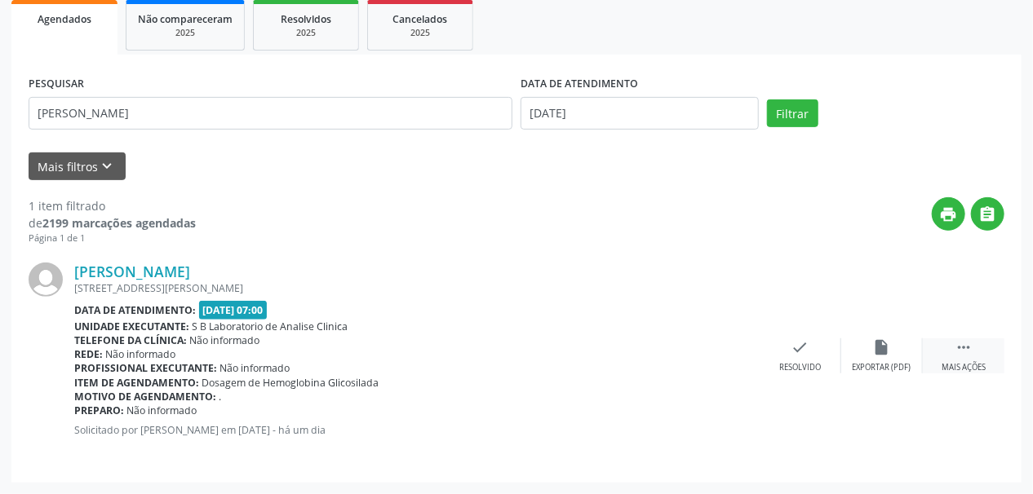
click at [958, 349] on icon "" at bounding box center [964, 348] width 18 height 18
click at [712, 352] on icon "print" at bounding box center [719, 348] width 18 height 18
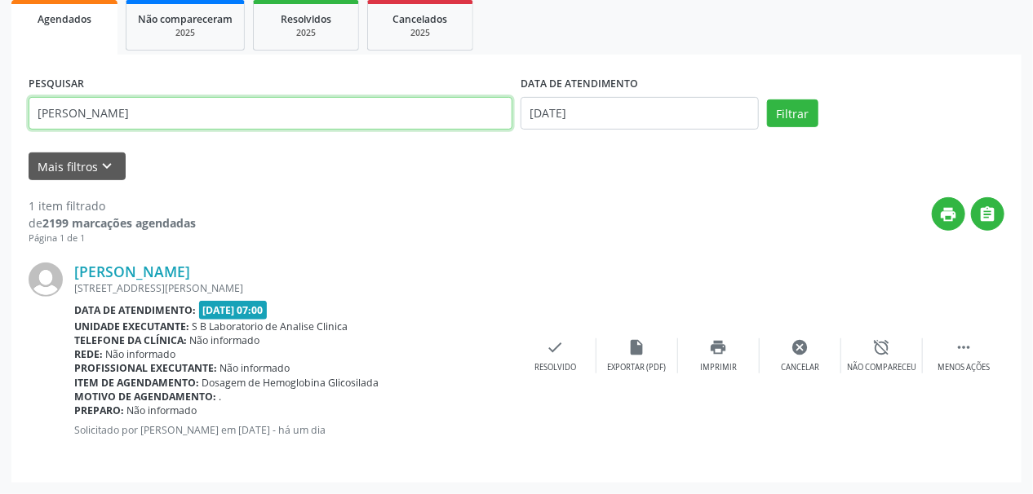
drag, startPoint x: 224, startPoint y: 114, endPoint x: 0, endPoint y: 132, distance: 225.1
click at [0, 132] on div "Acompanhamento Acompanhe a situação das marcações correntes e finalizadas Relat…" at bounding box center [516, 170] width 1033 height 649
paste input "CICERA [PERSON_NAME]"
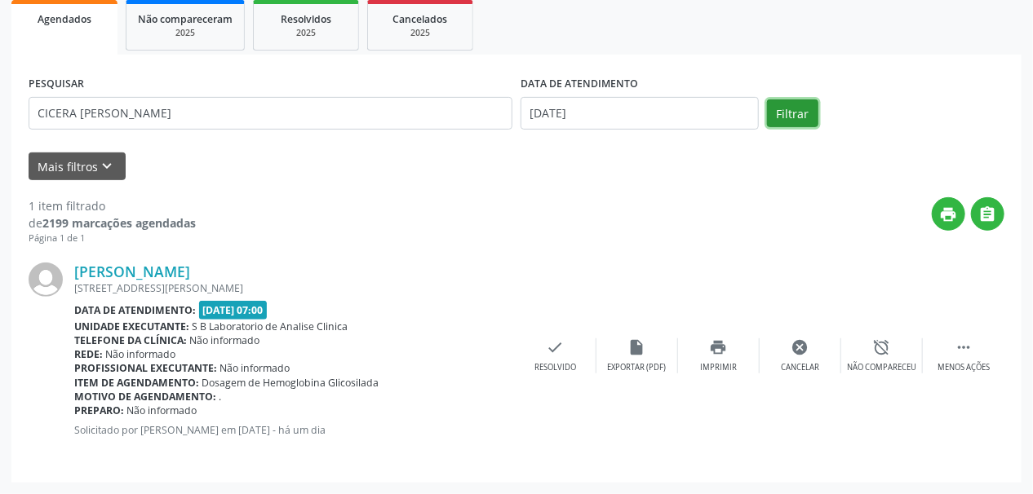
click at [789, 109] on button "Filtrar" at bounding box center [792, 114] width 51 height 28
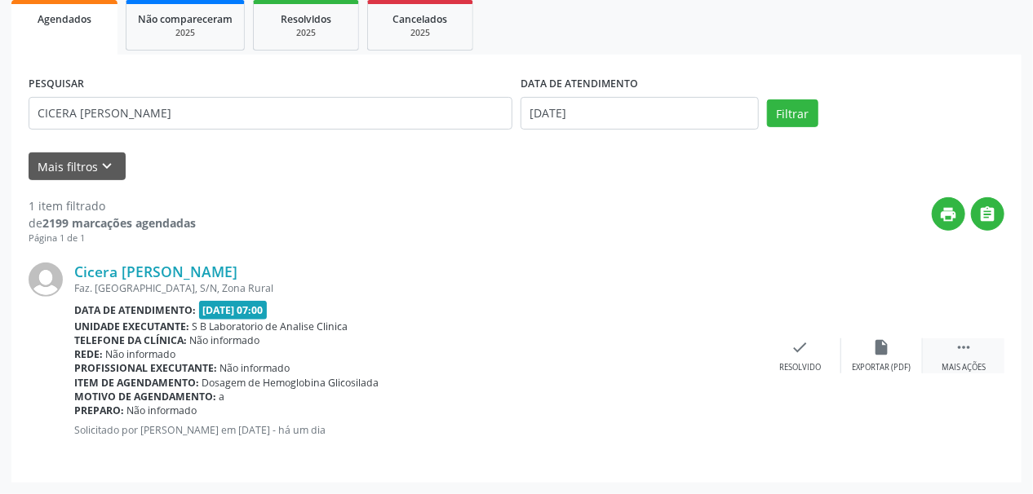
click at [968, 352] on icon "" at bounding box center [964, 348] width 18 height 18
click at [723, 357] on div "print Imprimir" at bounding box center [719, 356] width 82 height 35
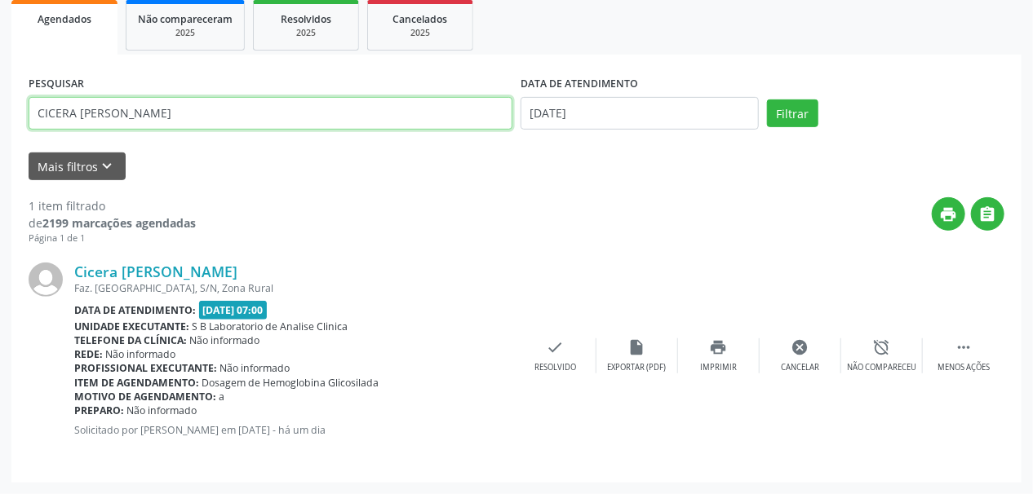
drag, startPoint x: 206, startPoint y: 111, endPoint x: 0, endPoint y: 123, distance: 206.8
click at [0, 123] on div "Acompanhamento Acompanhe a situação das marcações correntes e finalizadas Relat…" at bounding box center [516, 170] width 1033 height 649
paste input "[PERSON_NAME]"
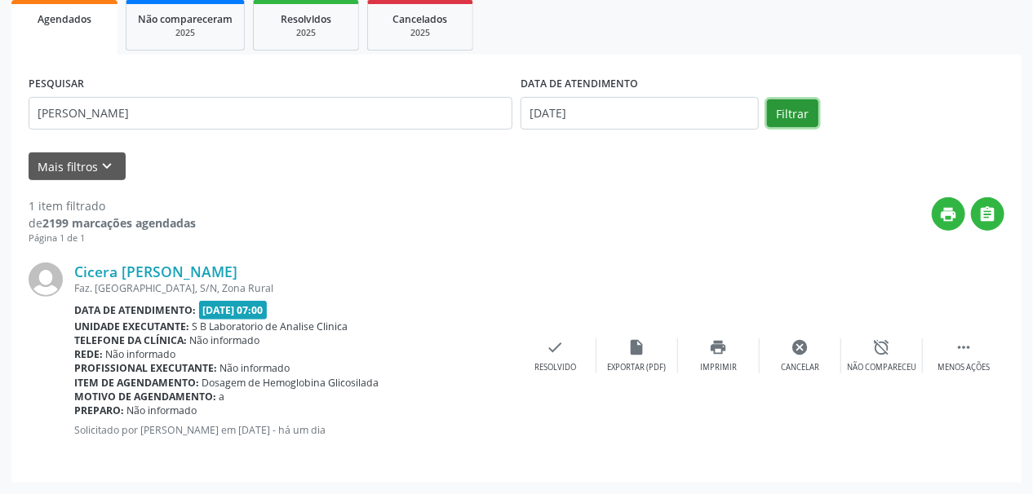
click at [805, 108] on button "Filtrar" at bounding box center [792, 114] width 51 height 28
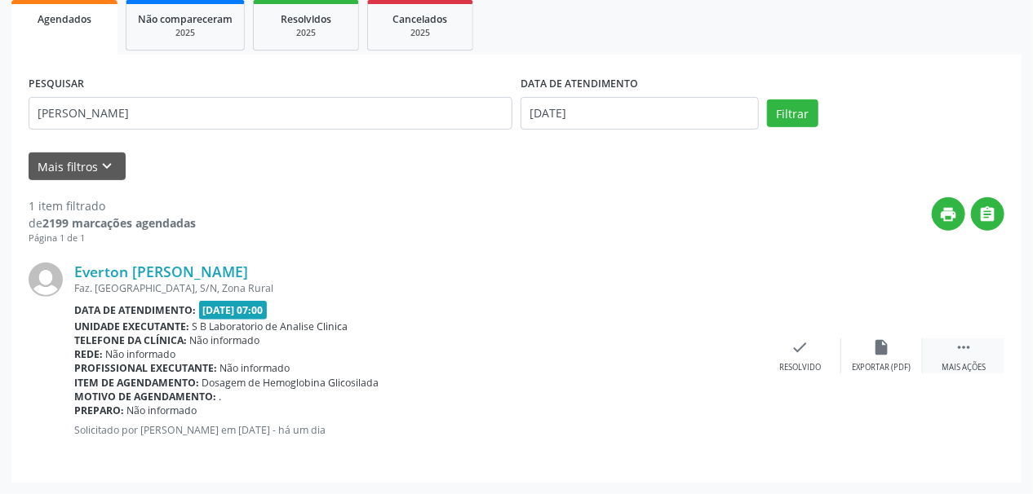
click at [960, 360] on div " Mais ações" at bounding box center [964, 356] width 82 height 35
click at [725, 351] on icon "print" at bounding box center [719, 348] width 18 height 18
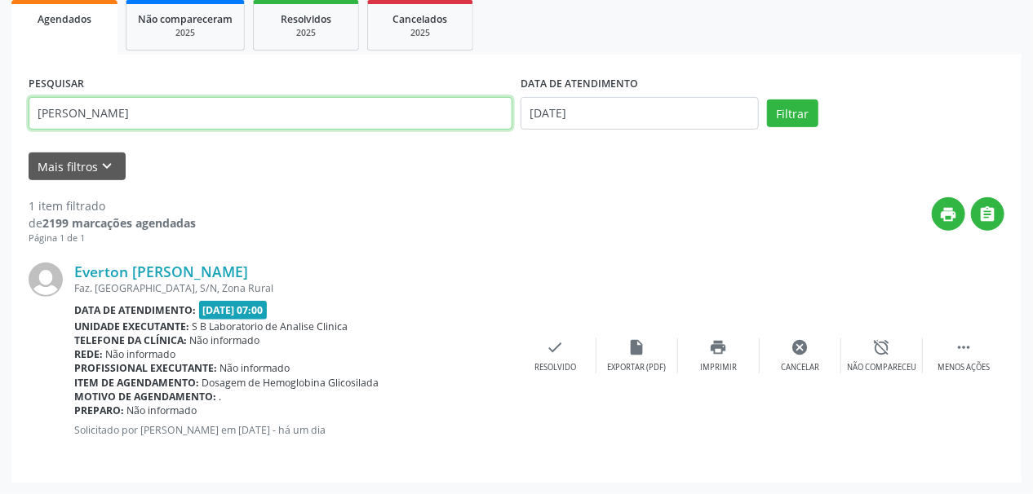
drag, startPoint x: 279, startPoint y: 119, endPoint x: 0, endPoint y: 128, distance: 279.2
click at [0, 128] on div "Acompanhamento Acompanhe a situação das marcações correntes e finalizadas Relat…" at bounding box center [516, 170] width 1033 height 649
paste input "[PERSON_NAME] LEMOS DOS"
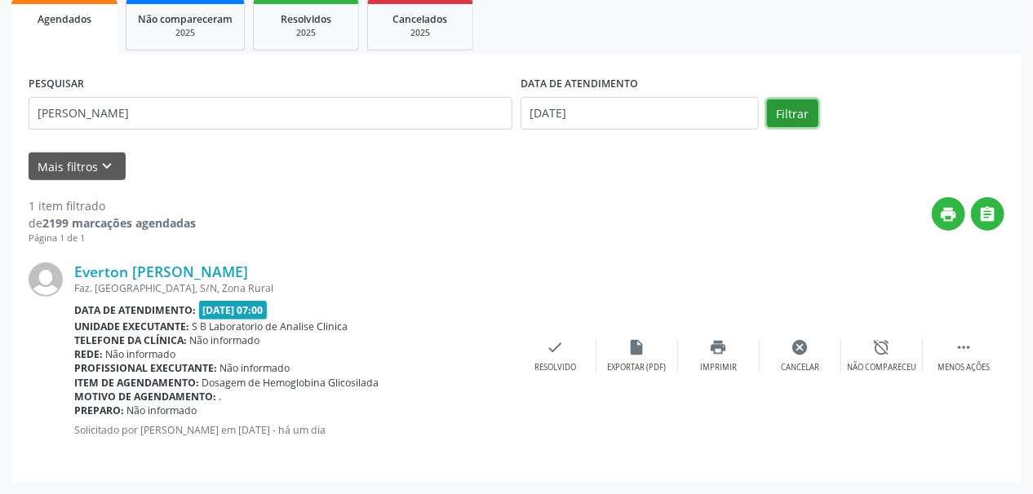
click at [785, 110] on button "Filtrar" at bounding box center [792, 114] width 51 height 28
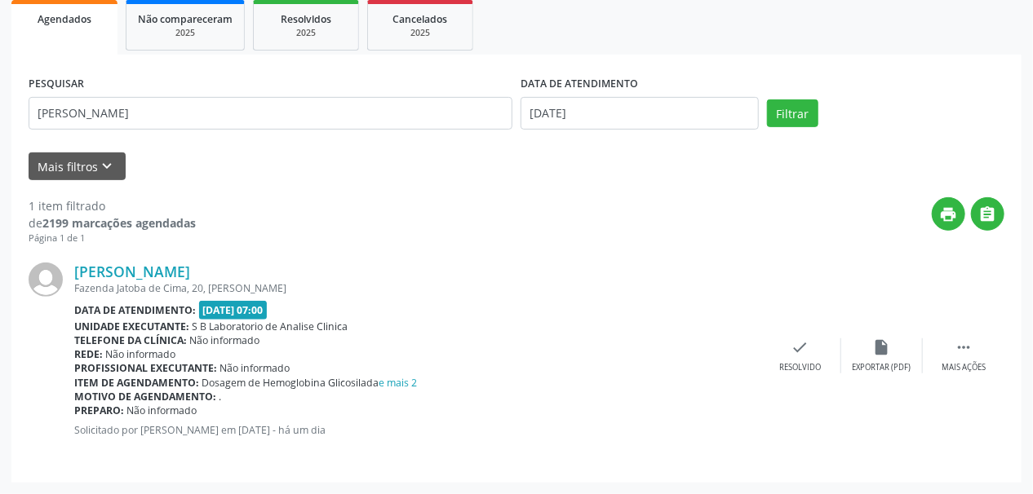
click at [973, 373] on div "[PERSON_NAME] Fazenda Jatoba de Cima, 20, [PERSON_NAME] Data de atendimento: [D…" at bounding box center [517, 356] width 976 height 220
click at [964, 360] on div " Mais ações" at bounding box center [964, 356] width 82 height 35
click at [726, 362] on div "Imprimir" at bounding box center [718, 367] width 37 height 11
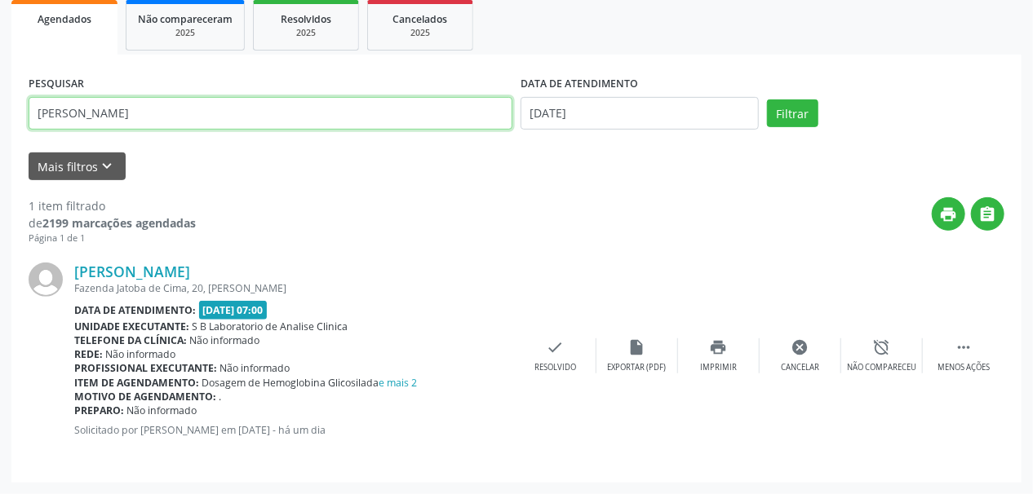
drag, startPoint x: 271, startPoint y: 111, endPoint x: 0, endPoint y: 121, distance: 271.1
click at [0, 121] on div "Acompanhamento Acompanhe a situação das marcações correntes e finalizadas Relat…" at bounding box center [516, 170] width 1033 height 649
paste input "[PERSON_NAME]"
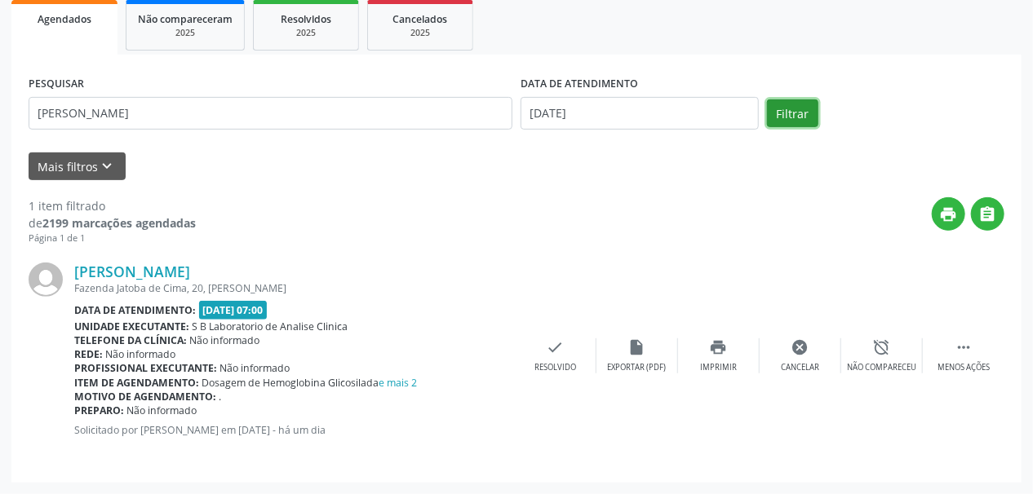
click at [801, 104] on button "Filtrar" at bounding box center [792, 114] width 51 height 28
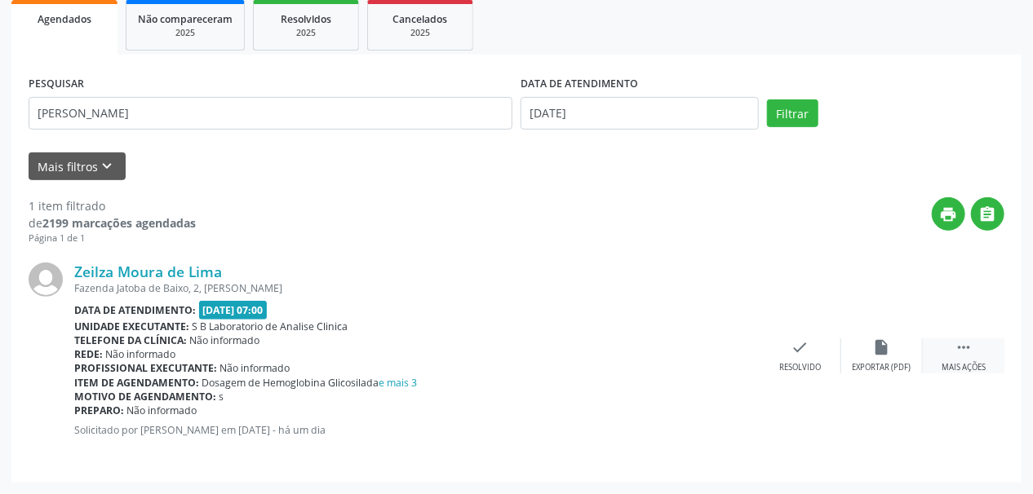
click at [956, 343] on icon "" at bounding box center [964, 348] width 18 height 18
click at [729, 355] on div "print Imprimir" at bounding box center [719, 356] width 82 height 35
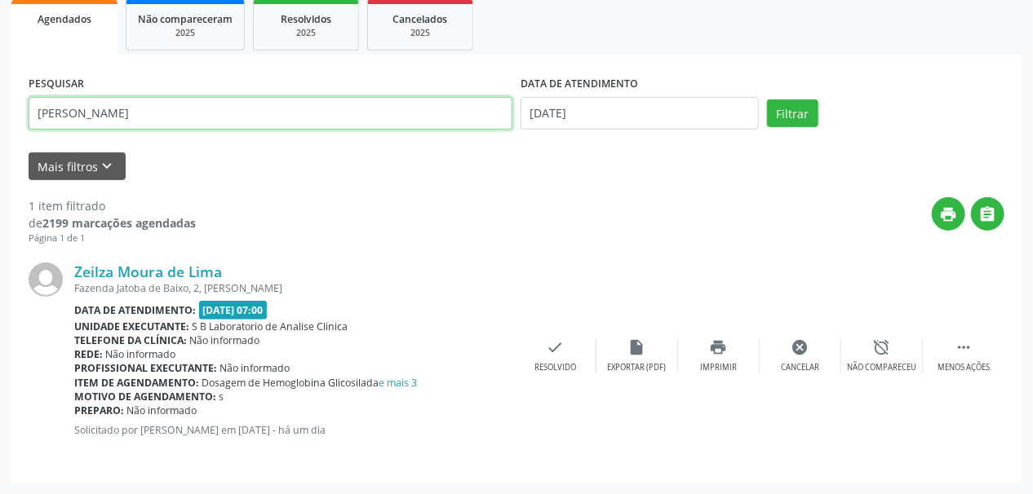
drag, startPoint x: 179, startPoint y: 113, endPoint x: 2, endPoint y: 126, distance: 177.5
click at [0, 128] on div "Acompanhamento Acompanhe a situação das marcações correntes e finalizadas Relat…" at bounding box center [516, 170] width 1033 height 649
paste input "[PERSON_NAME]"
type input "[PERSON_NAME]"
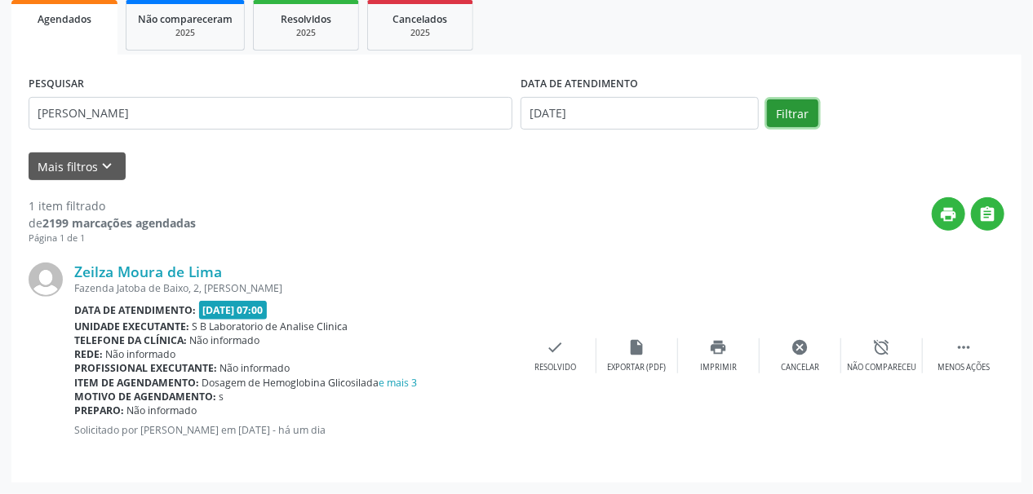
click at [792, 109] on button "Filtrar" at bounding box center [792, 114] width 51 height 28
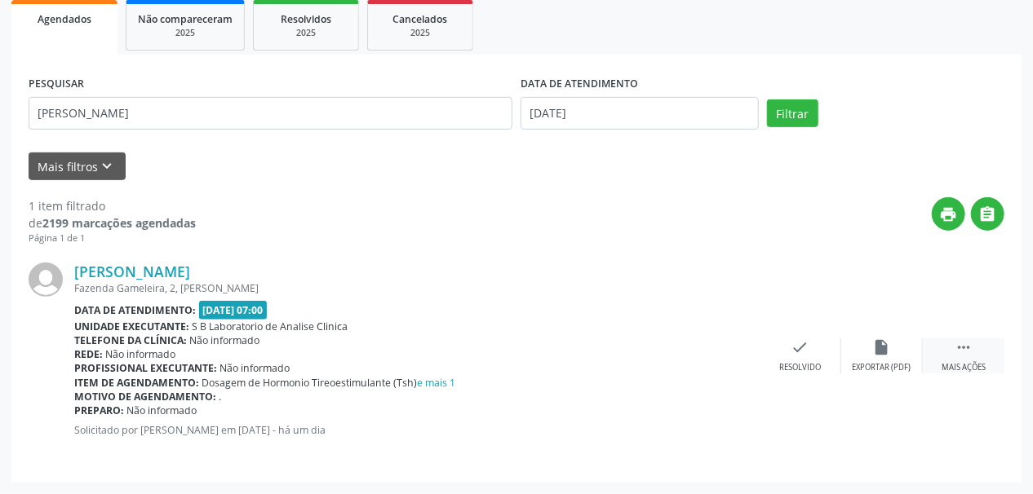
click at [971, 354] on icon "" at bounding box center [964, 348] width 18 height 18
click at [715, 354] on icon "print" at bounding box center [719, 348] width 18 height 18
